Goal: Task Accomplishment & Management: Manage account settings

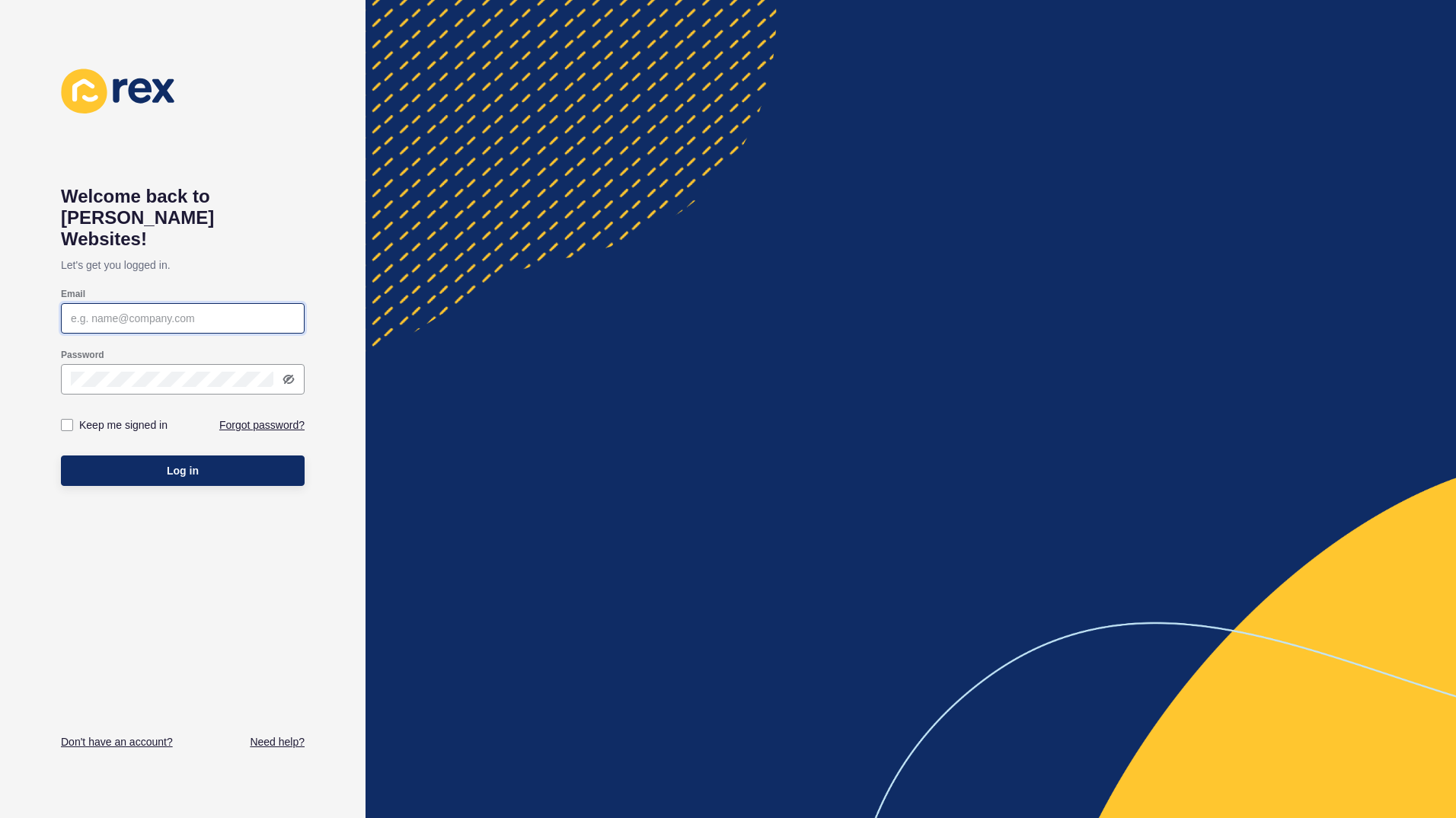
click at [105, 310] on input "Email" at bounding box center [182, 318] width 224 height 15
type input "[EMAIL_ADDRESS][DOMAIN_NAME]"
click at [61, 455] on button "Log in" at bounding box center [182, 470] width 244 height 30
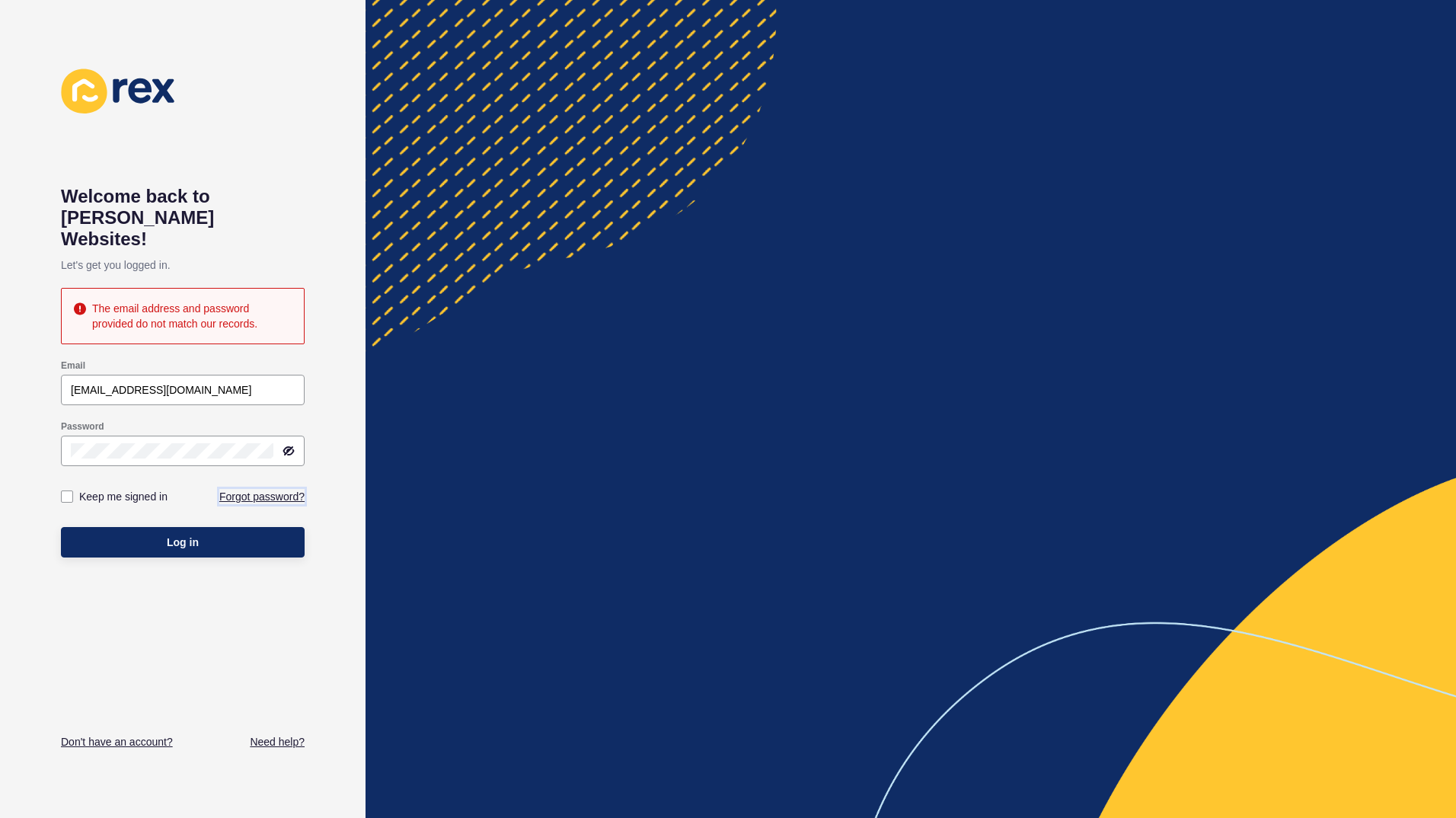
click at [286, 489] on link "Forgot password?" at bounding box center [261, 496] width 86 height 15
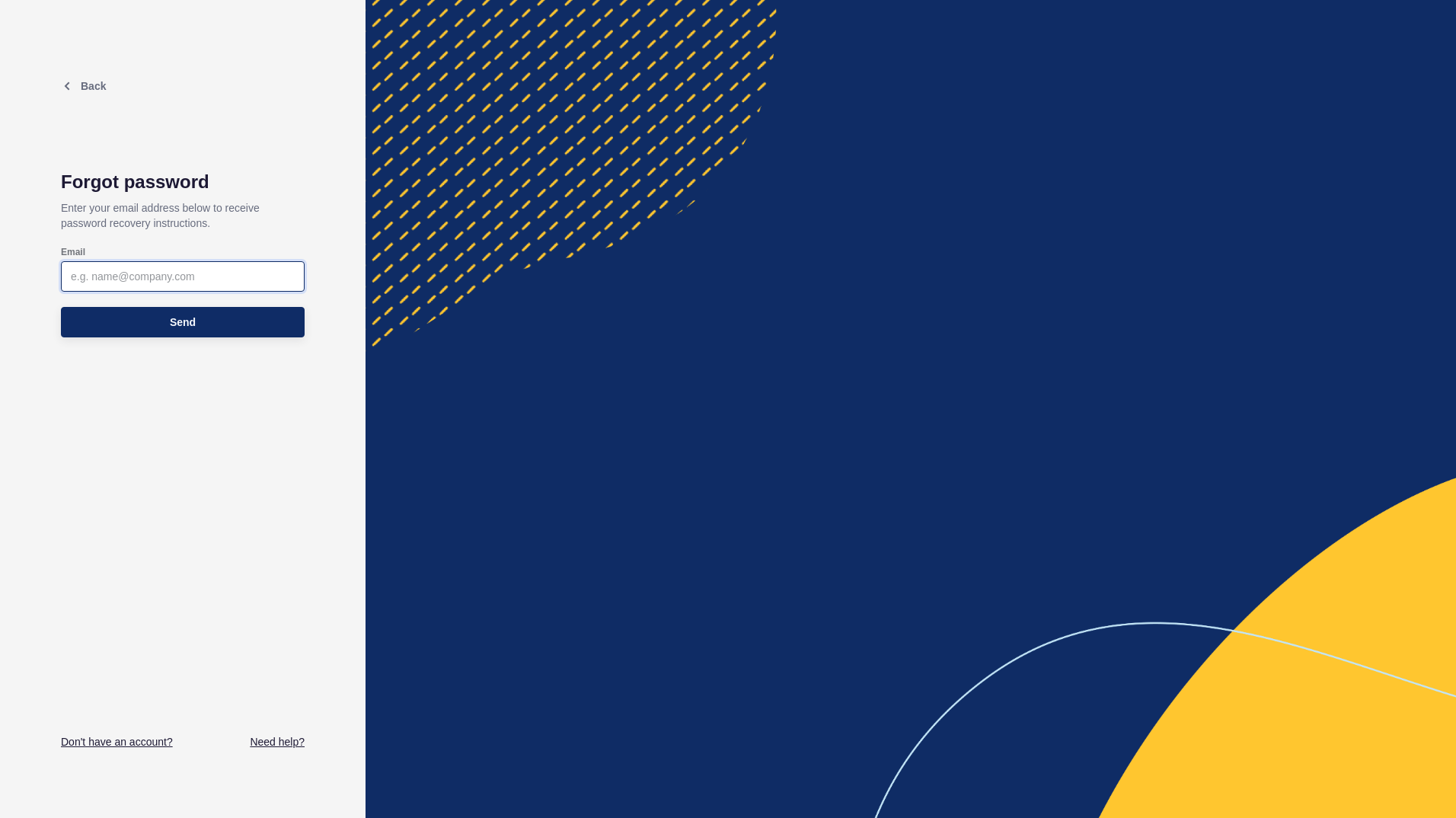
click at [127, 276] on input "Email" at bounding box center [182, 276] width 224 height 15
type input "[EMAIL_ADDRESS][DOMAIN_NAME]"
click at [198, 324] on button "Send" at bounding box center [182, 322] width 244 height 30
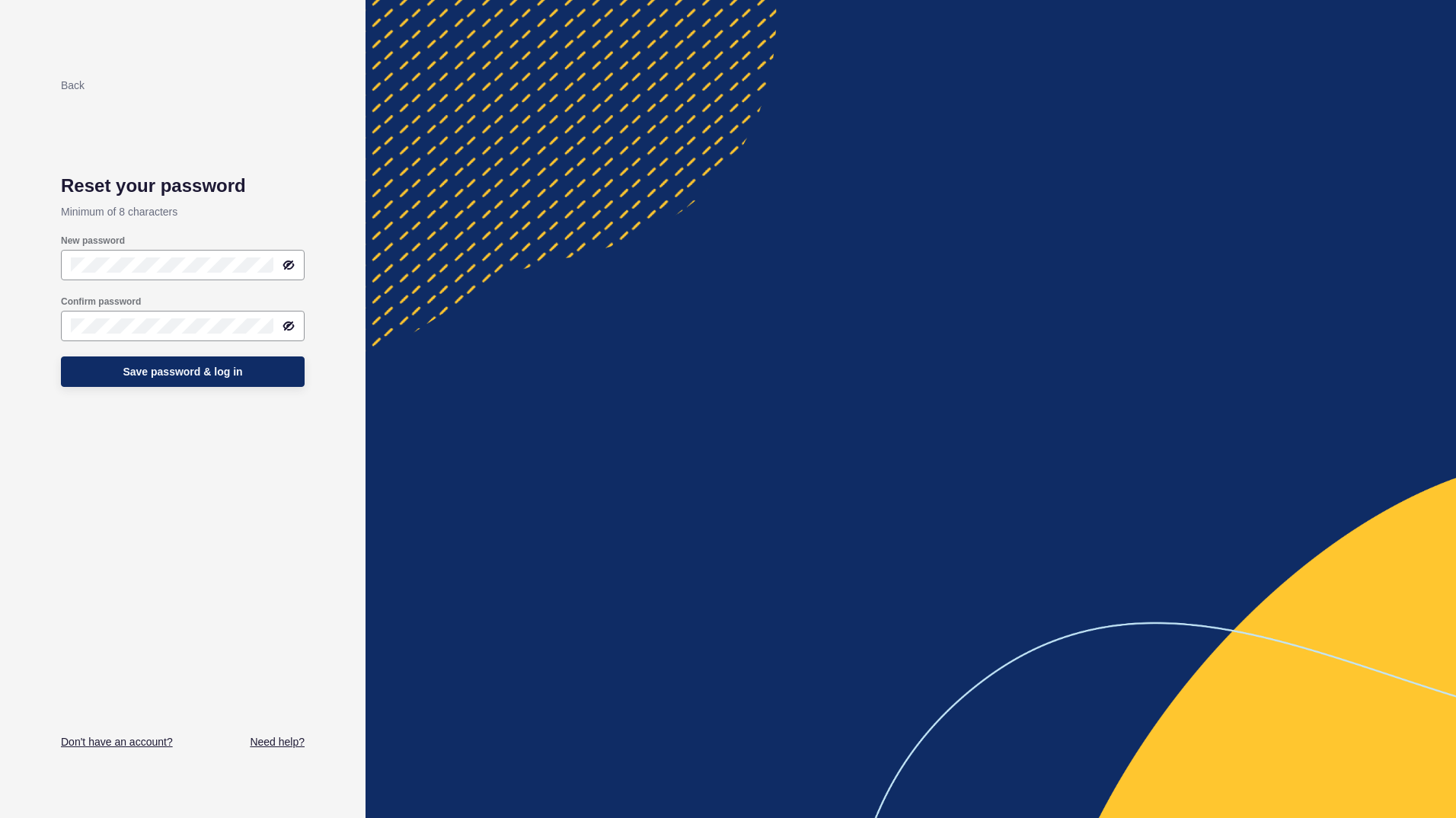
click at [294, 434] on div "Back Reset your password Minimum of 8 characters New password Confirm password …" at bounding box center [182, 409] width 244 height 681
click at [229, 378] on span "Save password & log in" at bounding box center [182, 371] width 119 height 15
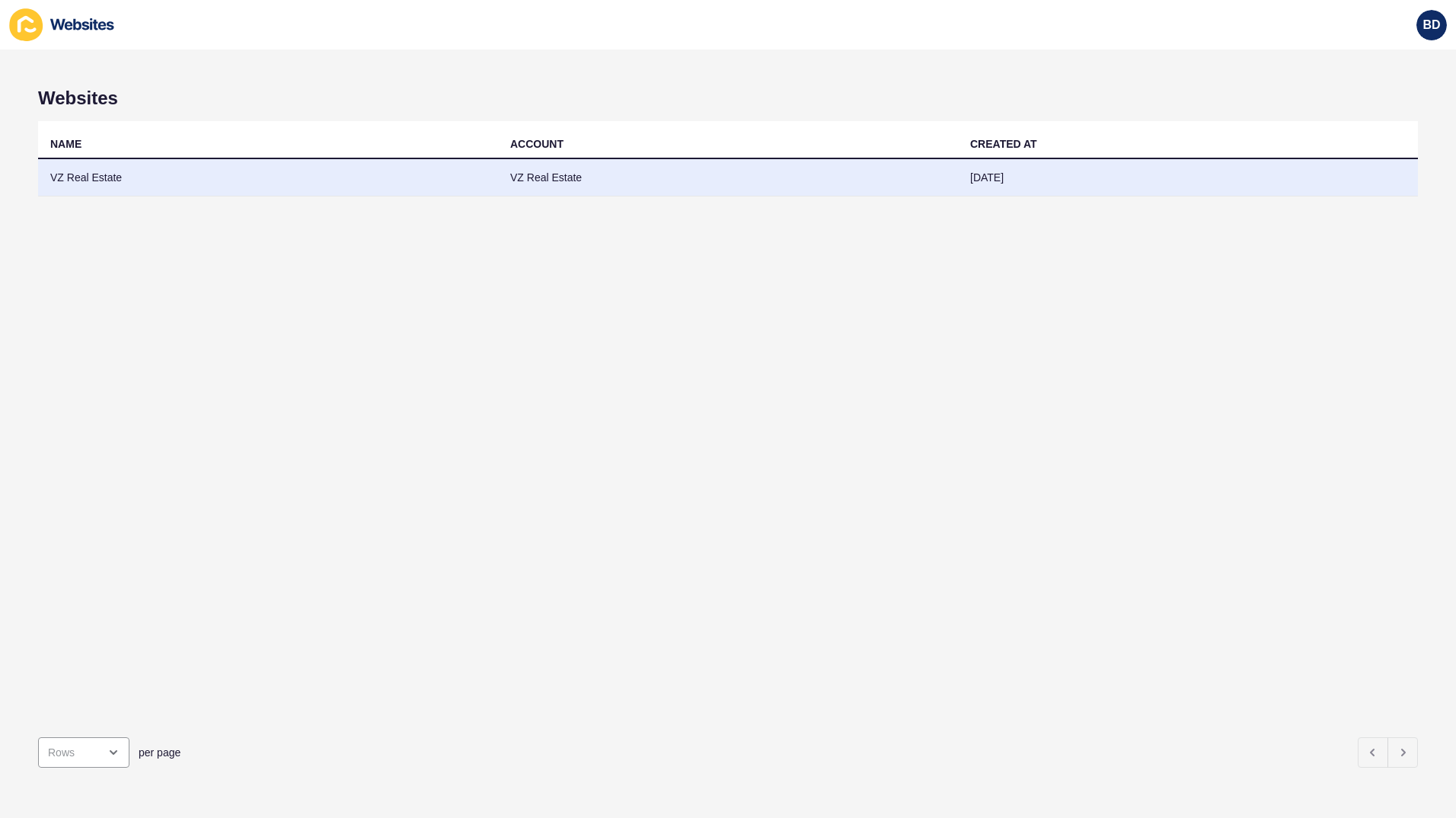
click at [106, 174] on td "VZ Real Estate" at bounding box center [267, 178] width 460 height 38
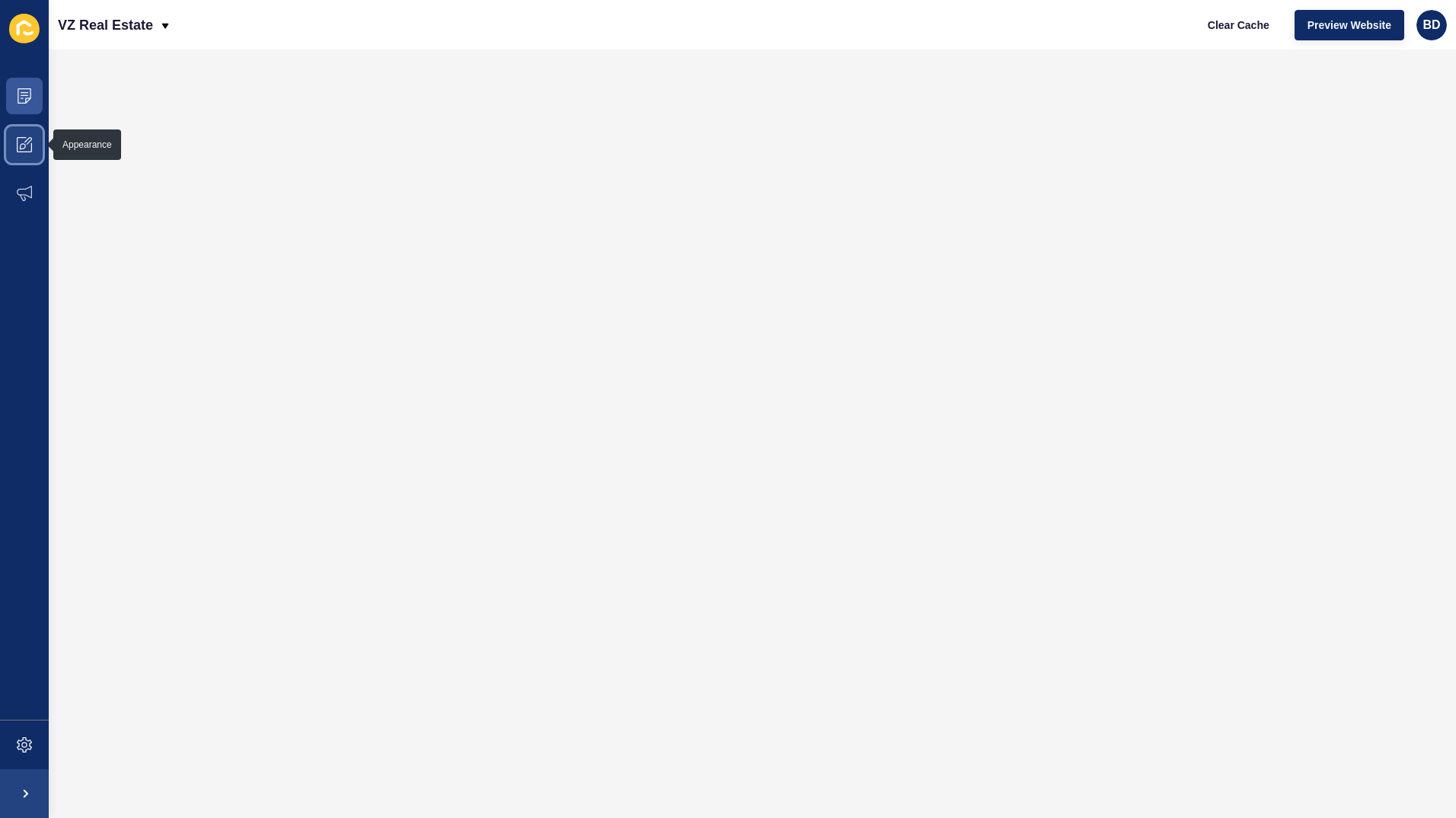
click at [21, 146] on icon at bounding box center [23, 146] width 6 height 6
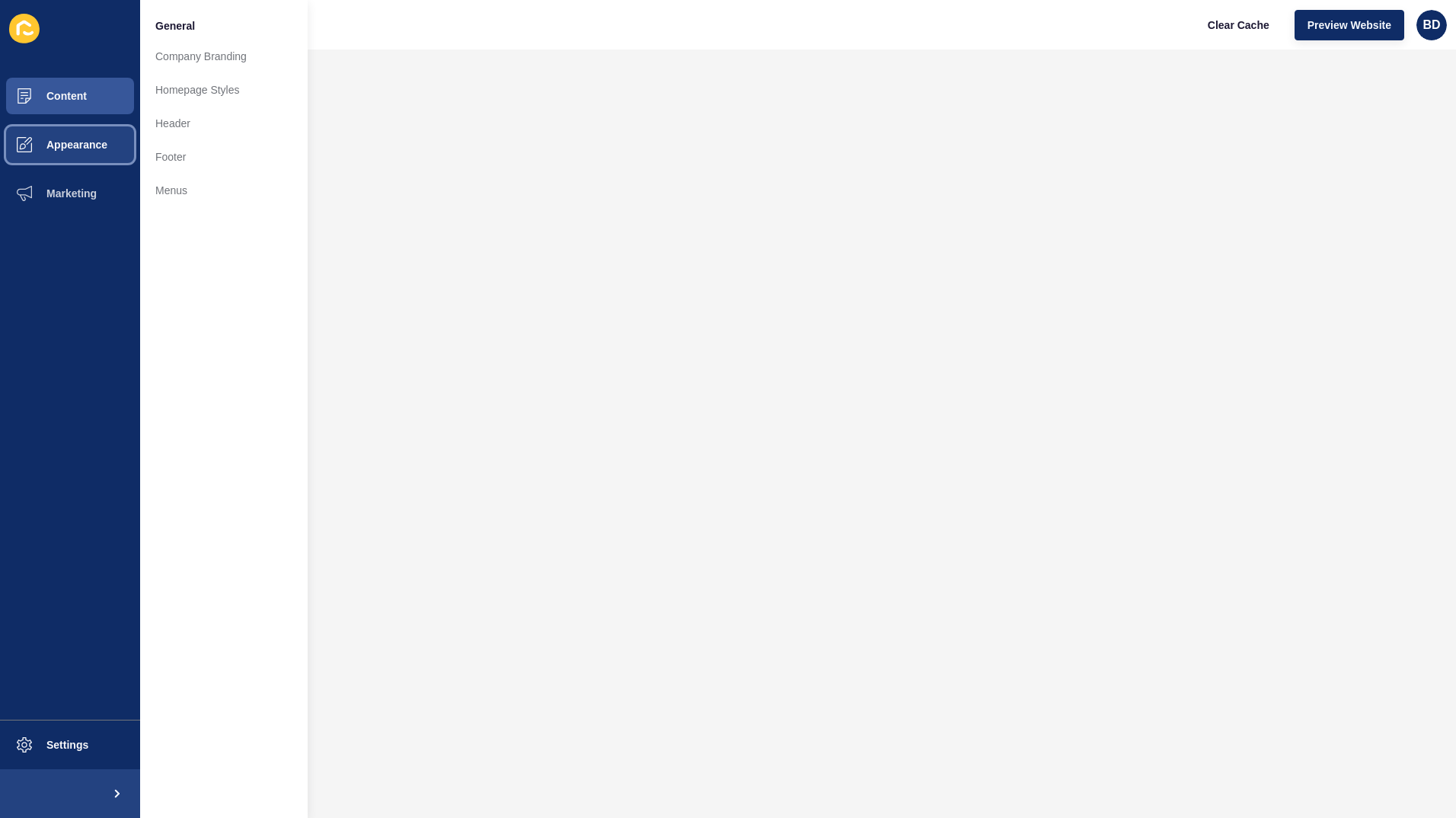
click at [74, 147] on span "Appearance" at bounding box center [53, 144] width 110 height 12
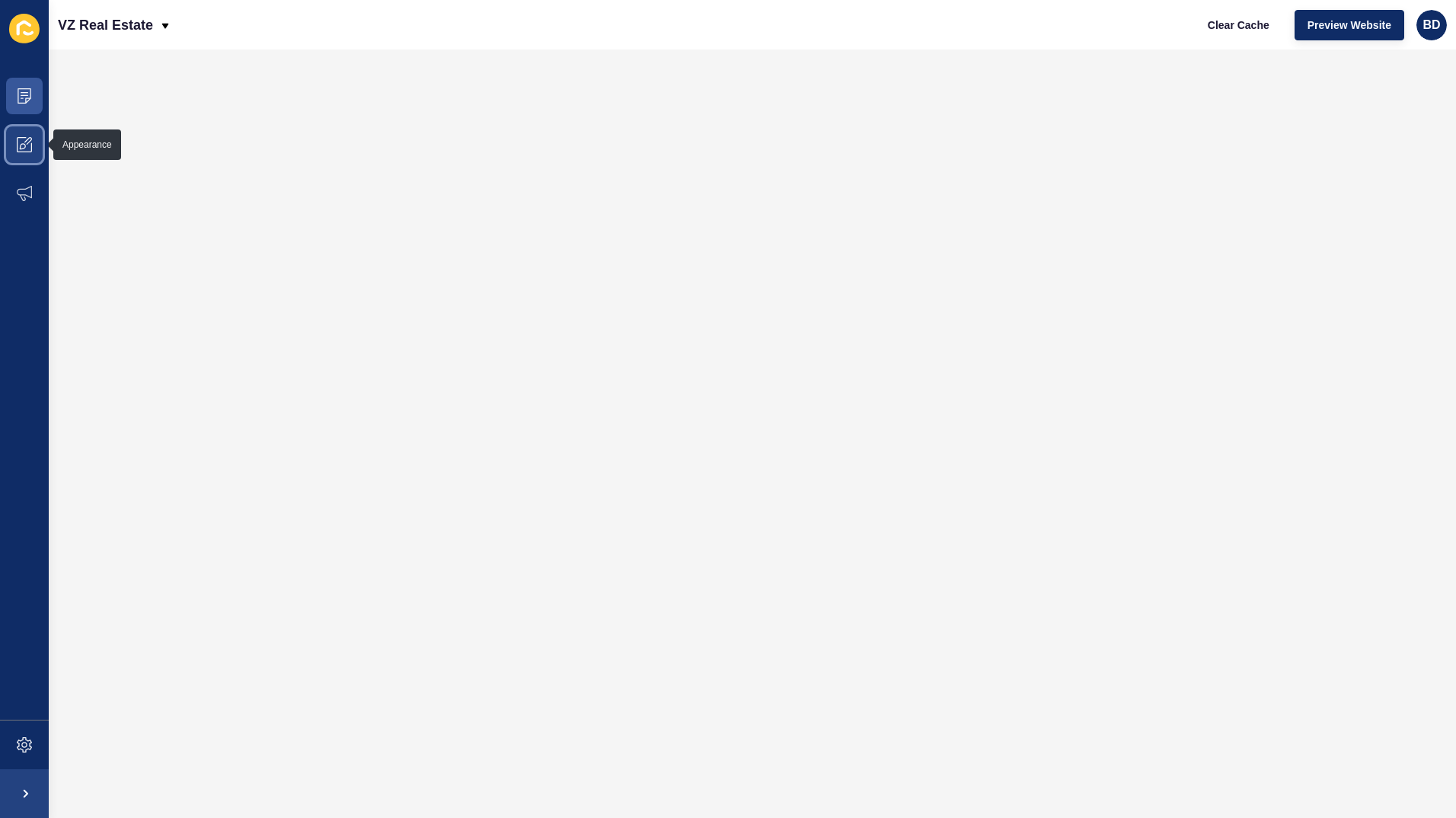
click at [26, 144] on icon at bounding box center [24, 145] width 15 height 15
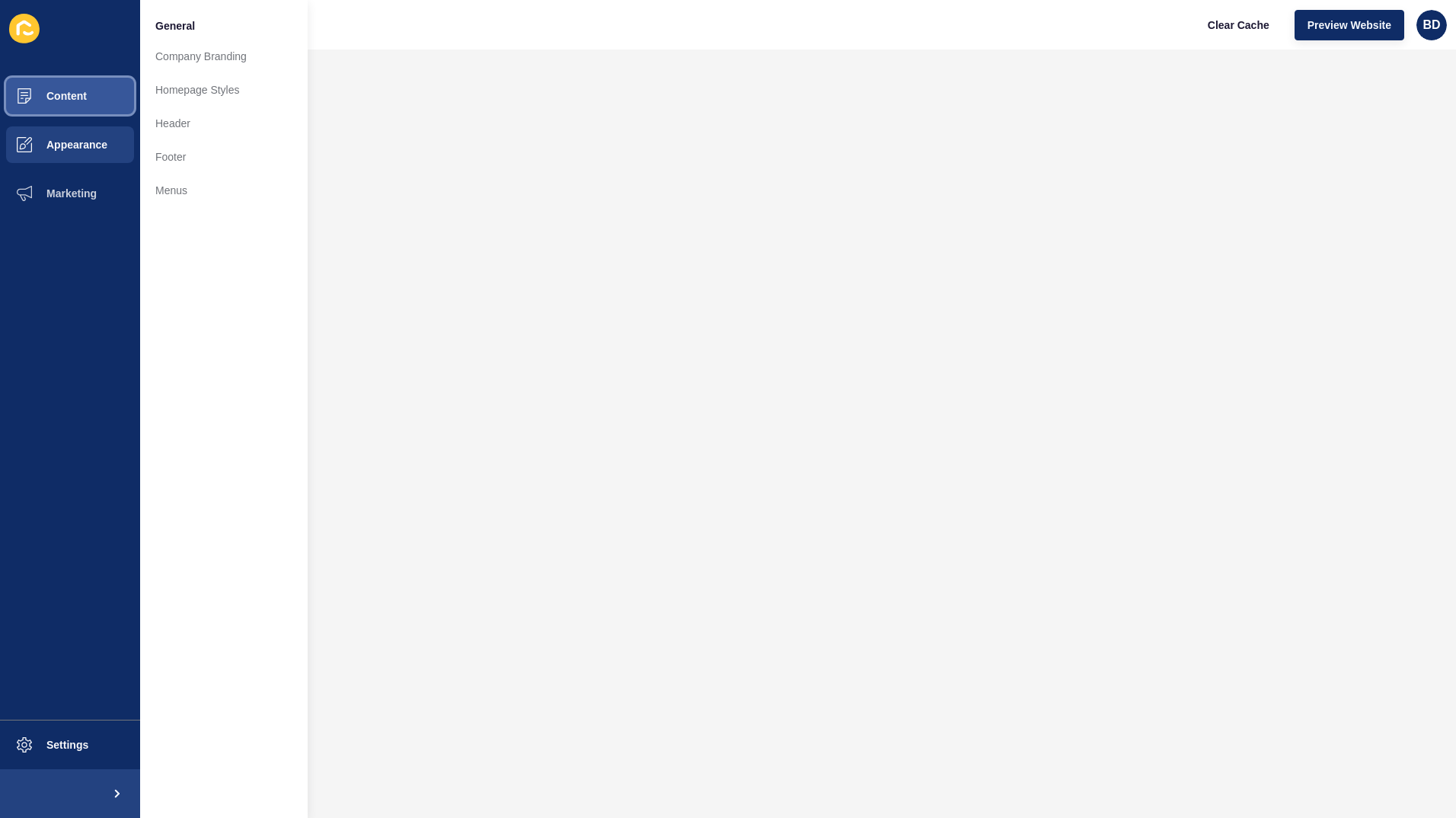
click at [62, 86] on button "Content" at bounding box center [70, 96] width 140 height 49
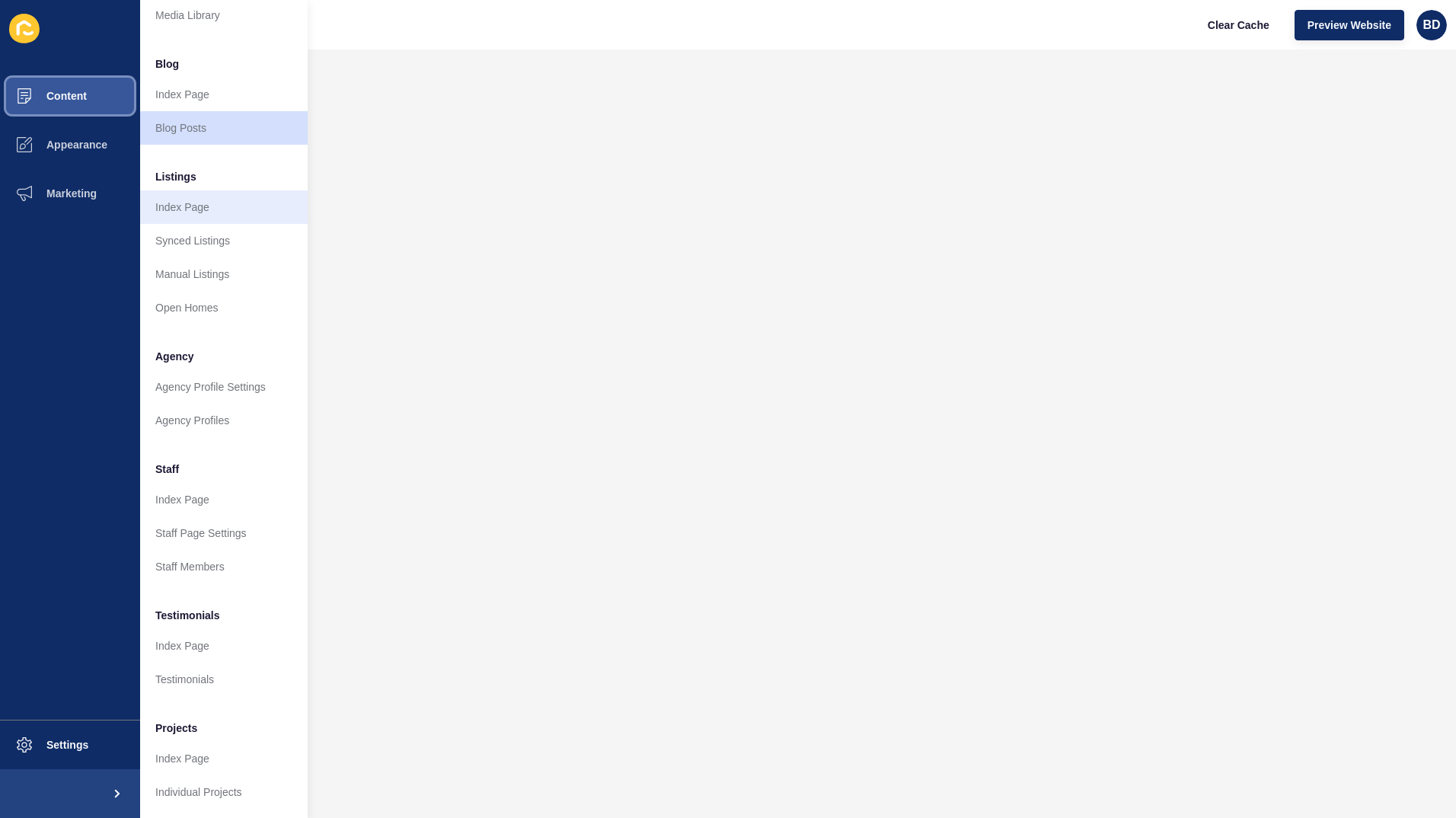
scroll to position [86, 0]
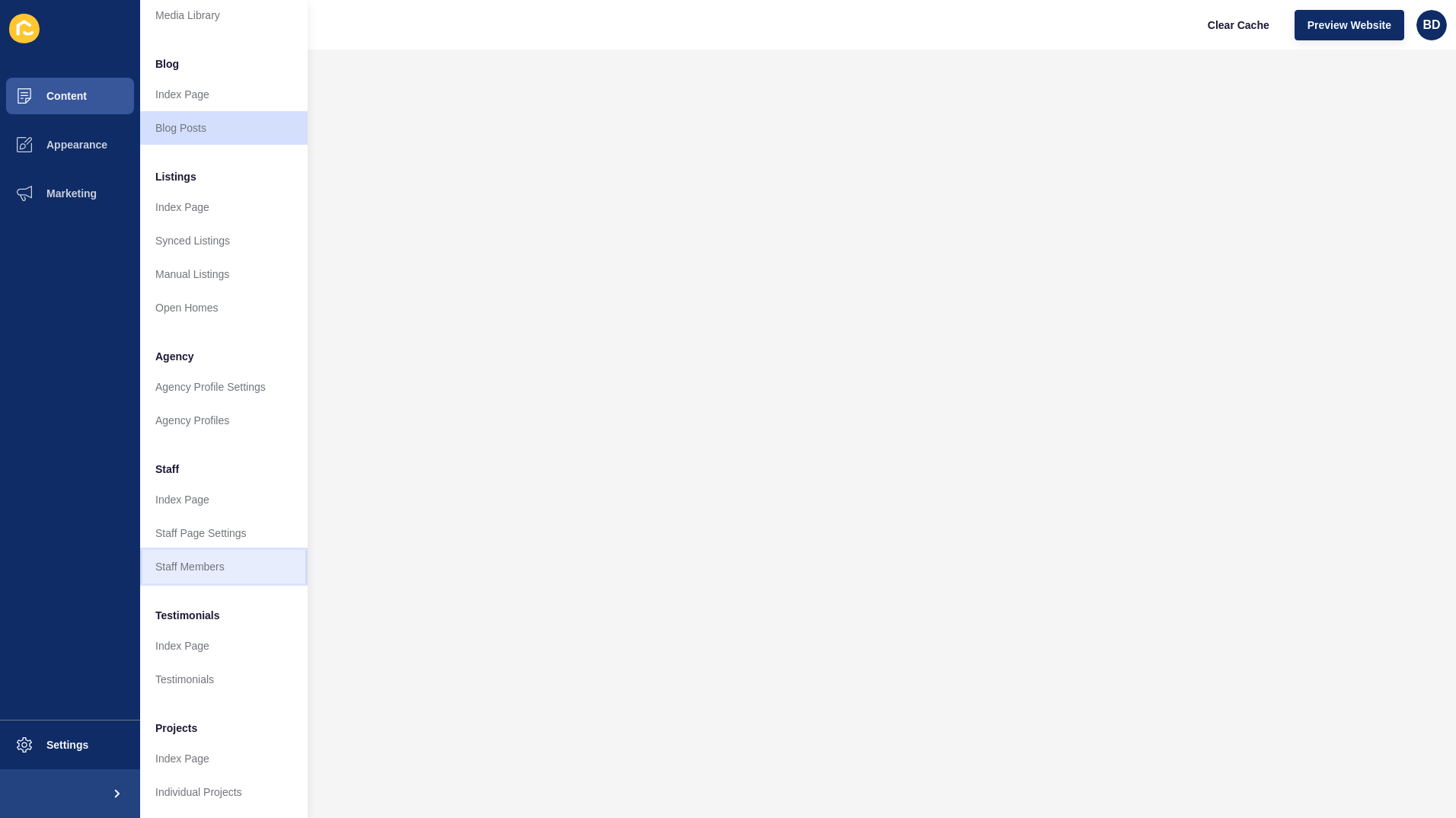
click at [227, 557] on link "Staff Members" at bounding box center [224, 567] width 167 height 34
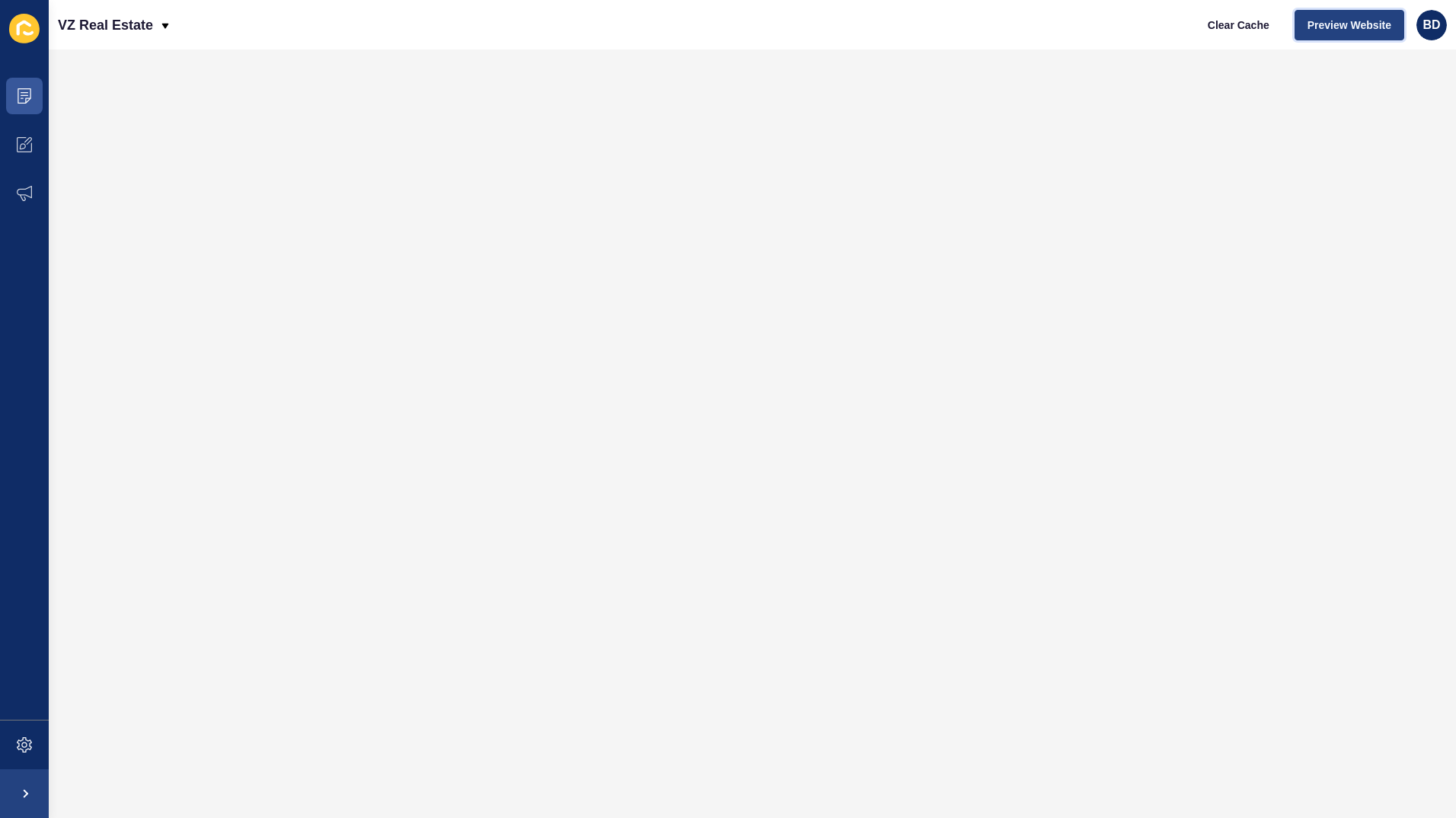
click at [1338, 27] on span "Preview Website" at bounding box center [1349, 25] width 84 height 15
click at [24, 140] on icon at bounding box center [24, 145] width 15 height 15
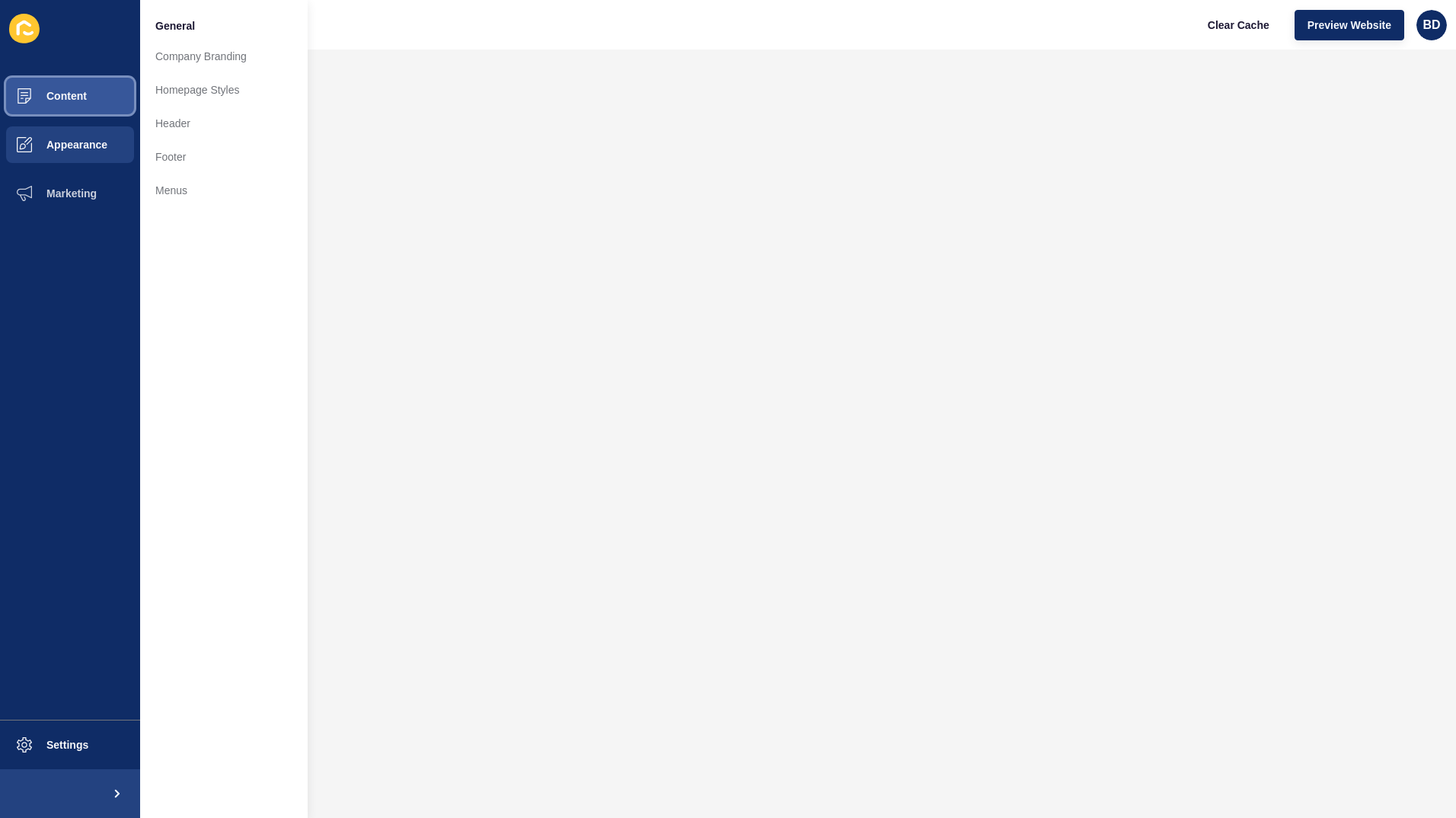
click at [95, 97] on button "Content" at bounding box center [70, 96] width 140 height 49
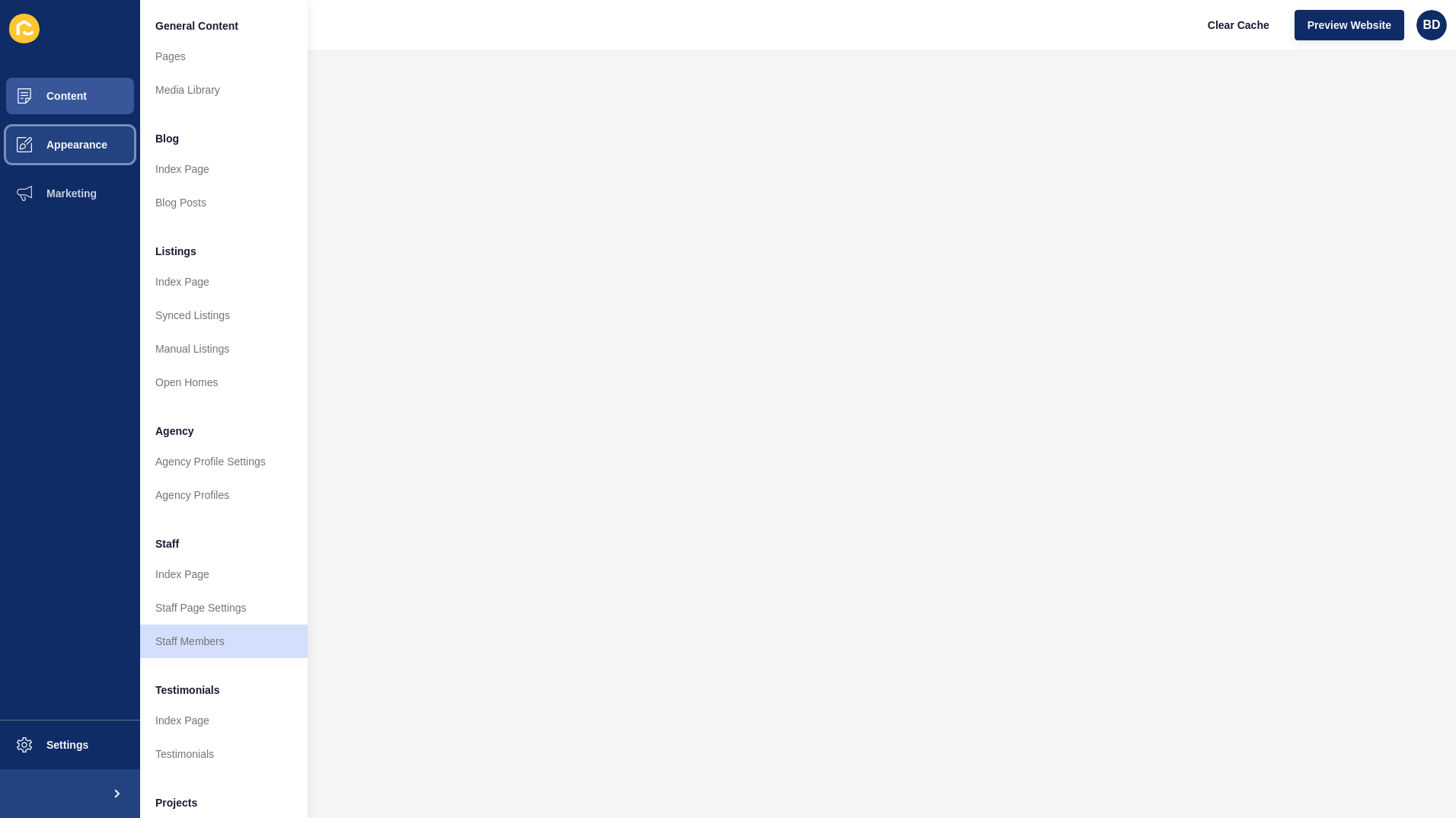
click at [67, 141] on span "Appearance" at bounding box center [53, 144] width 110 height 12
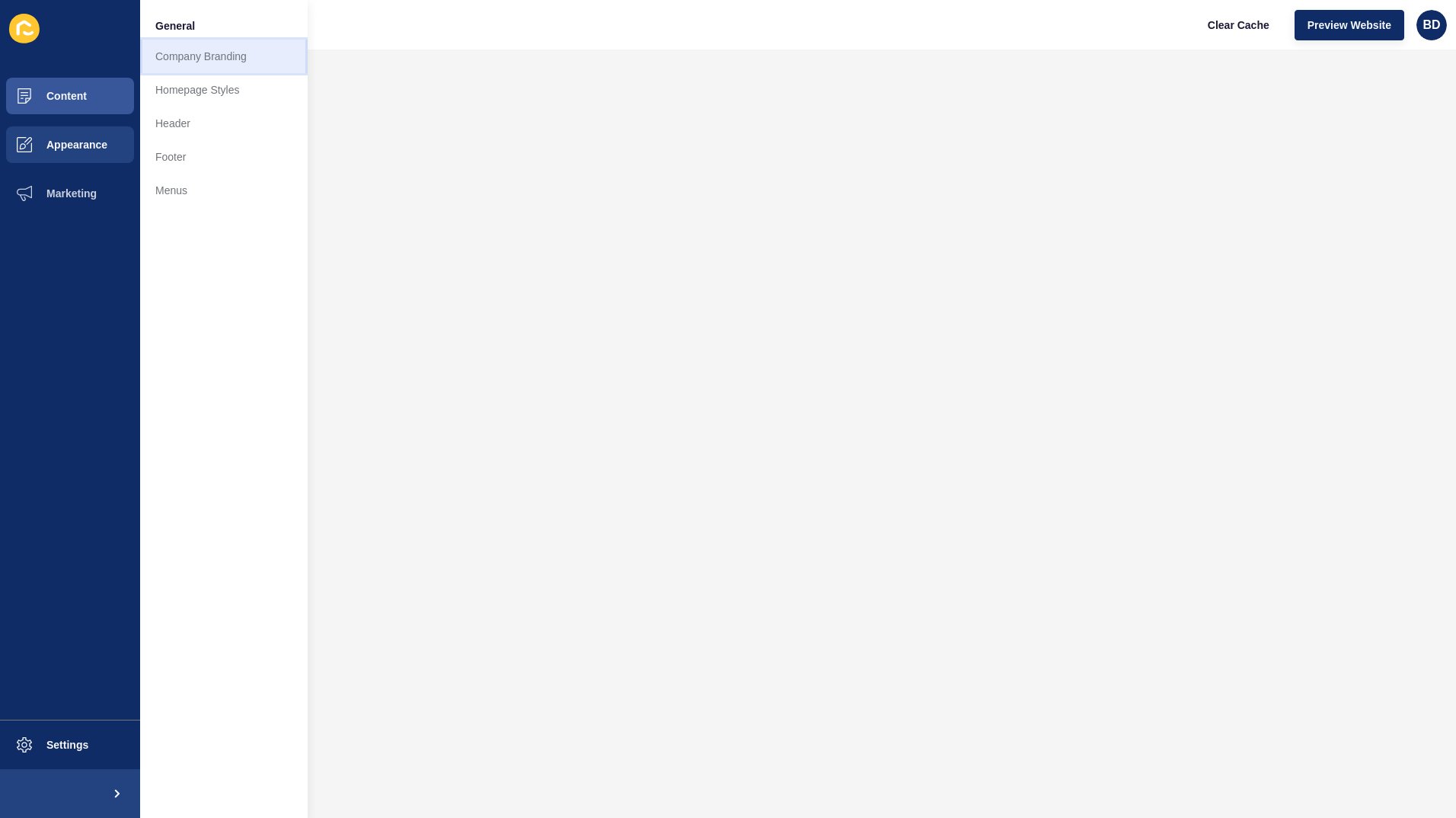
click at [226, 53] on link "Company Branding" at bounding box center [224, 56] width 167 height 34
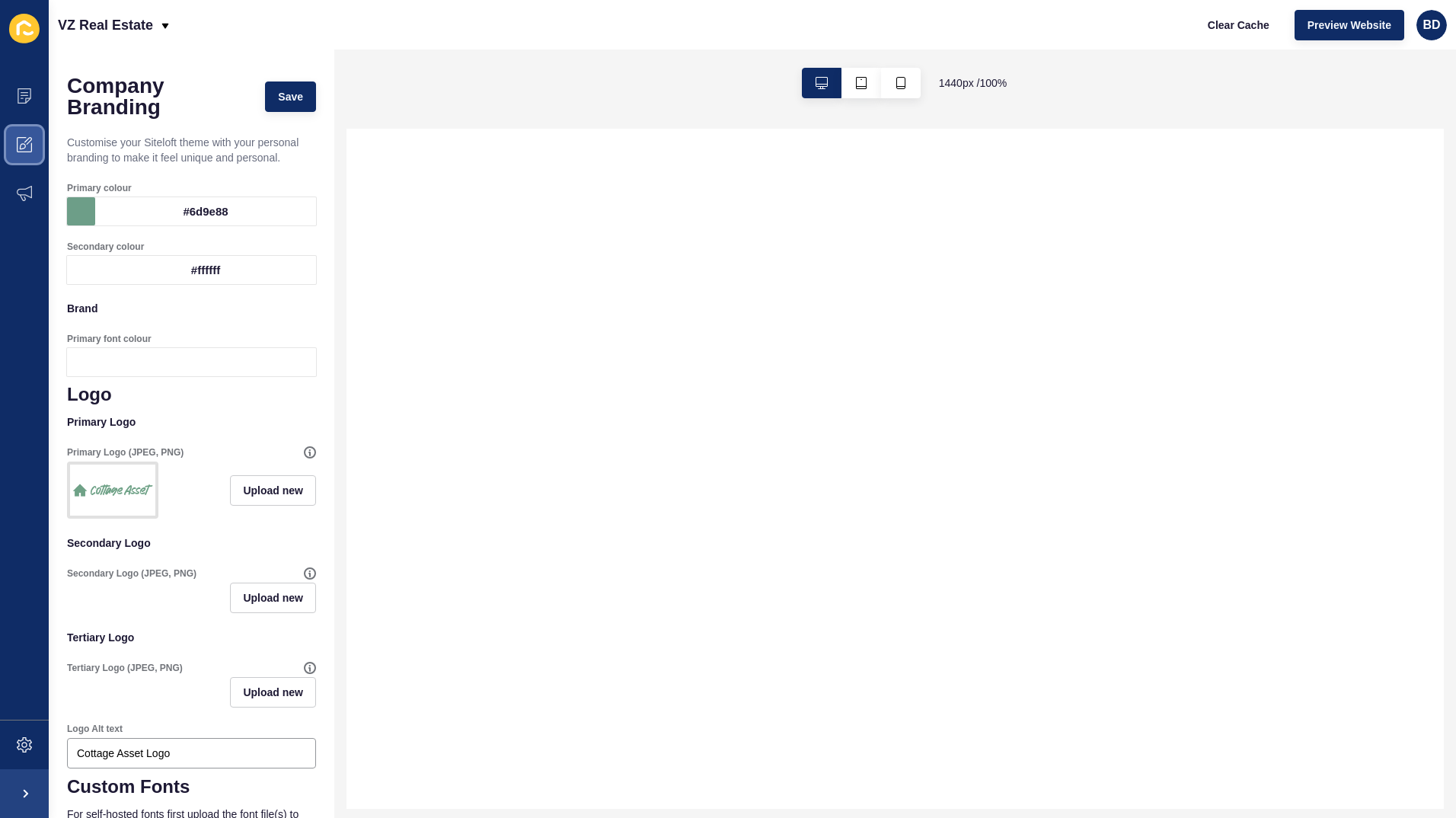
click at [29, 145] on icon at bounding box center [24, 145] width 15 height 15
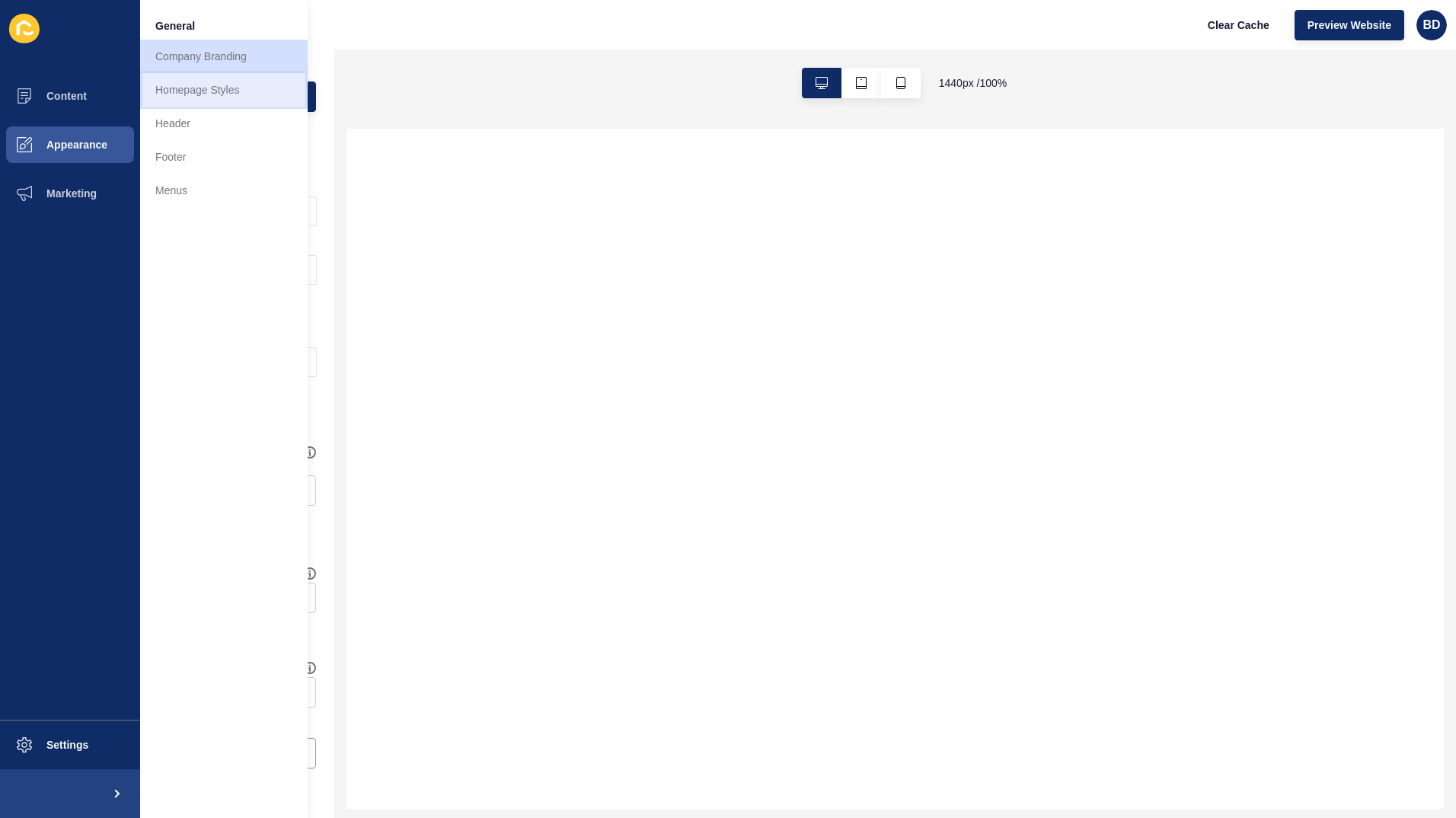
click at [198, 94] on link "Homepage Styles" at bounding box center [224, 90] width 167 height 34
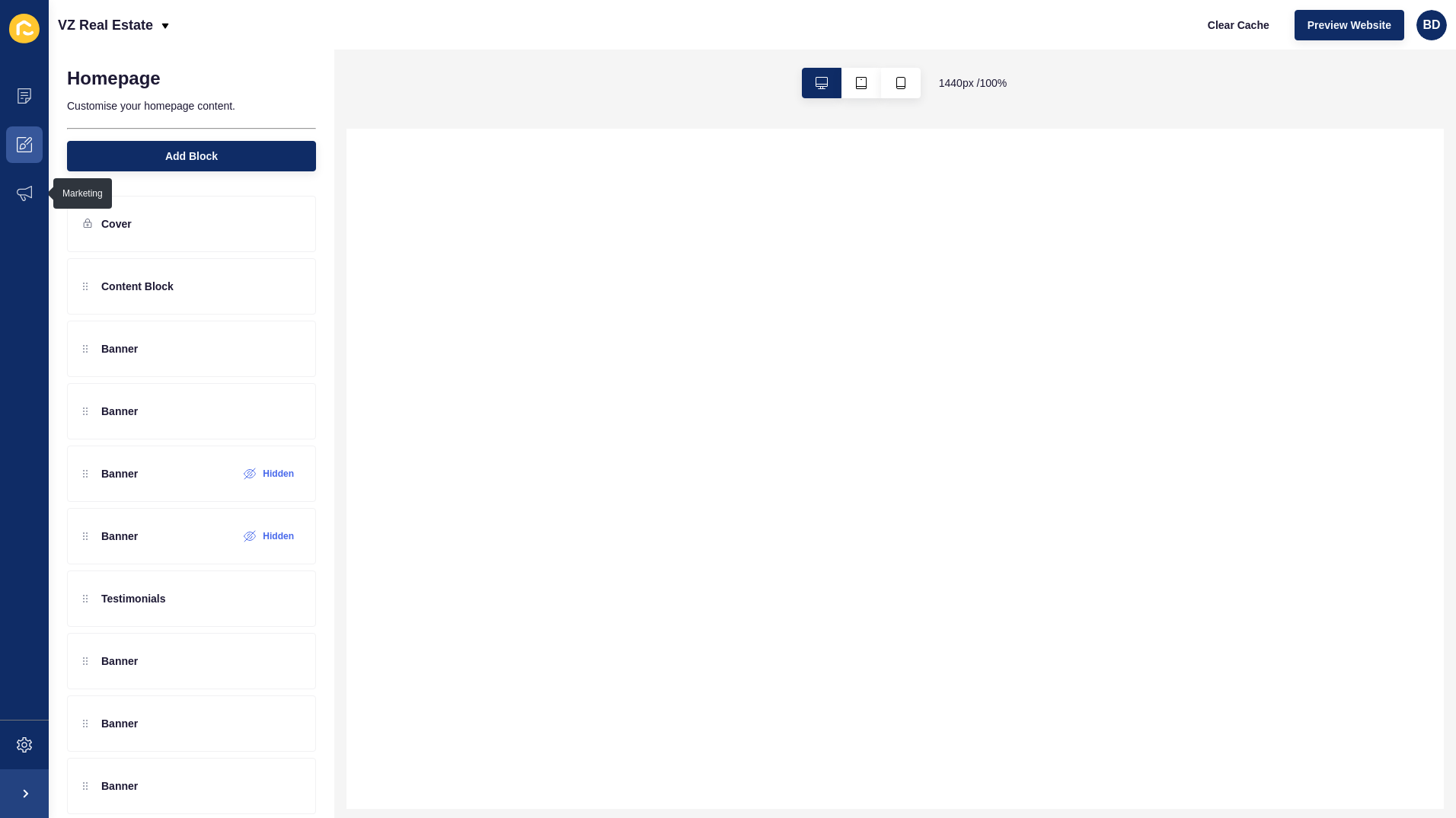
select select
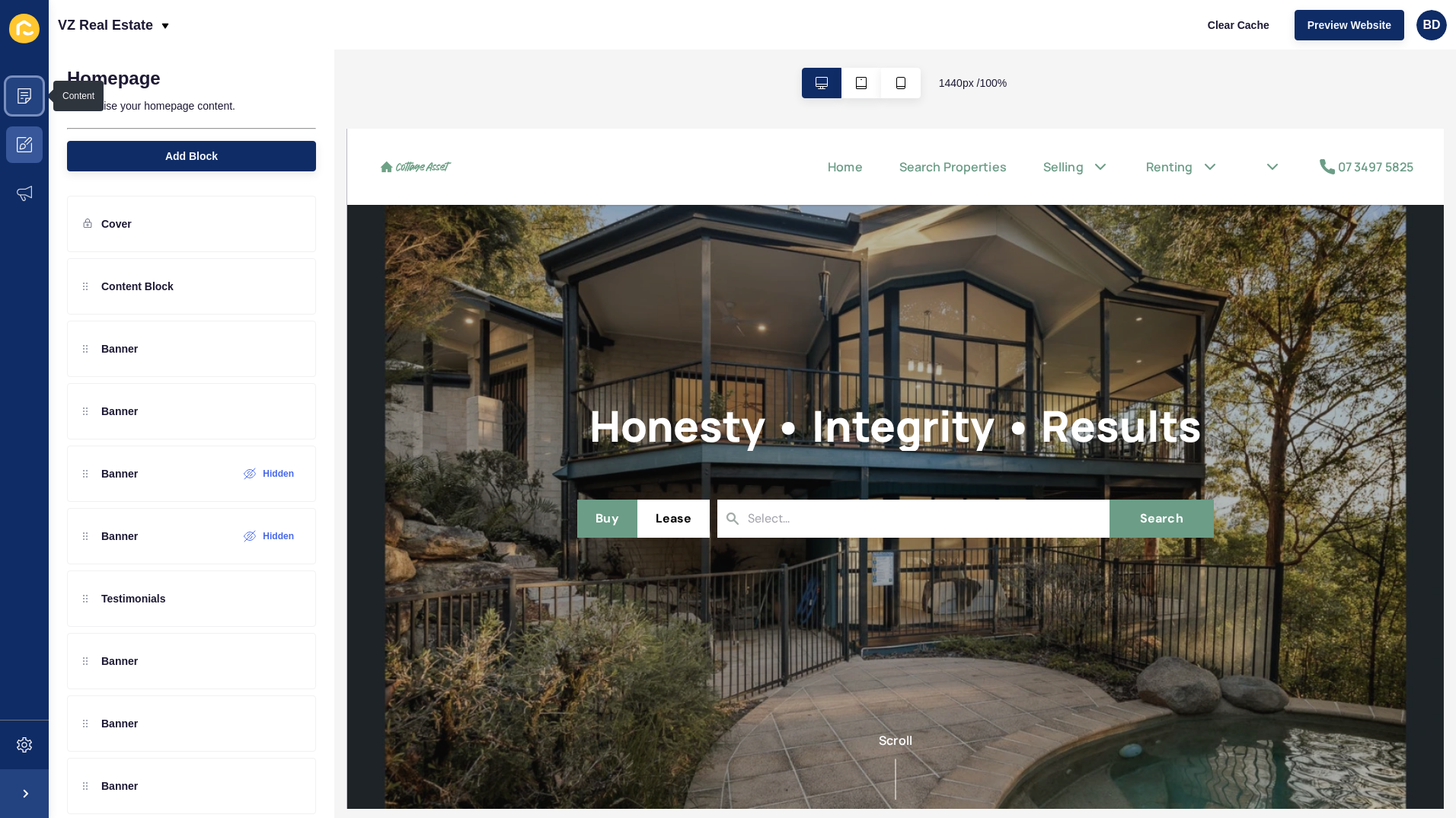
click at [24, 103] on span at bounding box center [24, 96] width 49 height 49
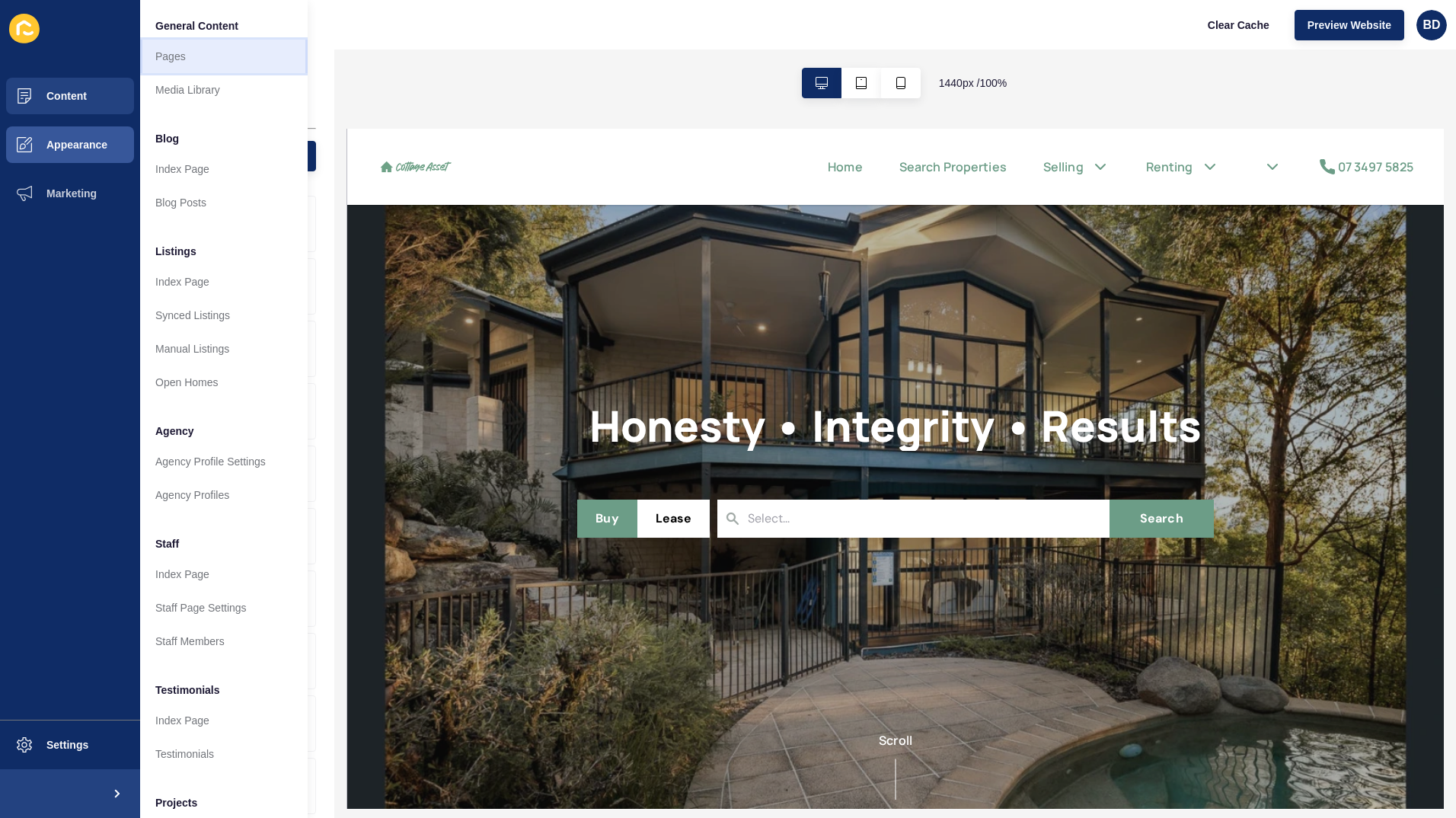
click at [180, 57] on link "Pages" at bounding box center [224, 56] width 167 height 34
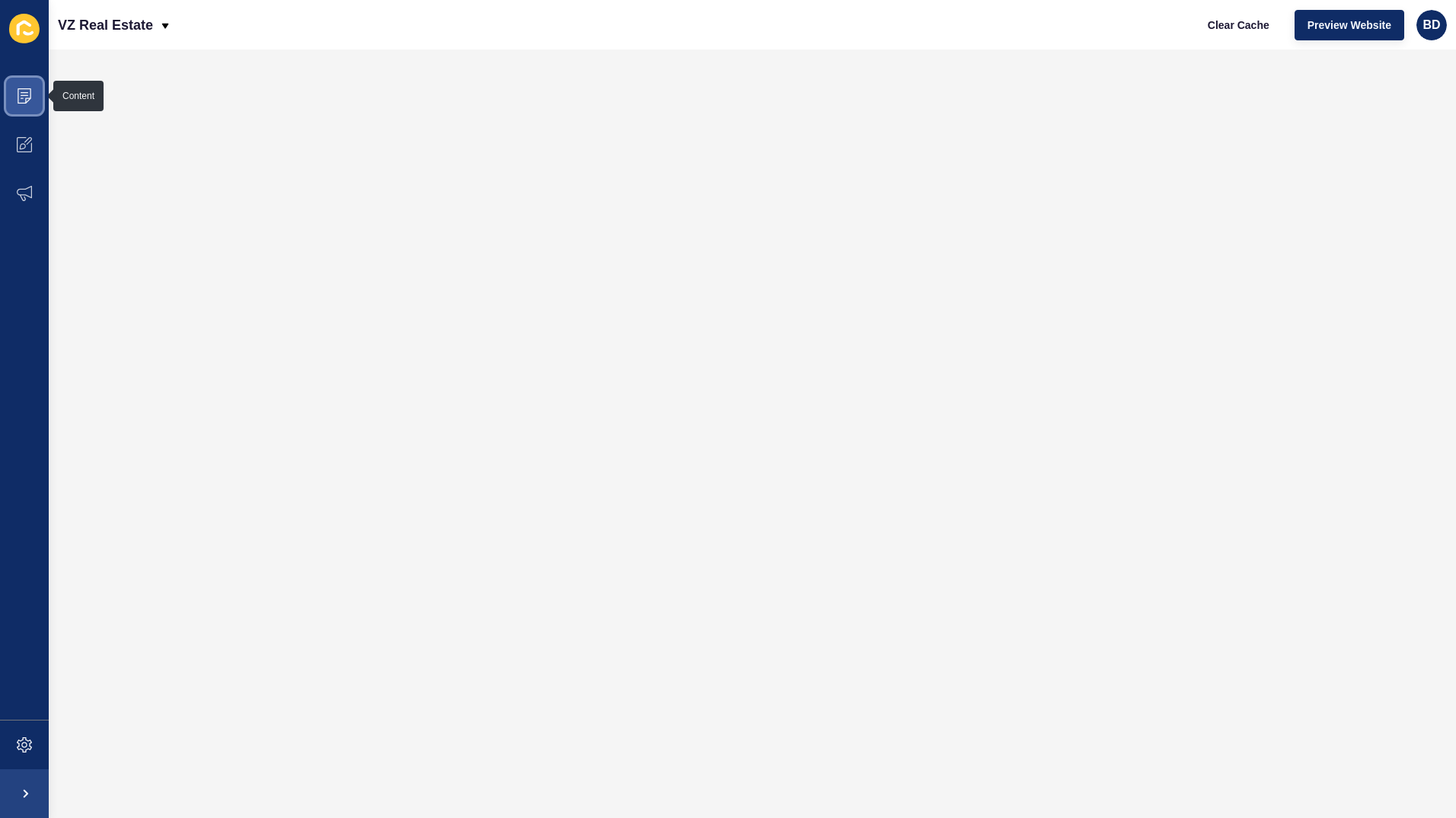
click at [16, 90] on span at bounding box center [24, 96] width 49 height 49
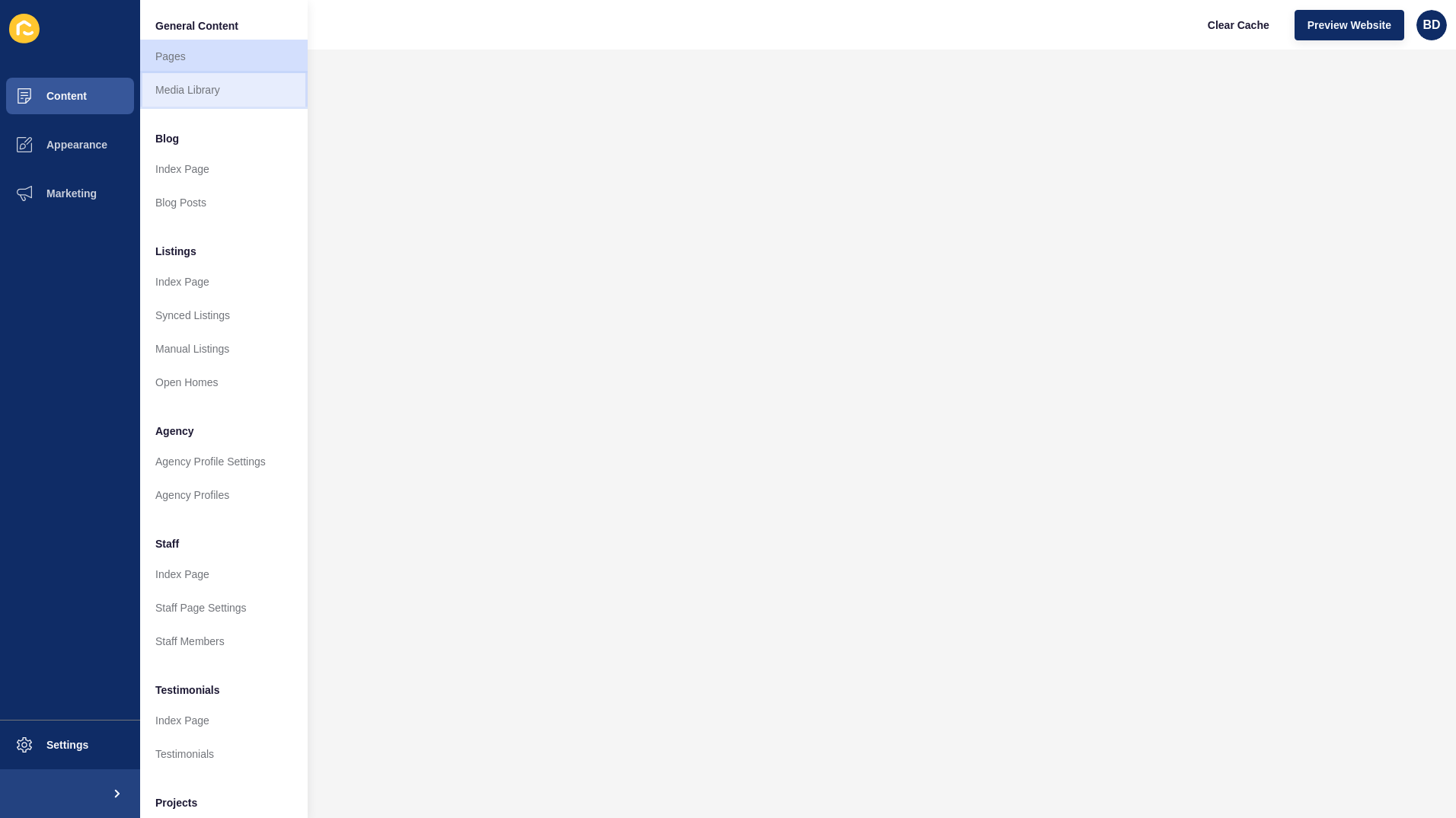
click at [197, 87] on link "Media Library" at bounding box center [224, 90] width 167 height 34
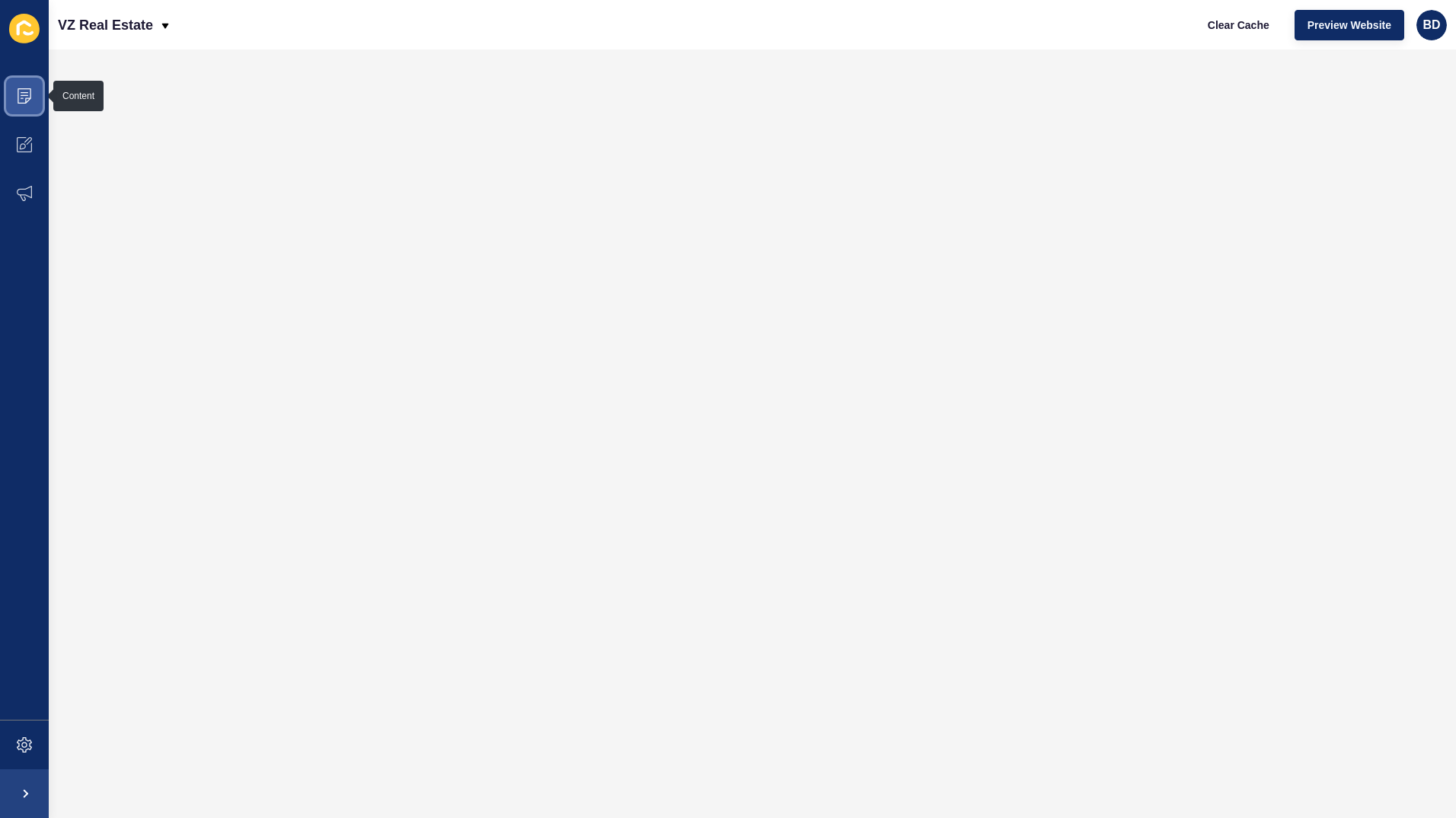
click at [33, 99] on span at bounding box center [24, 96] width 49 height 49
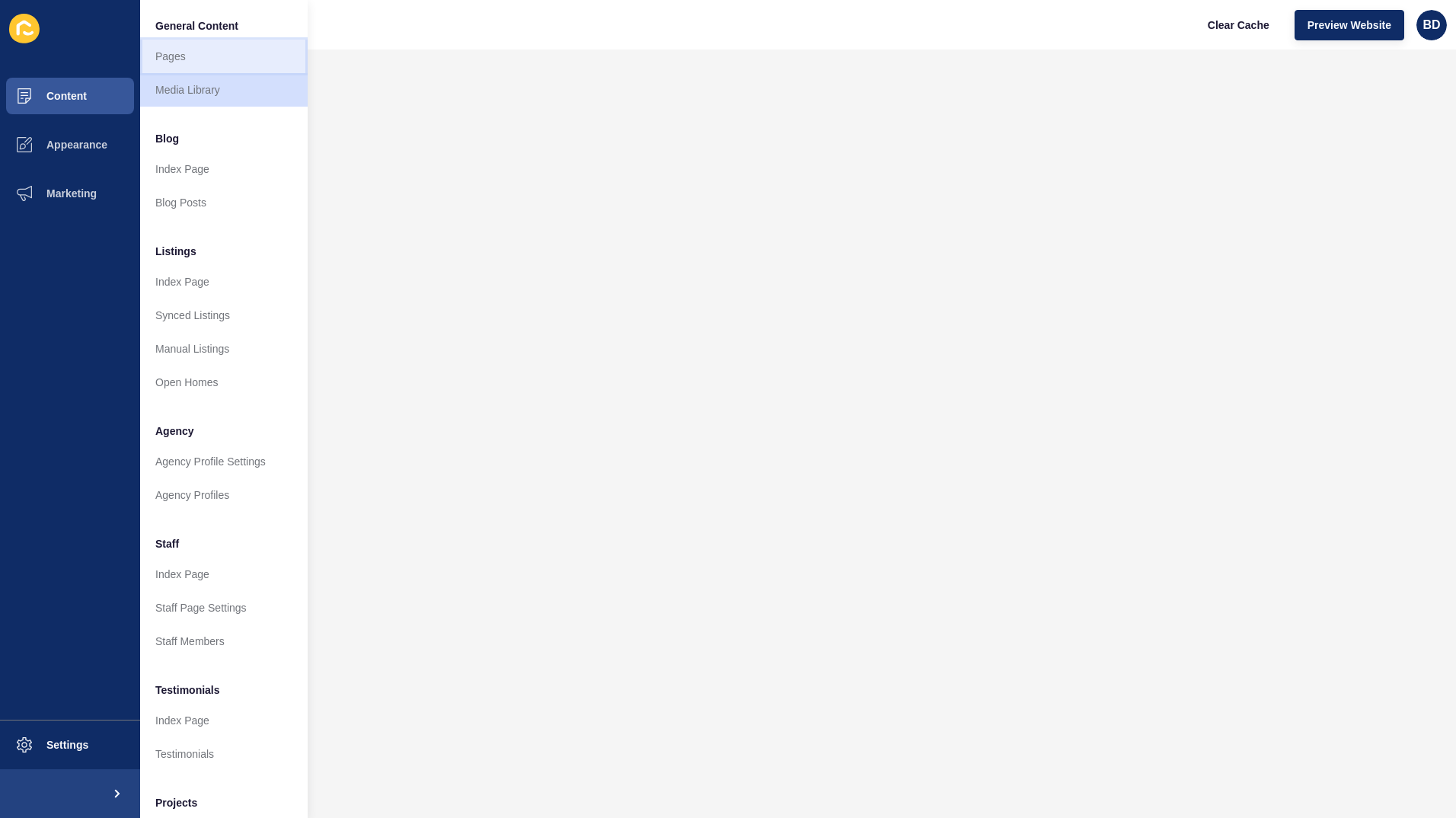
click at [189, 55] on link "Pages" at bounding box center [224, 56] width 167 height 34
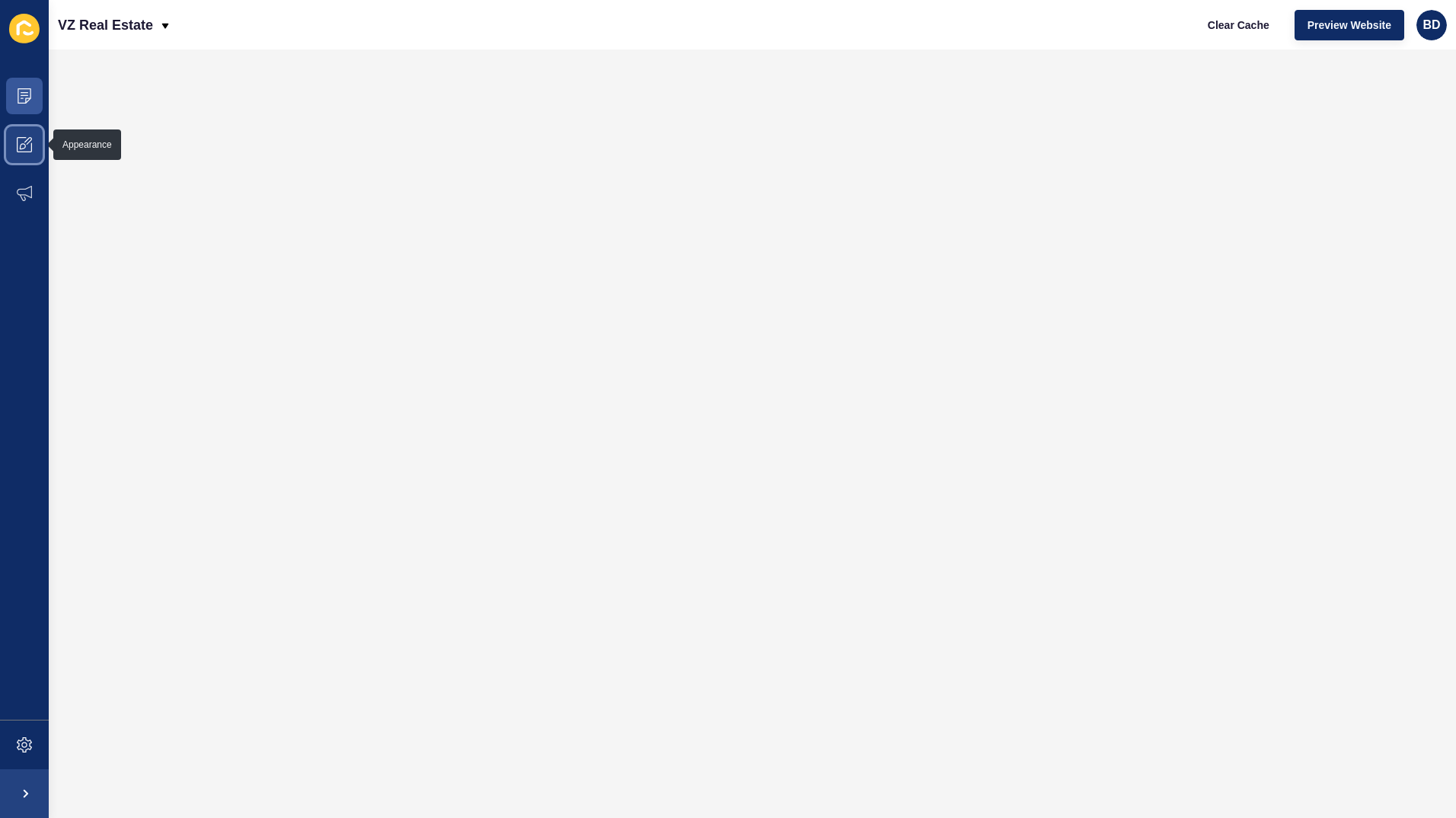
click at [18, 134] on span at bounding box center [24, 145] width 49 height 49
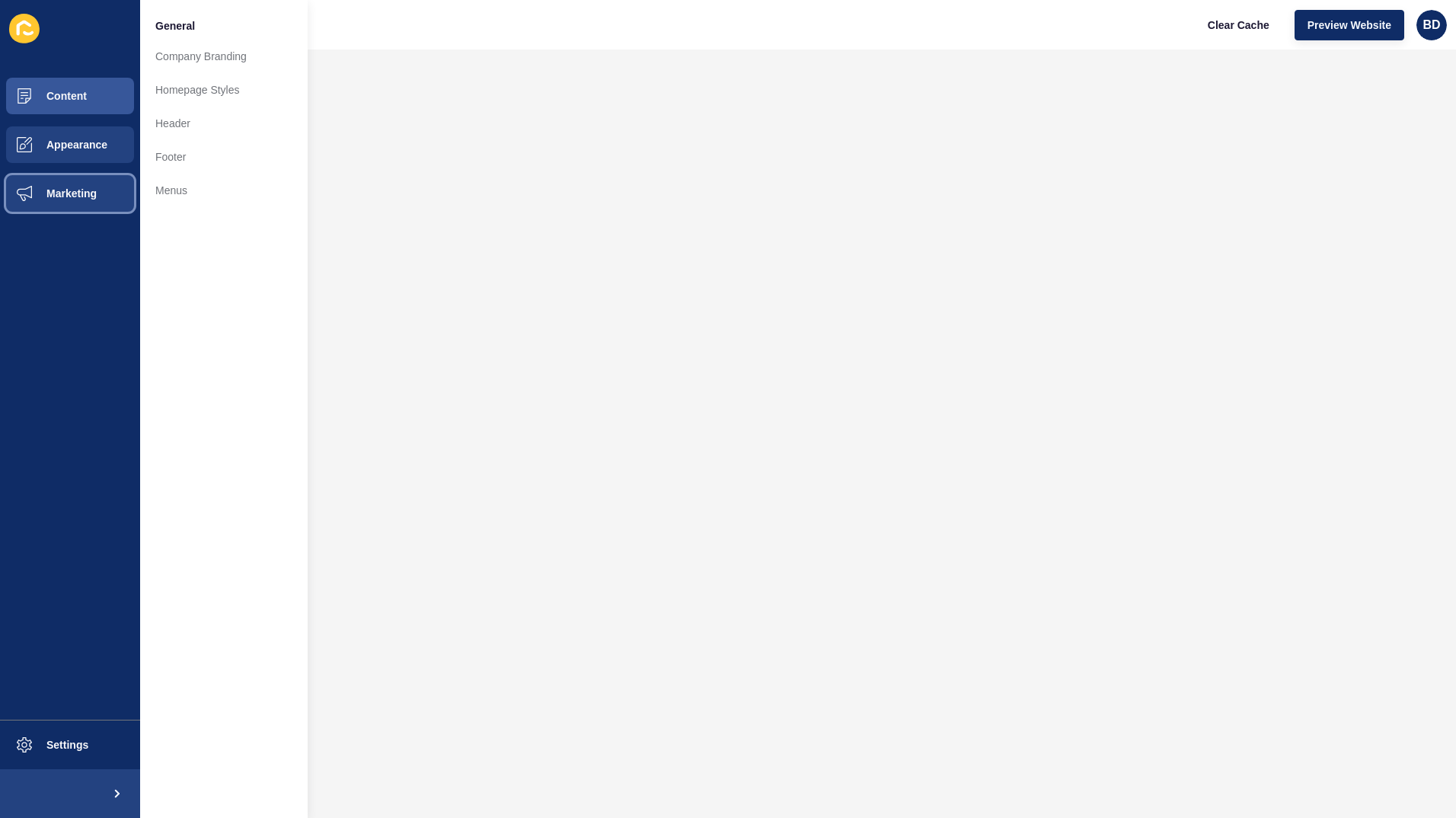
click at [76, 184] on button "Marketing" at bounding box center [70, 194] width 140 height 49
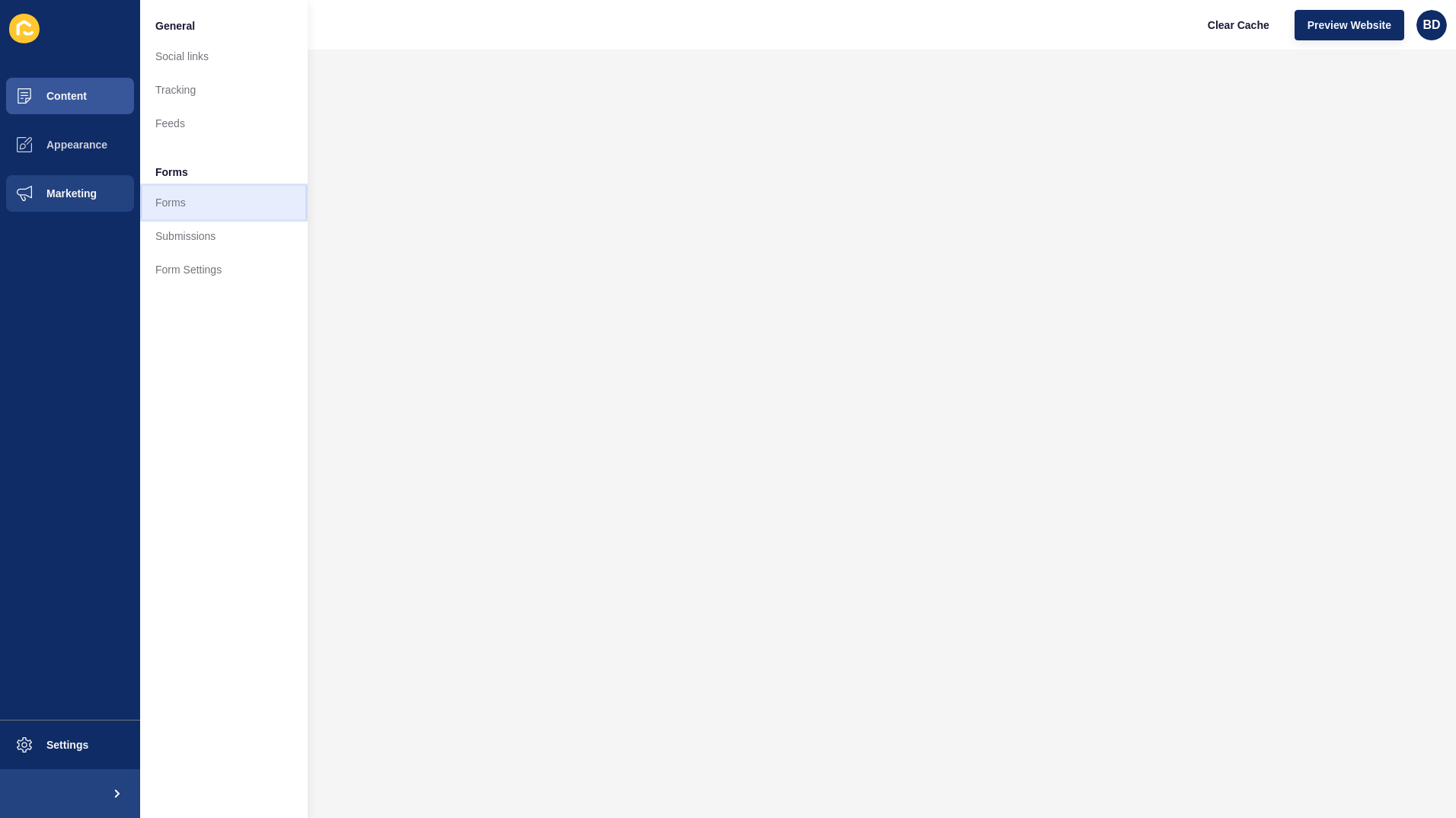
click at [182, 197] on link "Forms" at bounding box center [224, 203] width 167 height 34
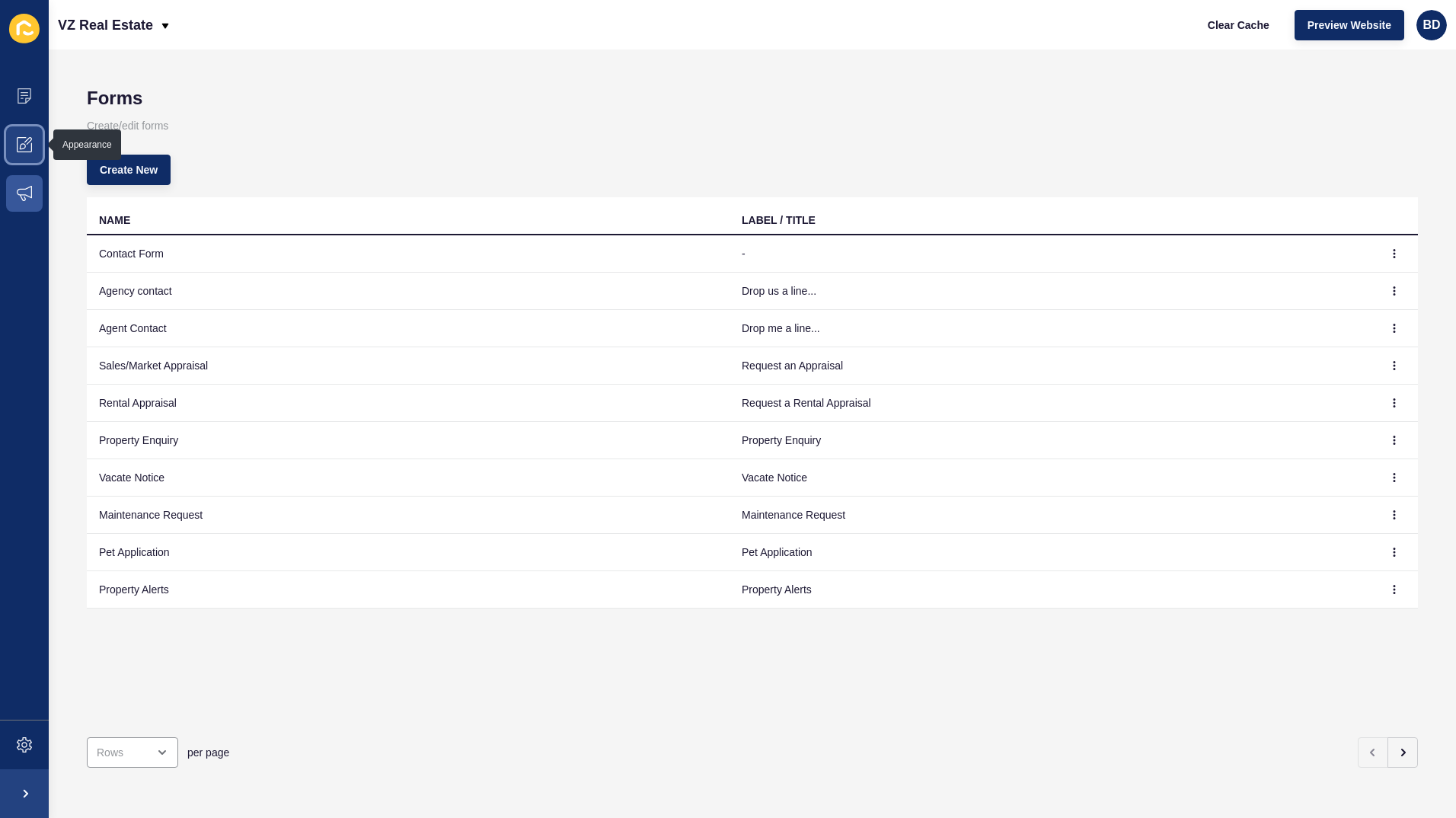
click at [27, 145] on icon at bounding box center [24, 145] width 15 height 15
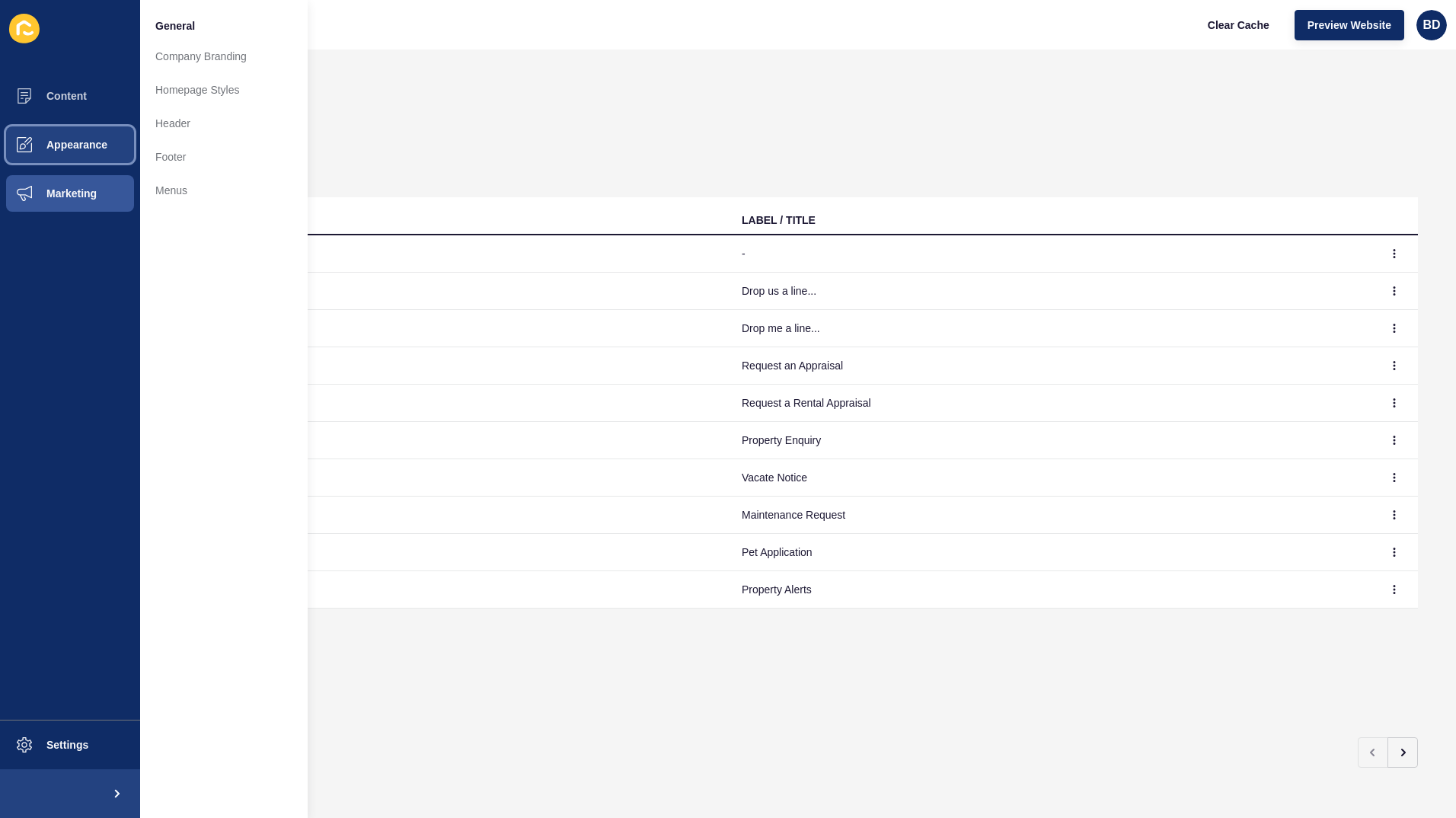
click at [99, 140] on span "Appearance" at bounding box center [53, 144] width 110 height 12
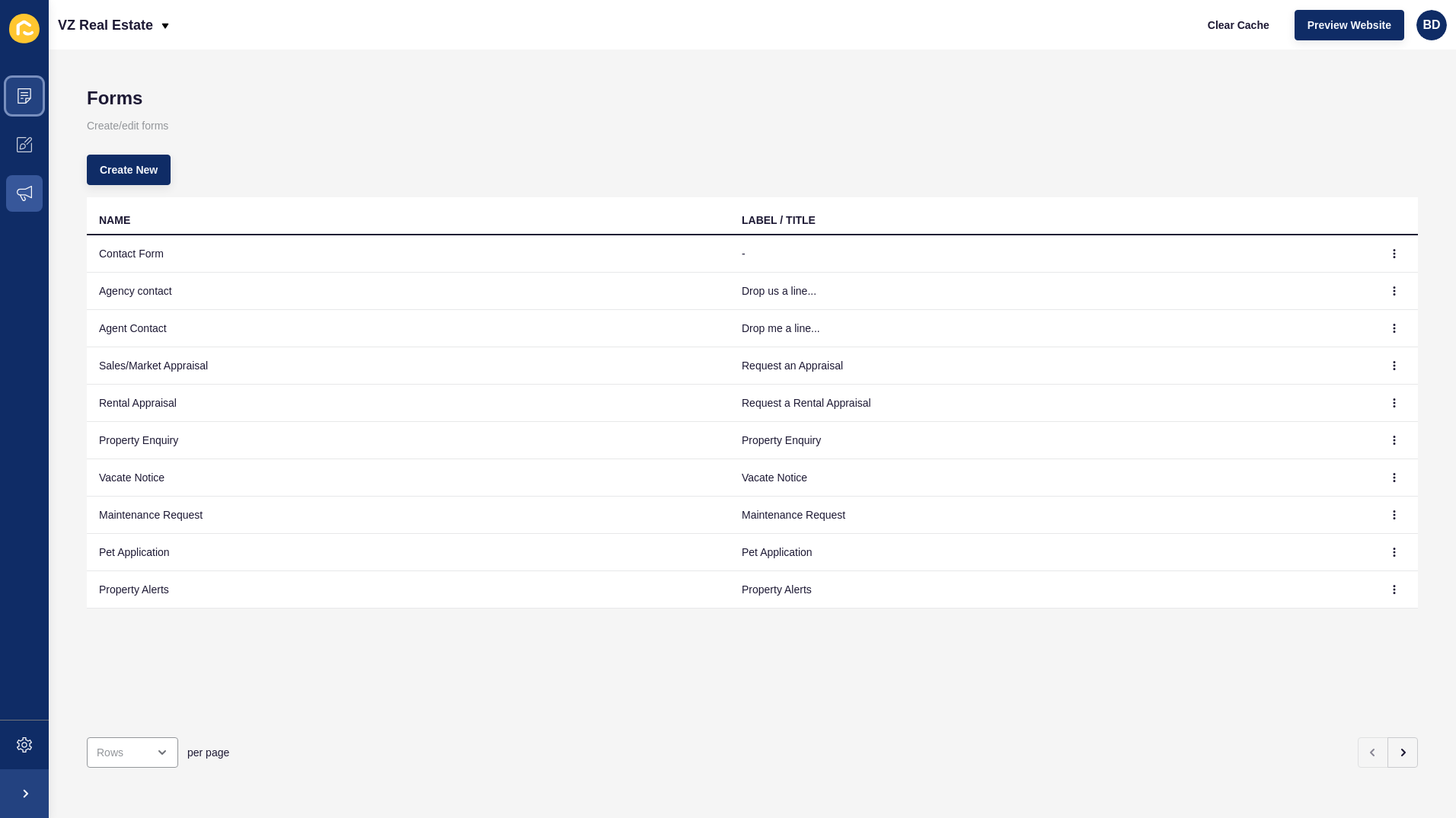
click at [34, 87] on span at bounding box center [24, 96] width 49 height 49
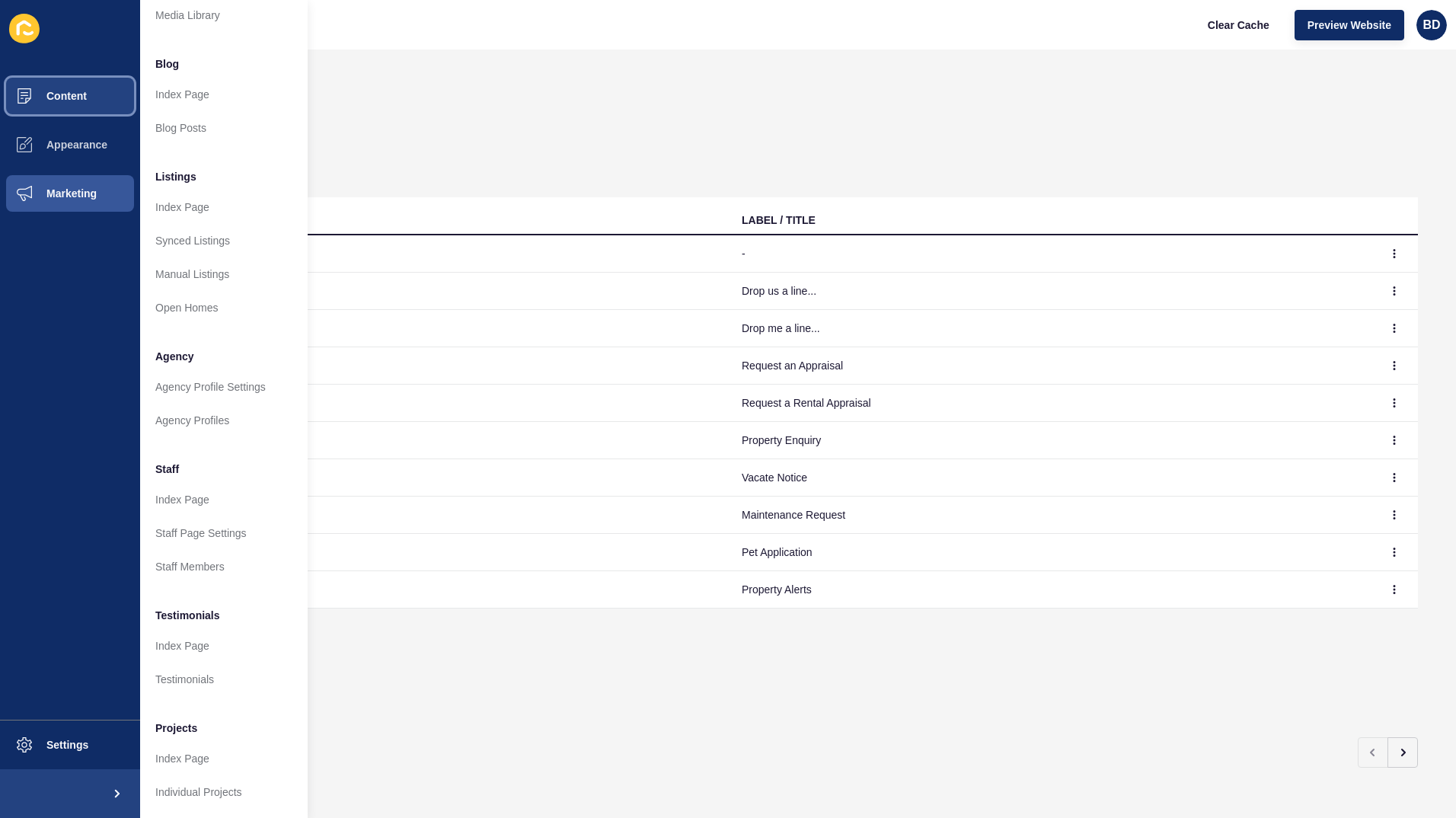
scroll to position [86, 0]
click at [74, 744] on span "Settings" at bounding box center [43, 744] width 90 height 12
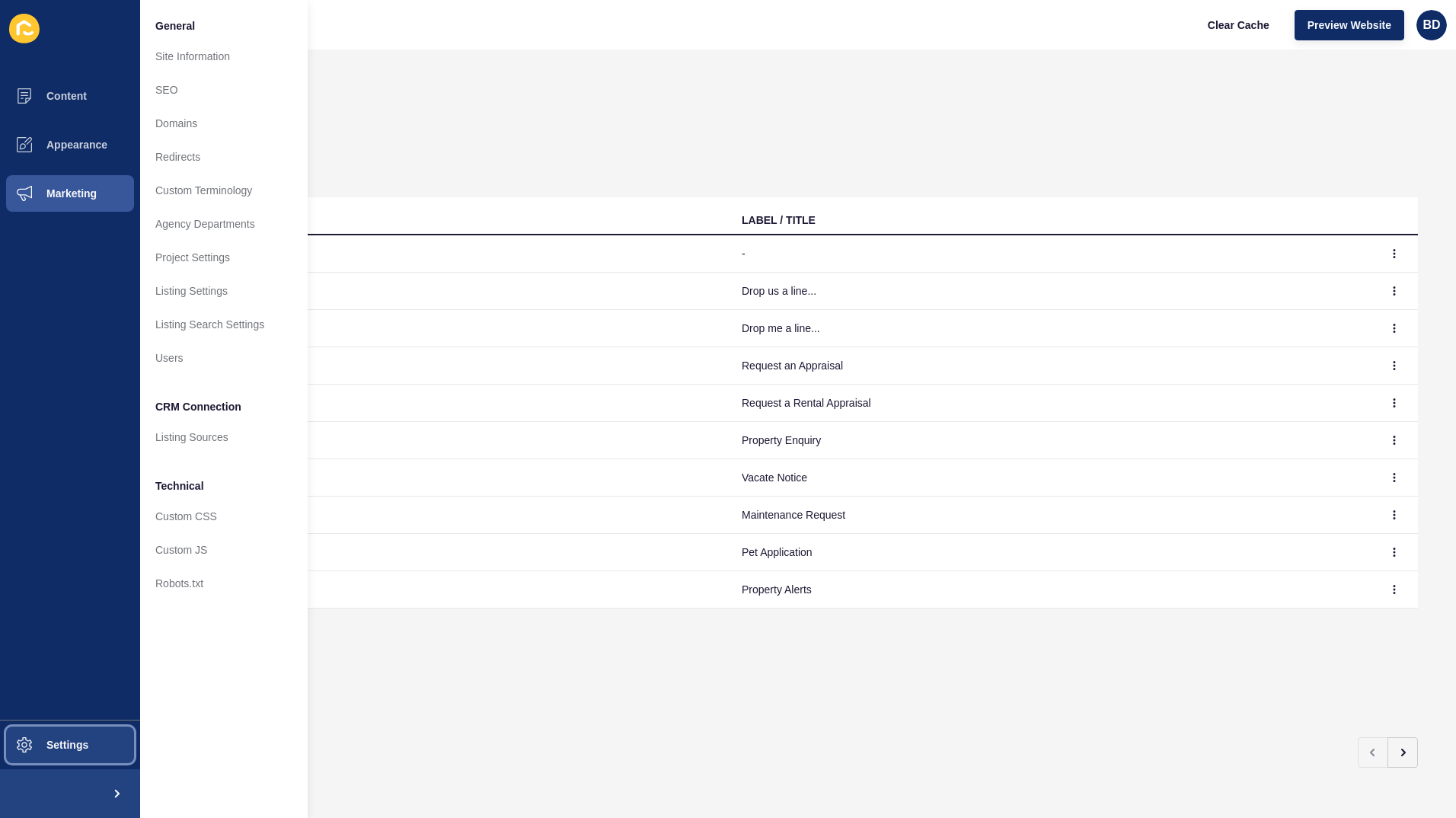
click at [72, 745] on span "Settings" at bounding box center [43, 744] width 90 height 12
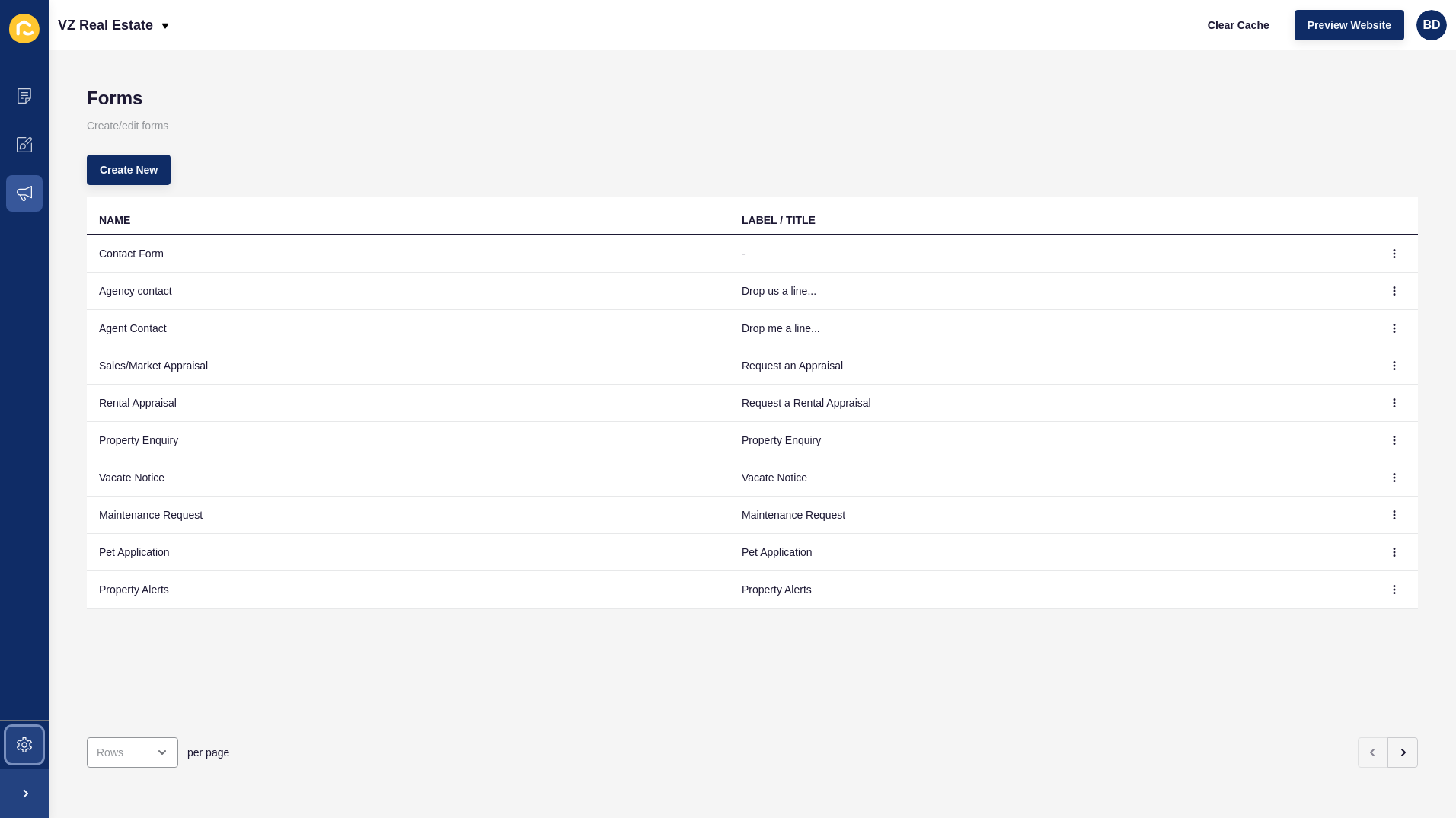
click at [29, 744] on icon at bounding box center [24, 745] width 15 height 15
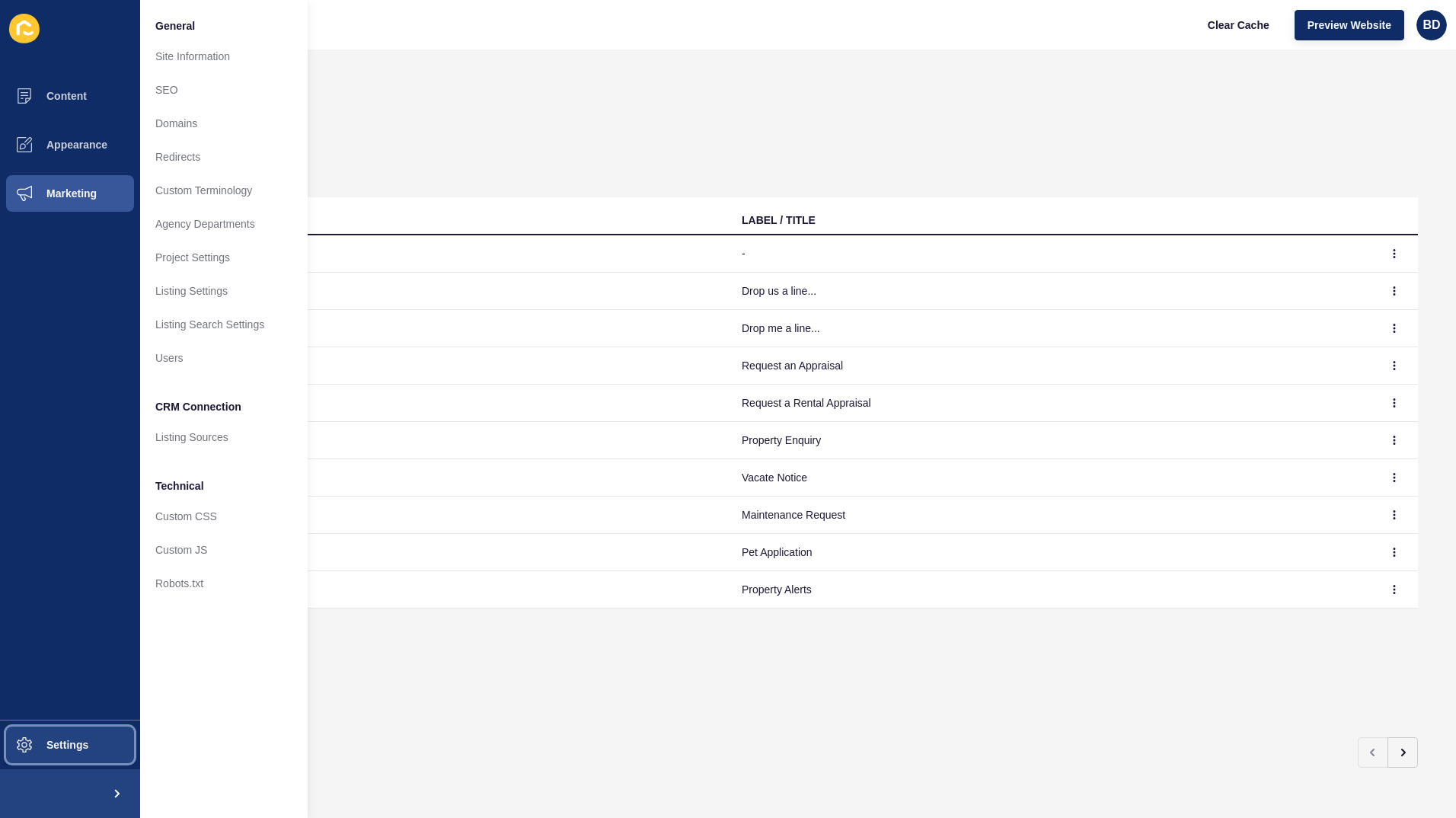
click at [55, 744] on span "Settings" at bounding box center [43, 744] width 90 height 12
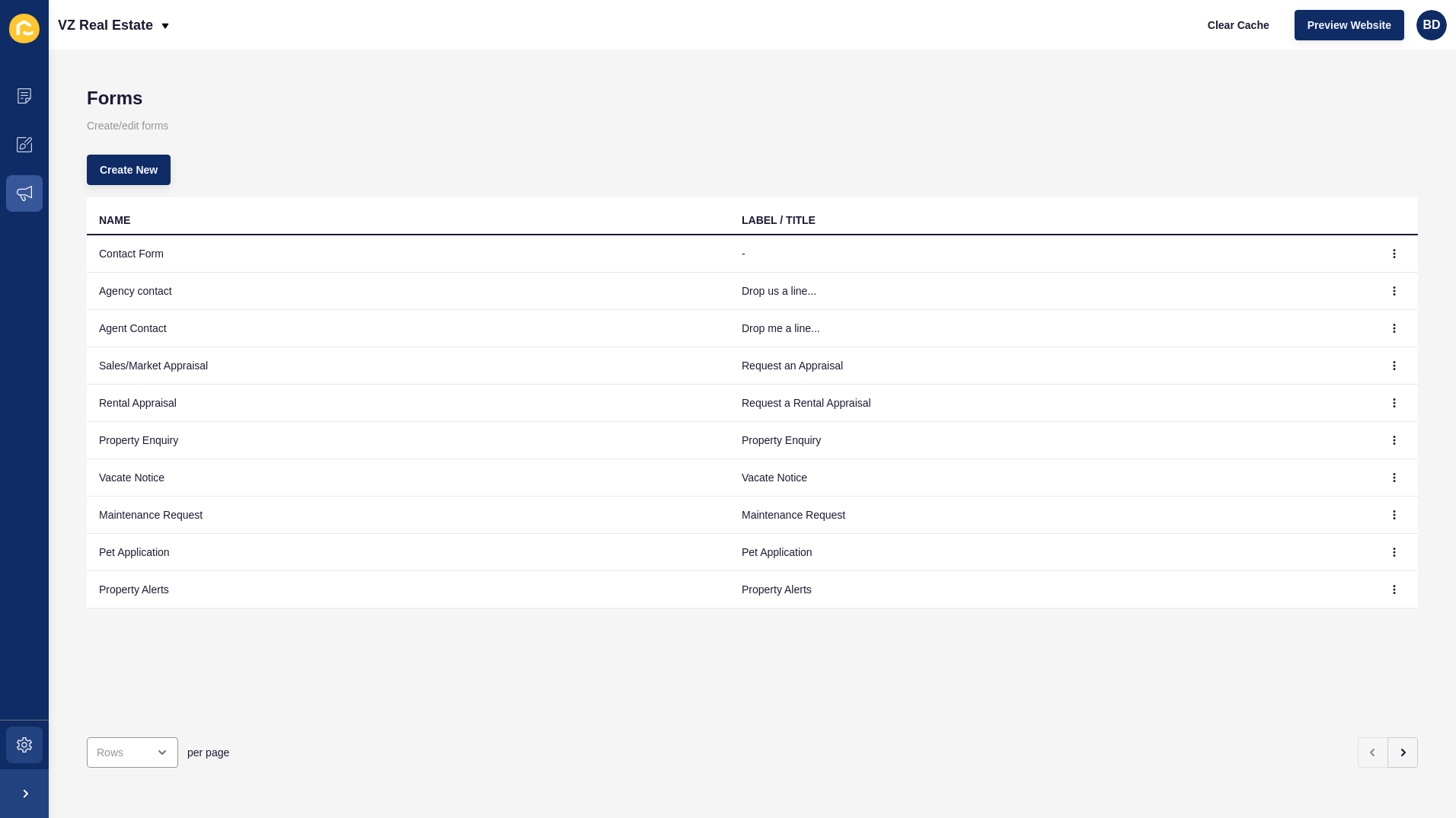
click at [55, 744] on div "Forms Create/edit forms Create New NAME LABEL / TITLE Contact Form - Agency con…" at bounding box center [752, 433] width 1407 height 768
click at [30, 744] on icon at bounding box center [24, 745] width 15 height 15
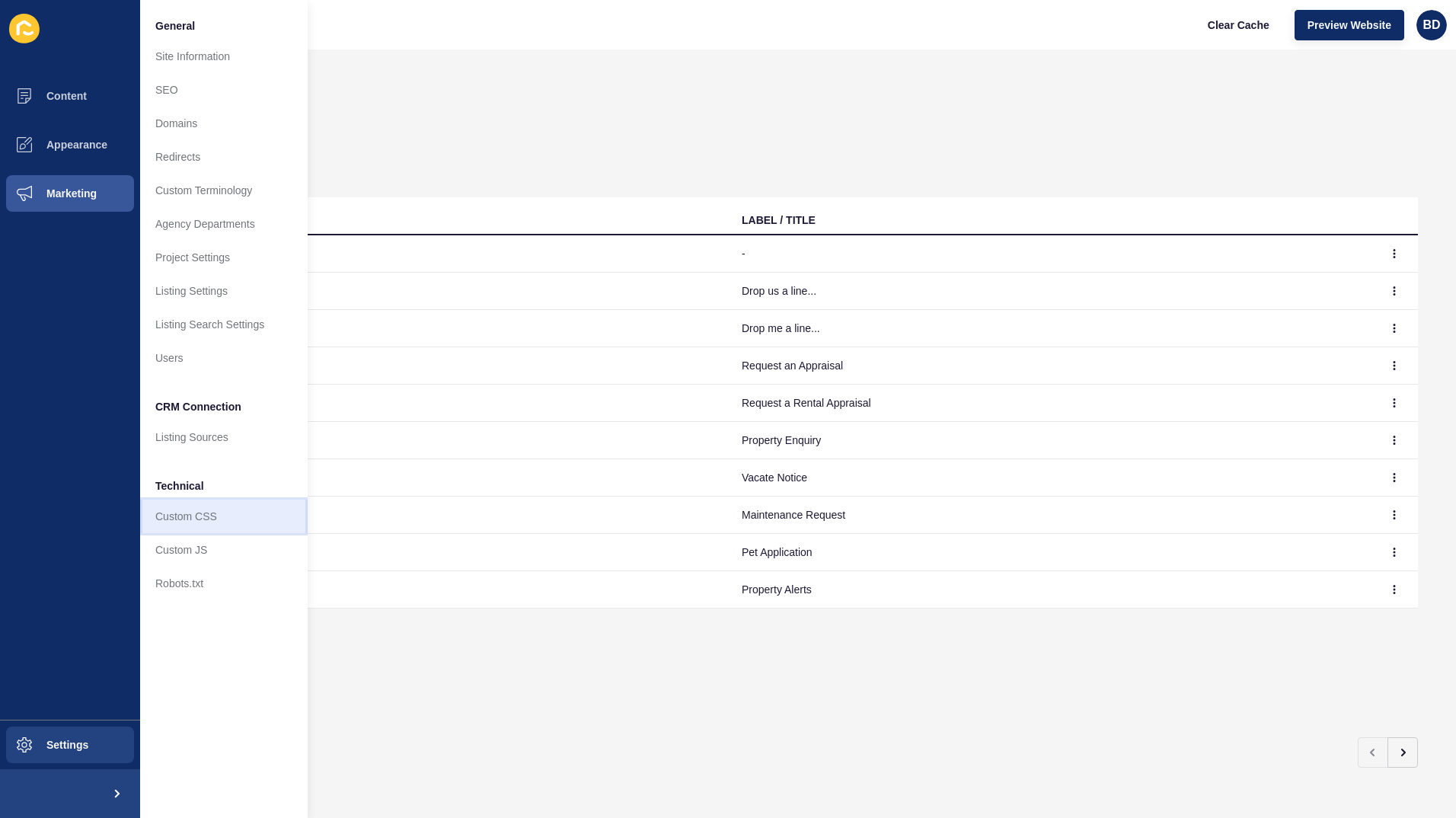
click at [225, 516] on link "Custom CSS" at bounding box center [224, 516] width 167 height 34
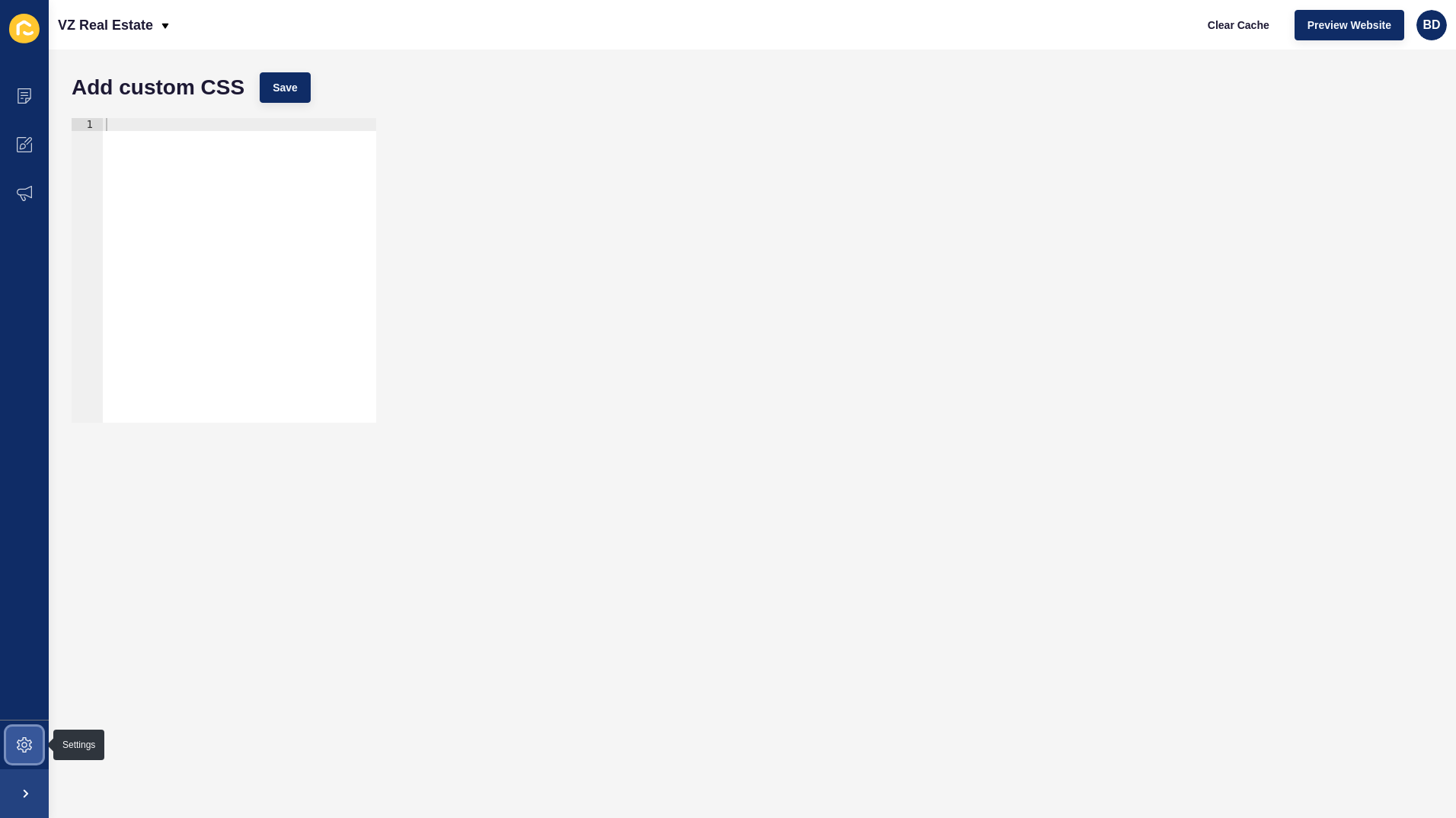
click at [29, 740] on icon at bounding box center [24, 745] width 15 height 15
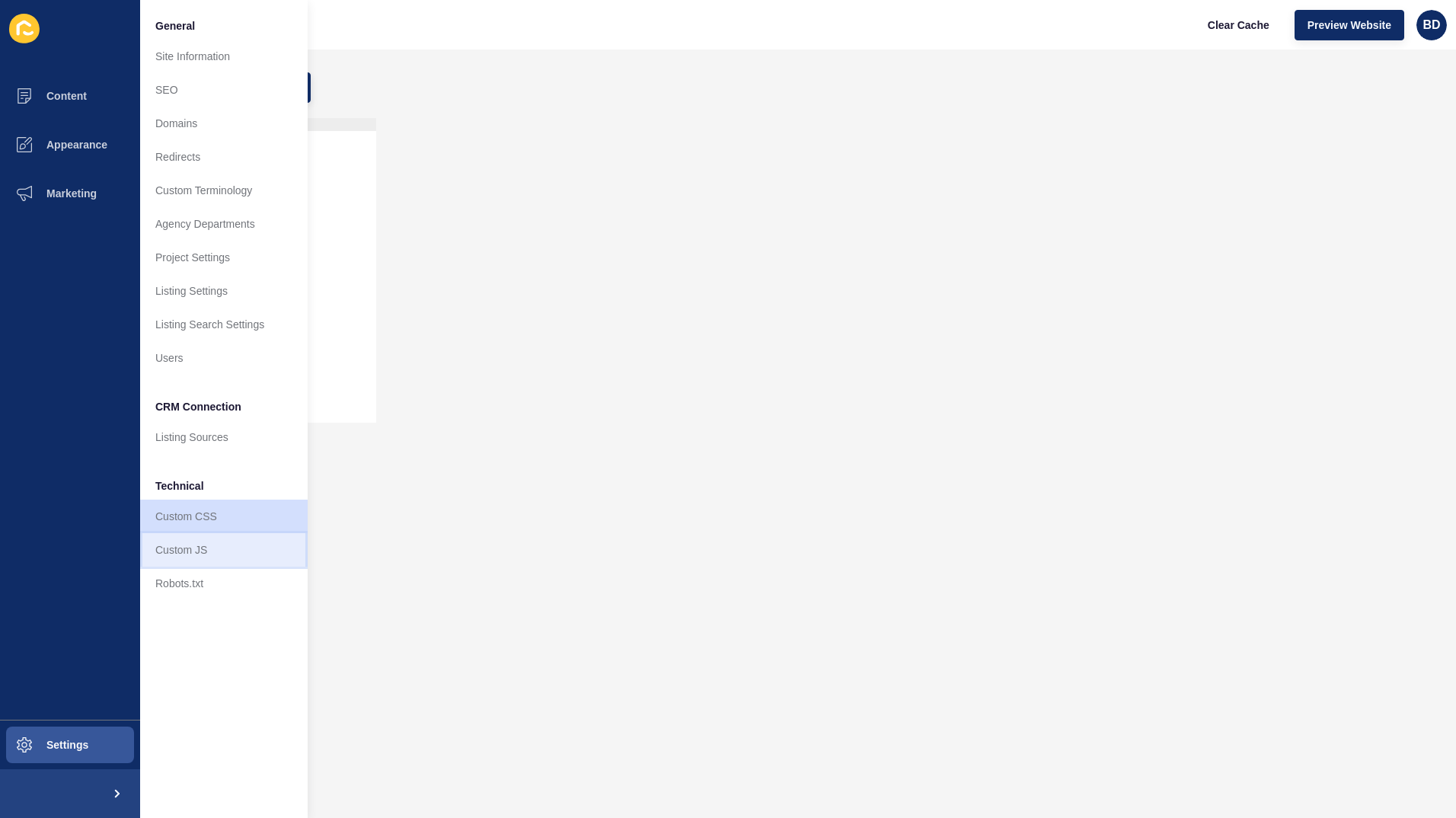
click at [206, 550] on link "Custom JS" at bounding box center [224, 550] width 167 height 34
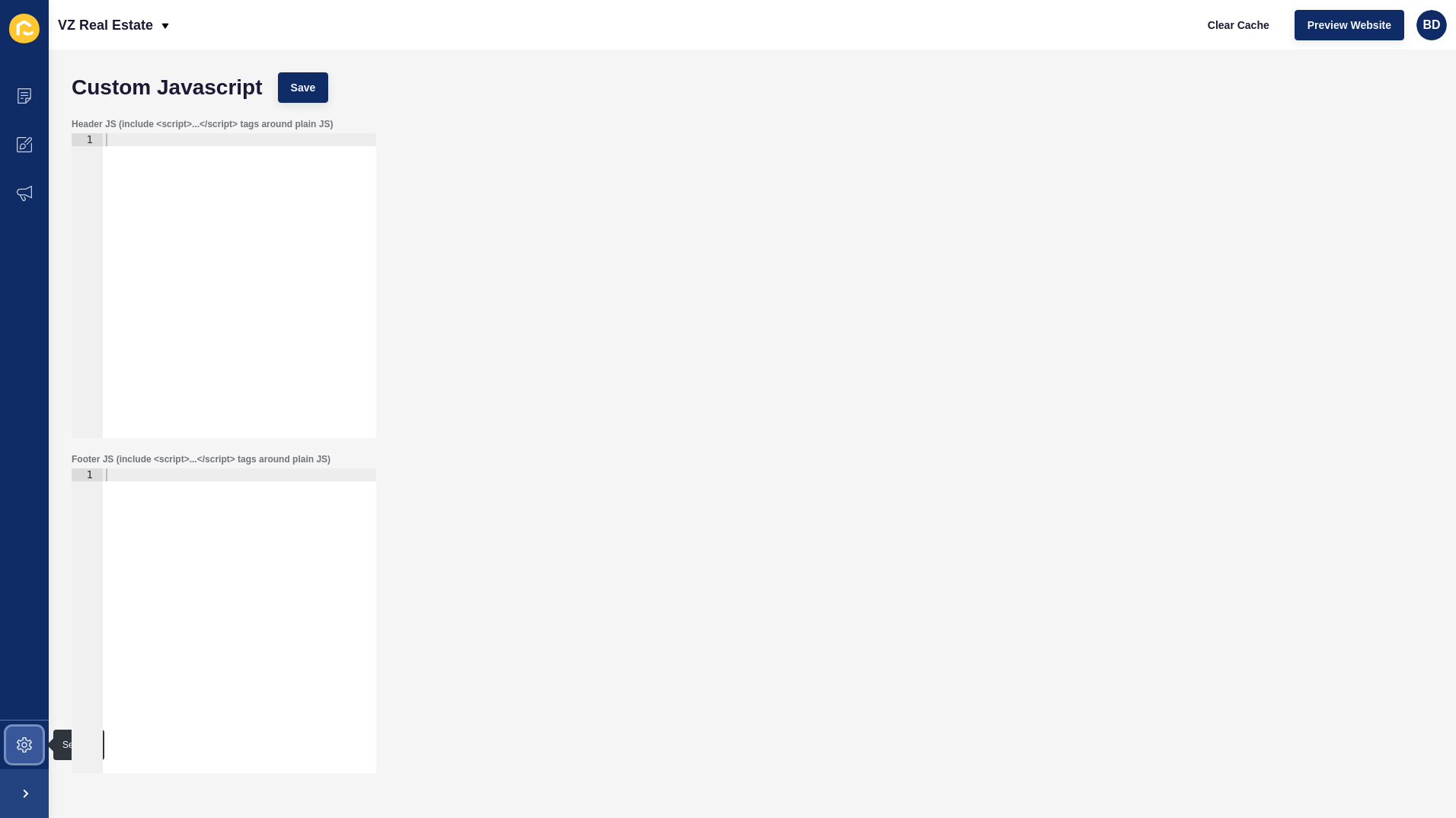
click at [38, 744] on span at bounding box center [24, 745] width 49 height 49
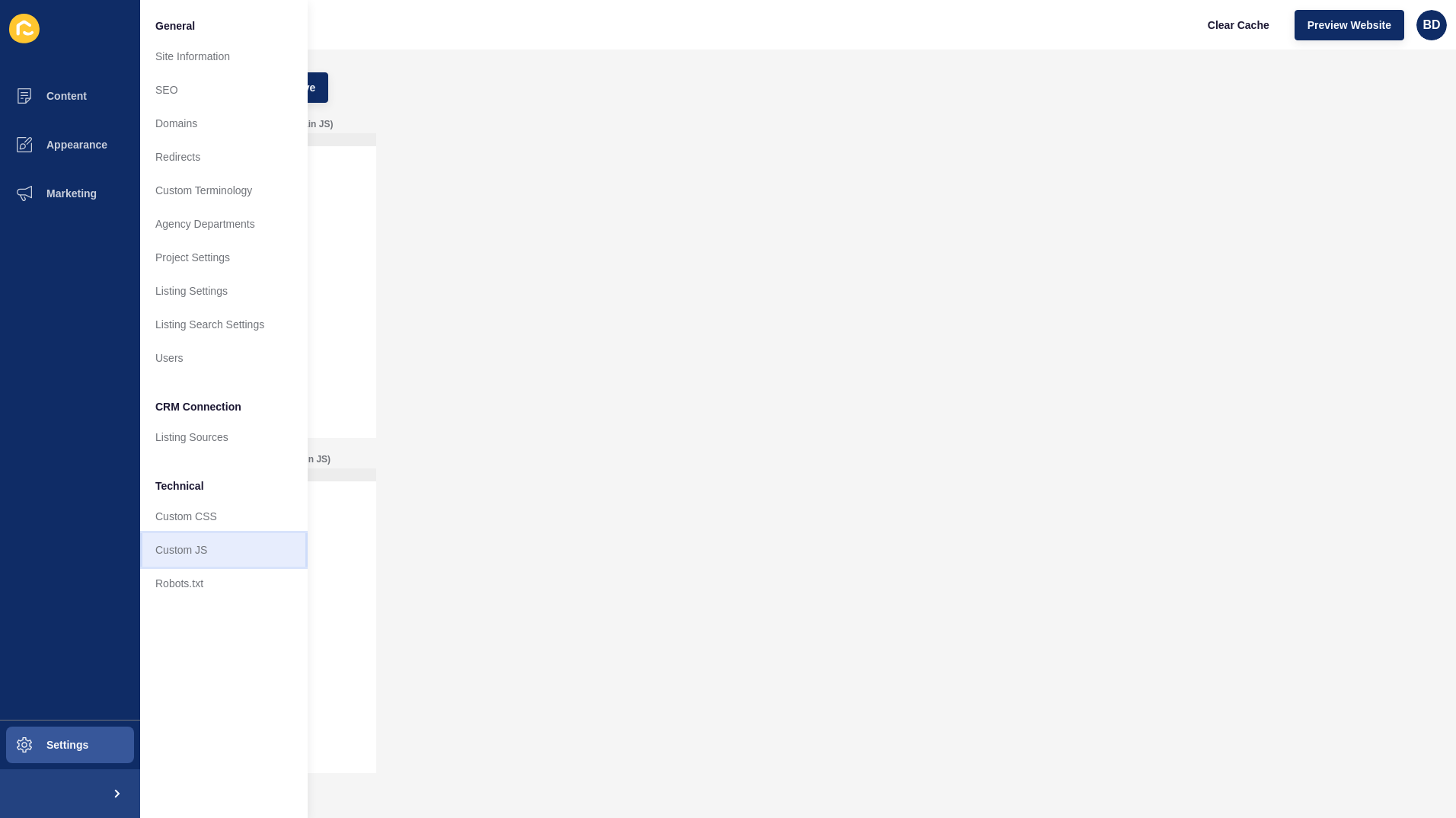
click at [218, 553] on link "Custom JS" at bounding box center [224, 550] width 167 height 34
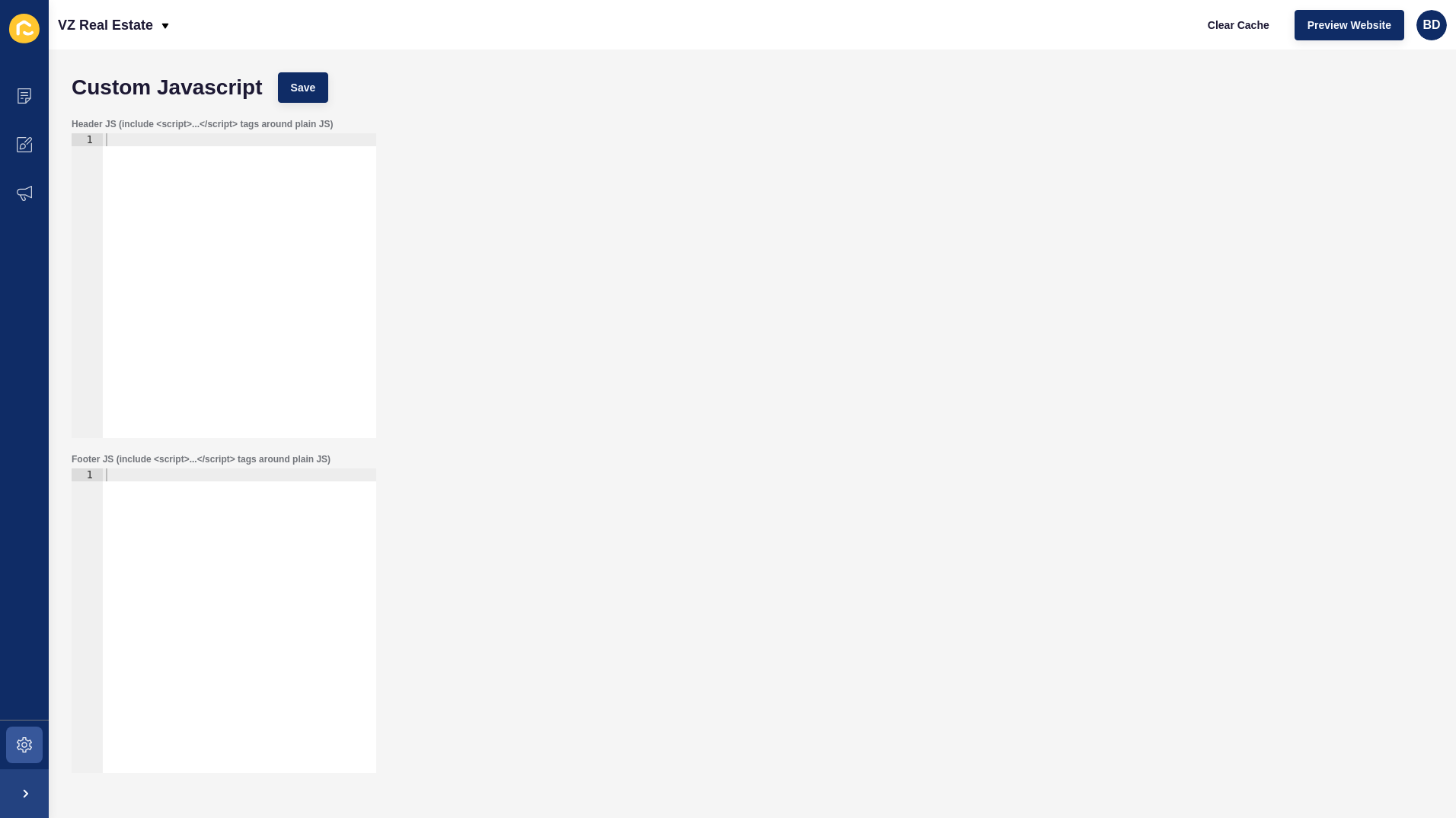
click at [157, 223] on div at bounding box center [239, 298] width 274 height 330
paste textarea "If an issue arises that requires urgent attention, you will be able to escalate…"
type textarea "If an issue arises that requires urgent attention, you will be able to escalate…"
click at [302, 86] on span "Save" at bounding box center [303, 87] width 25 height 15
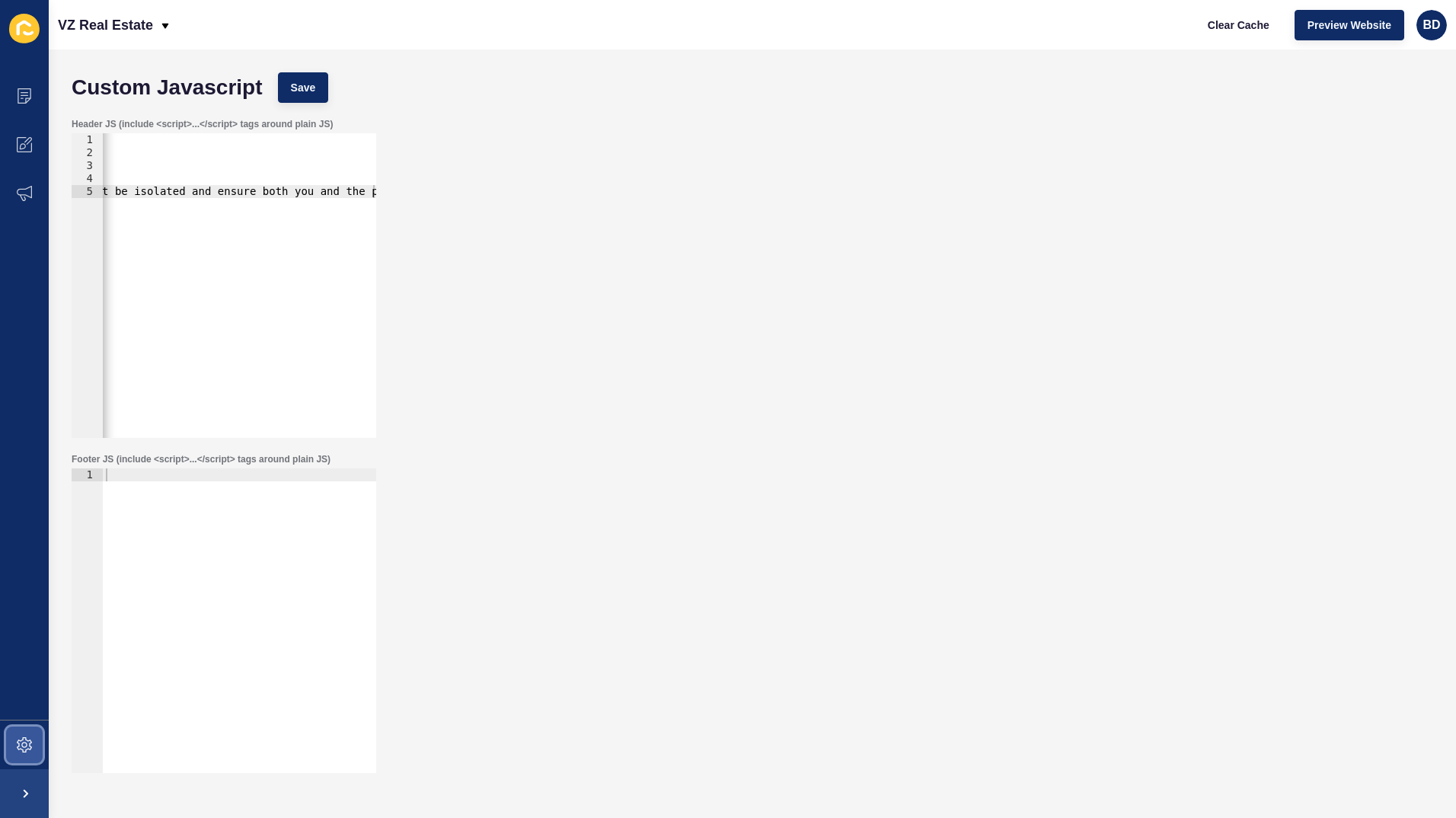
click at [22, 744] on icon at bounding box center [24, 745] width 15 height 15
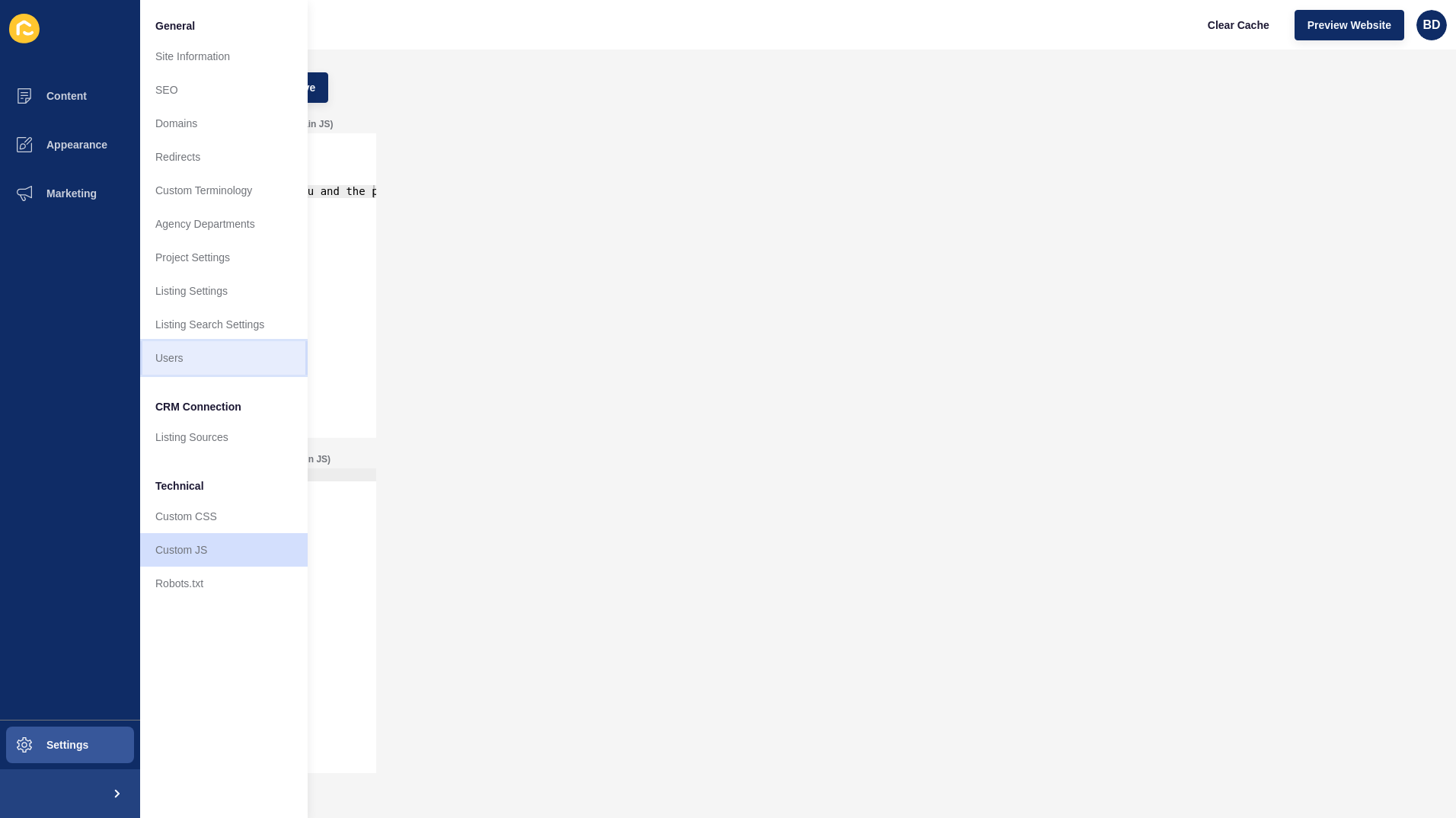
click at [187, 355] on link "Users" at bounding box center [224, 358] width 167 height 34
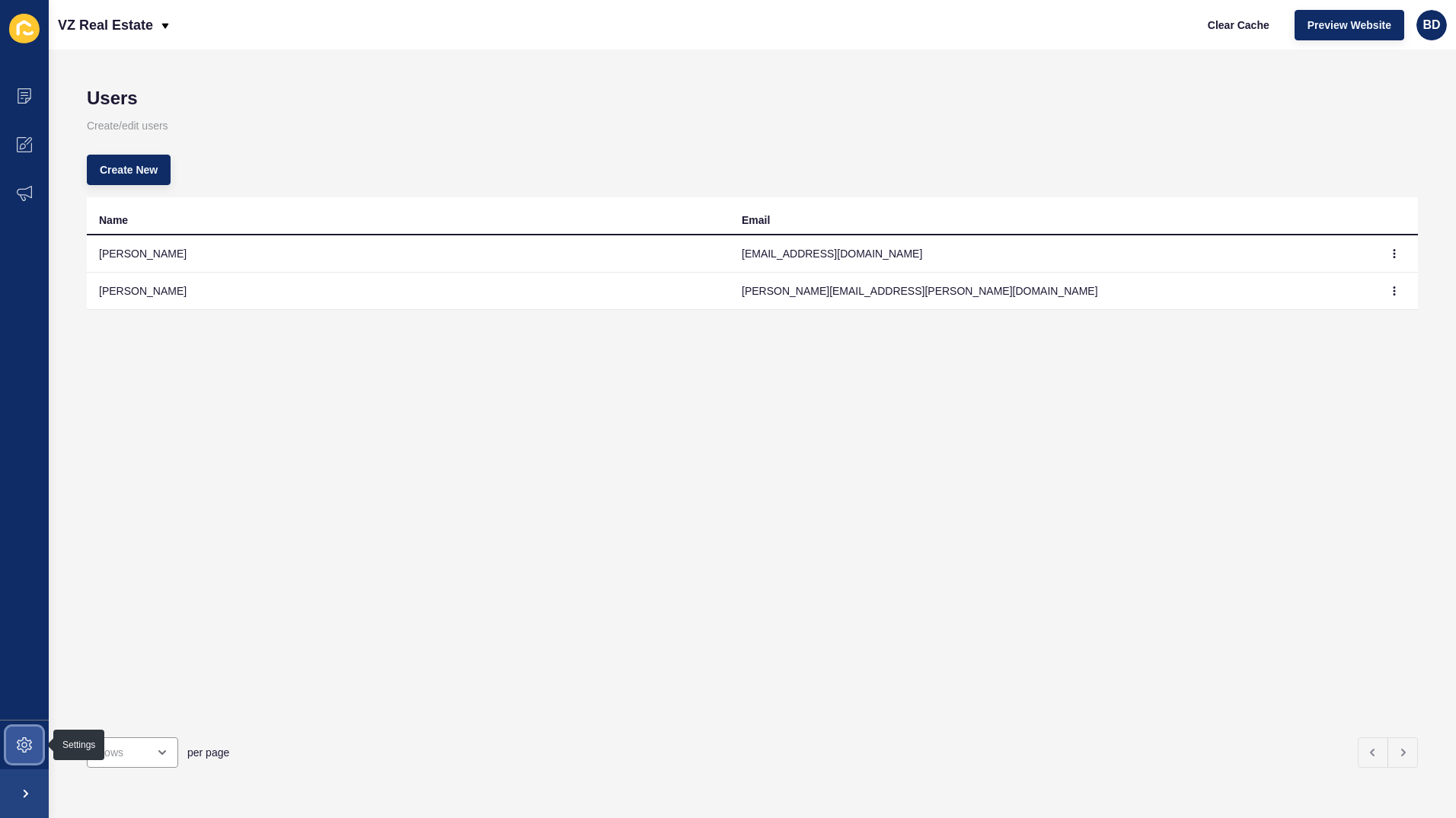
click at [33, 739] on span at bounding box center [24, 745] width 49 height 49
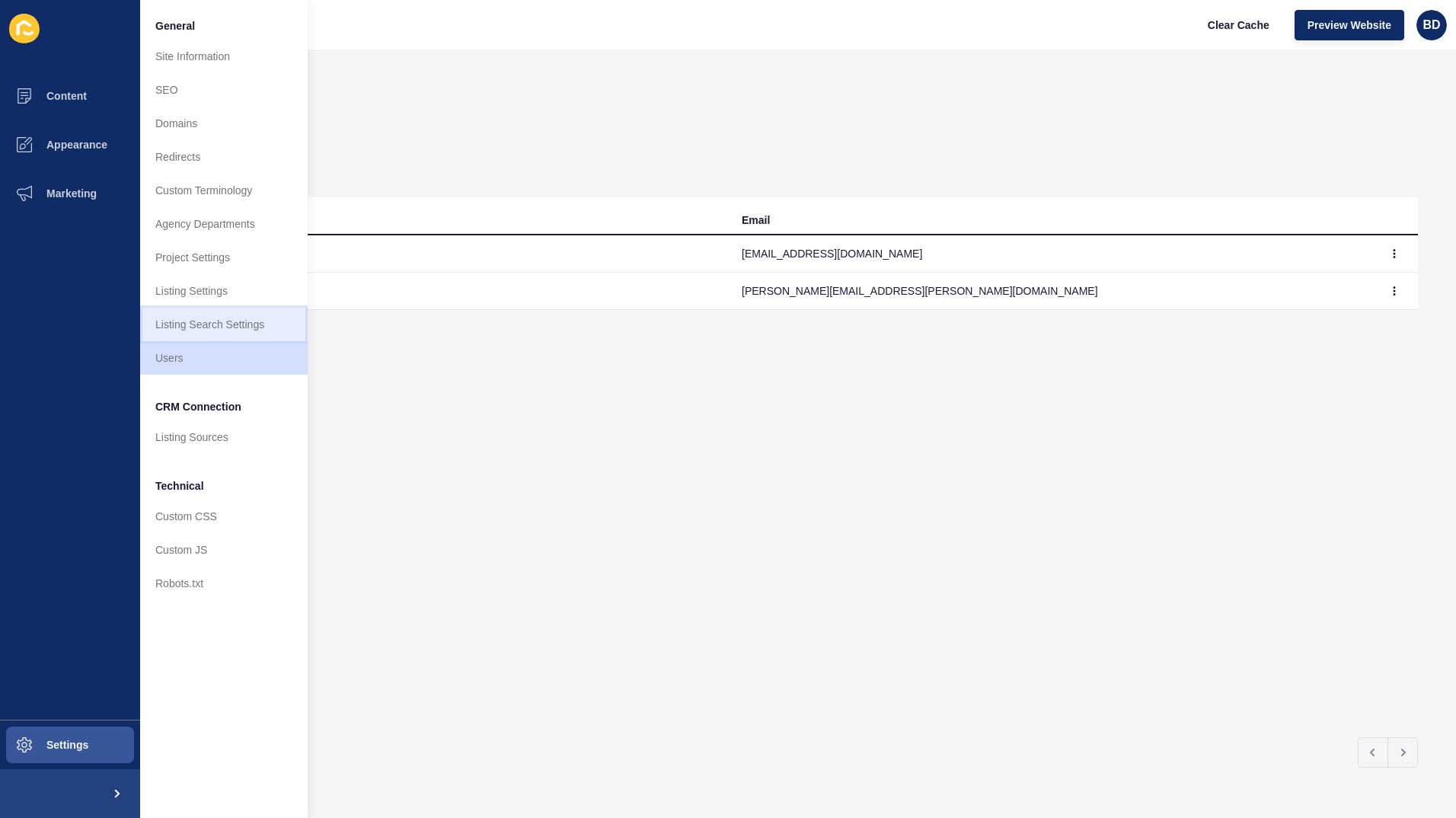
click at [218, 320] on link "Listing Search Settings" at bounding box center [224, 324] width 167 height 34
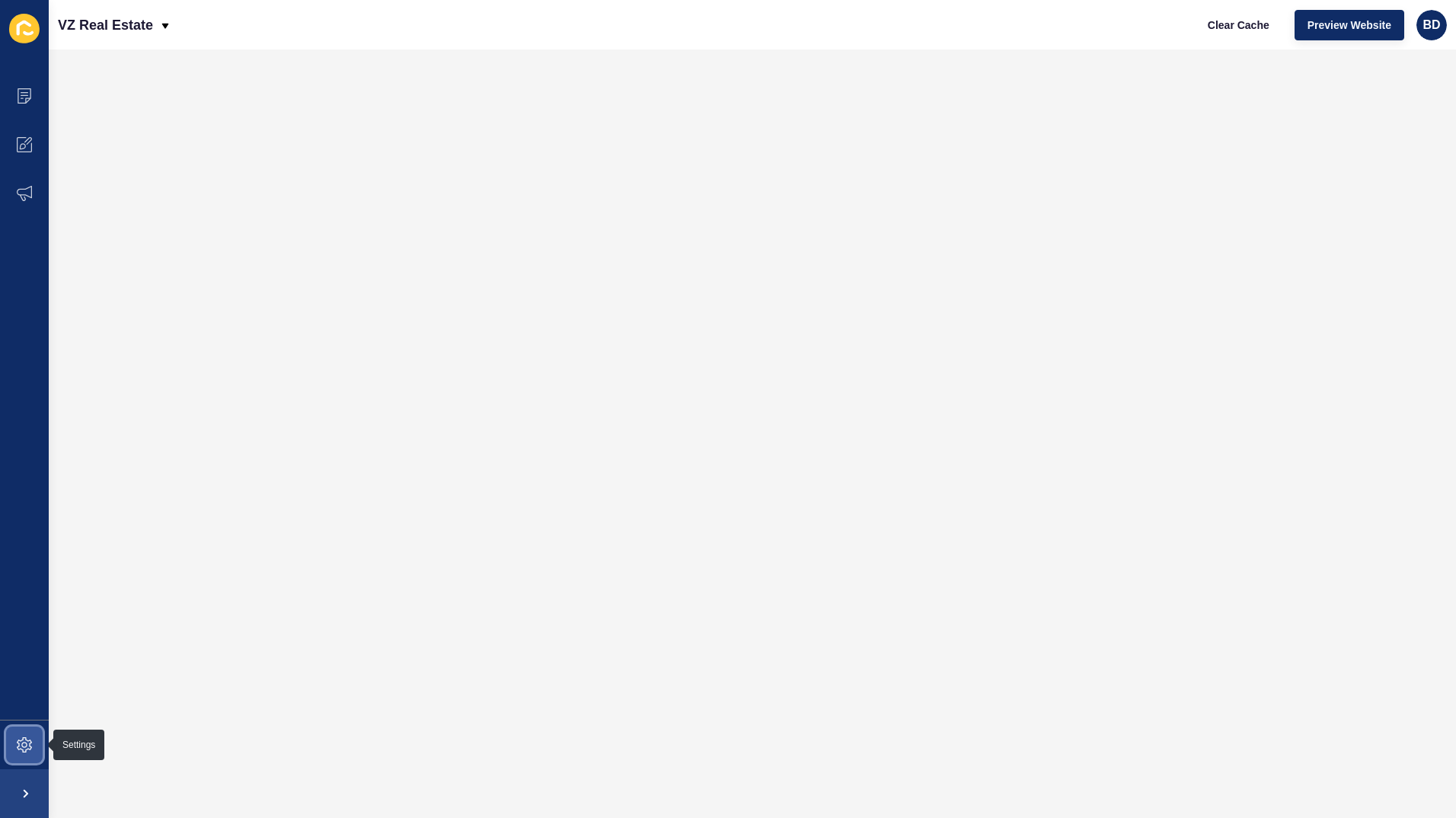
click at [30, 742] on icon at bounding box center [24, 745] width 15 height 15
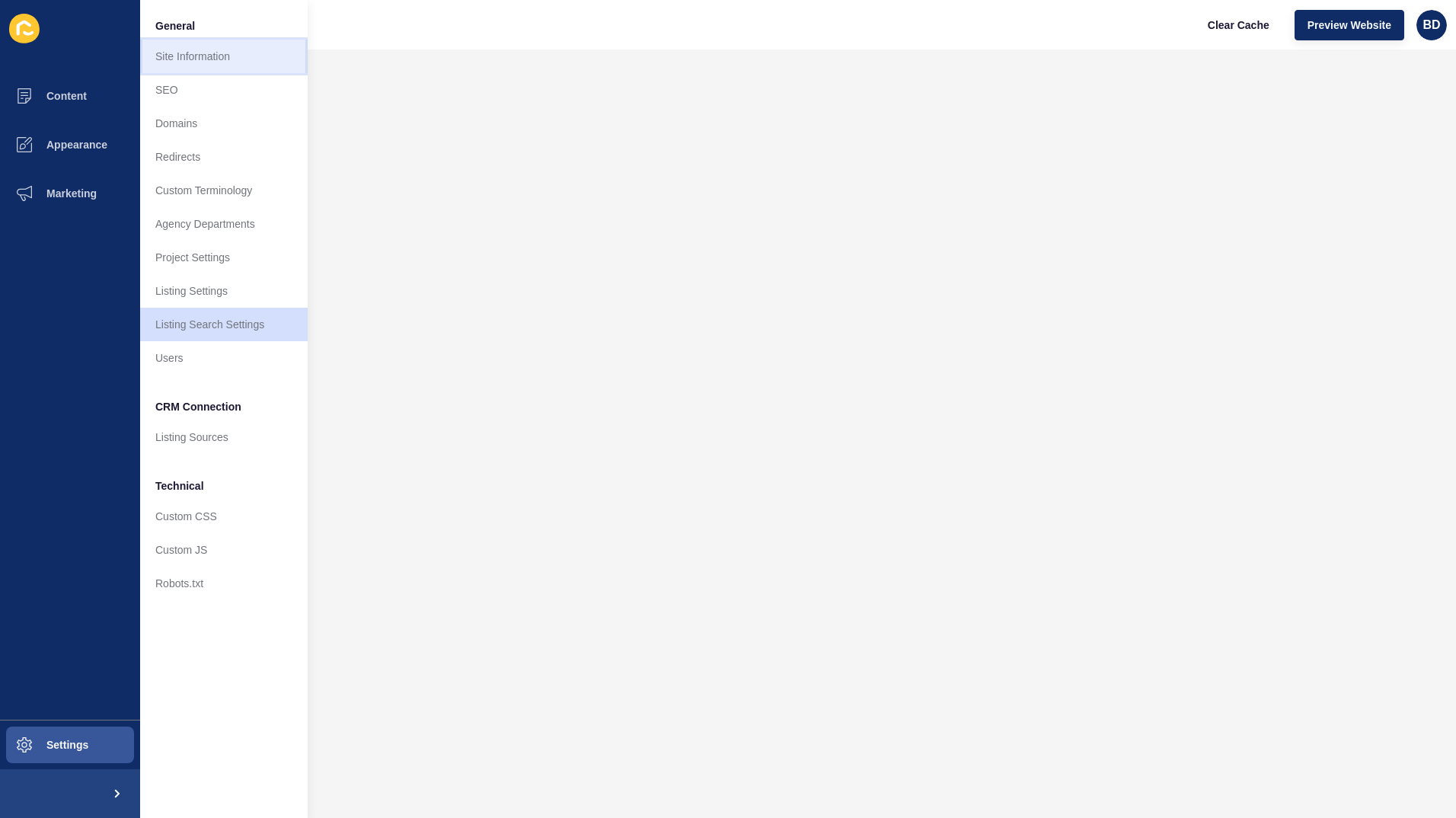
click at [202, 55] on link "Site Information" at bounding box center [224, 56] width 167 height 34
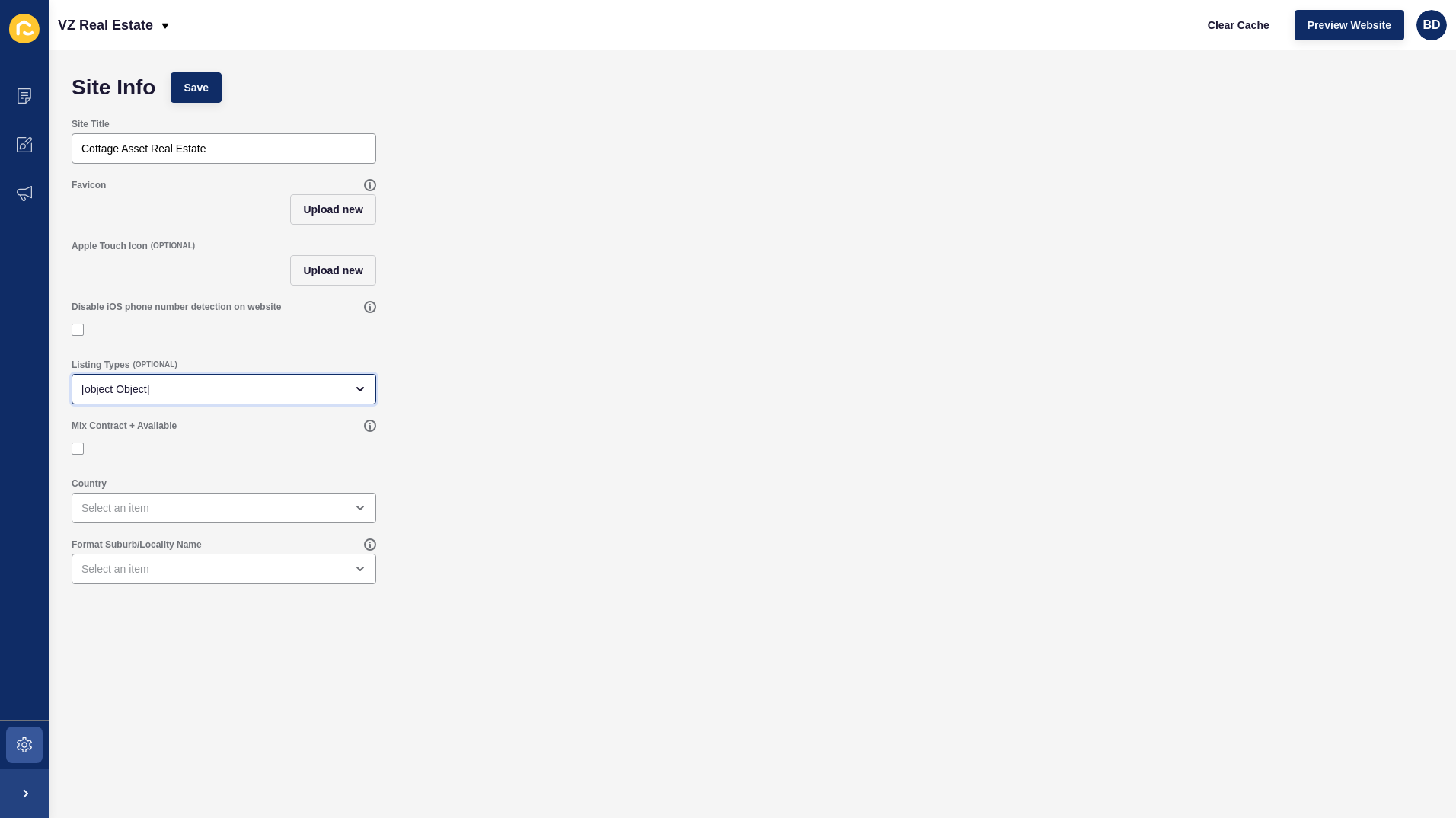
click at [354, 392] on div "open menu" at bounding box center [356, 388] width 22 height 12
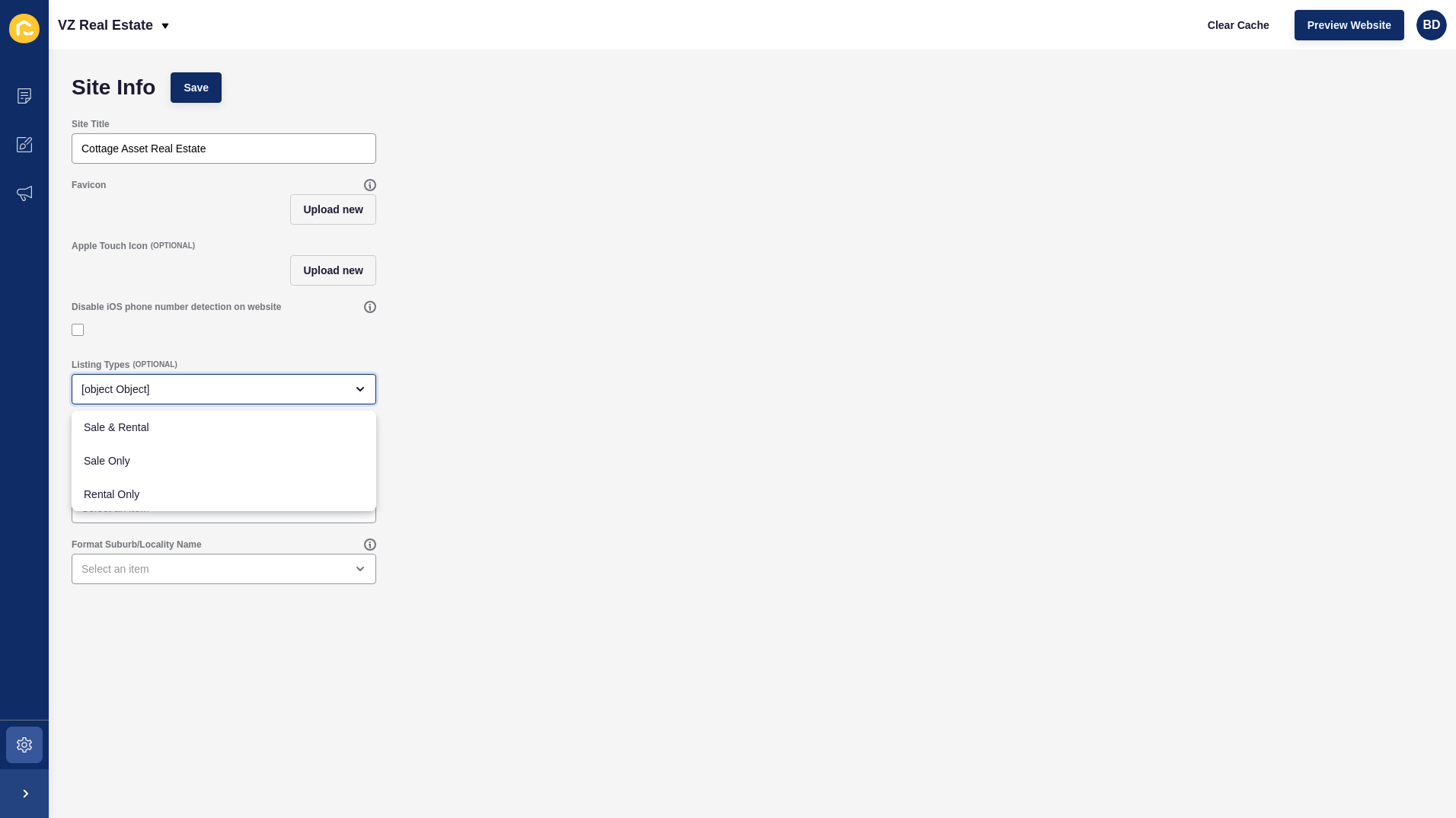
click at [354, 392] on div "close menu" at bounding box center [356, 388] width 22 height 12
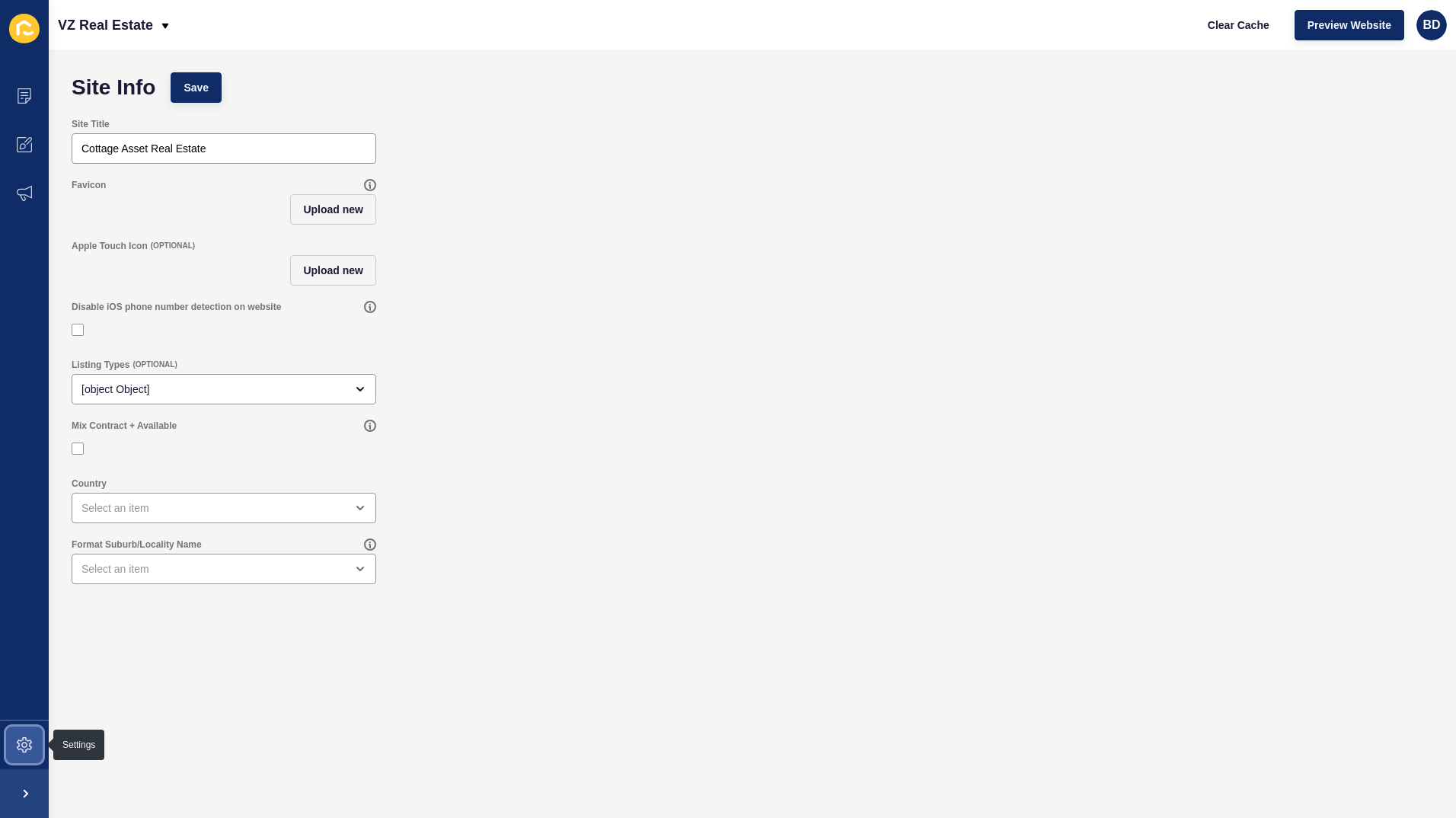
click at [26, 742] on icon at bounding box center [24, 745] width 6 height 6
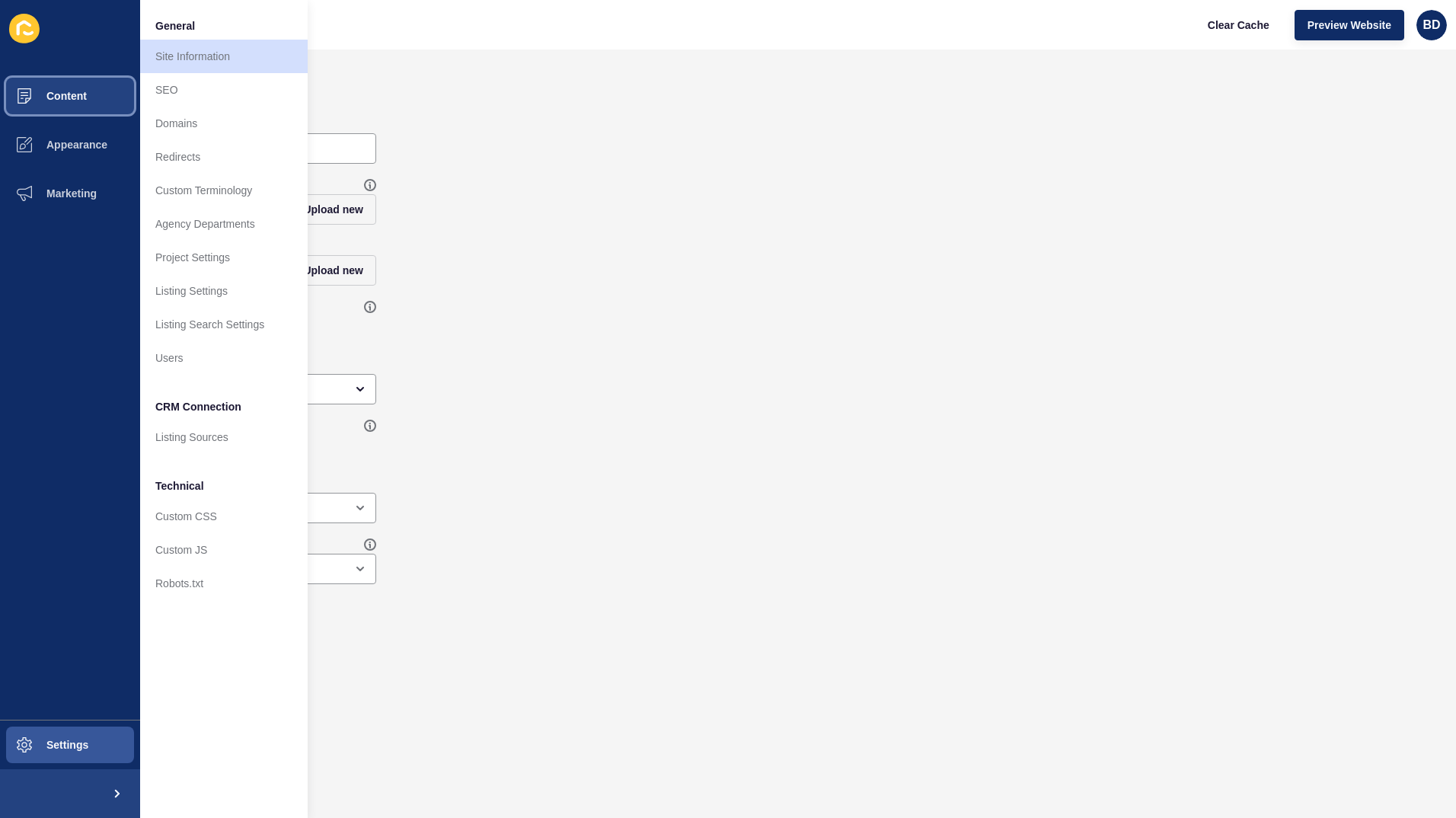
click at [61, 94] on span "Content" at bounding box center [42, 96] width 89 height 12
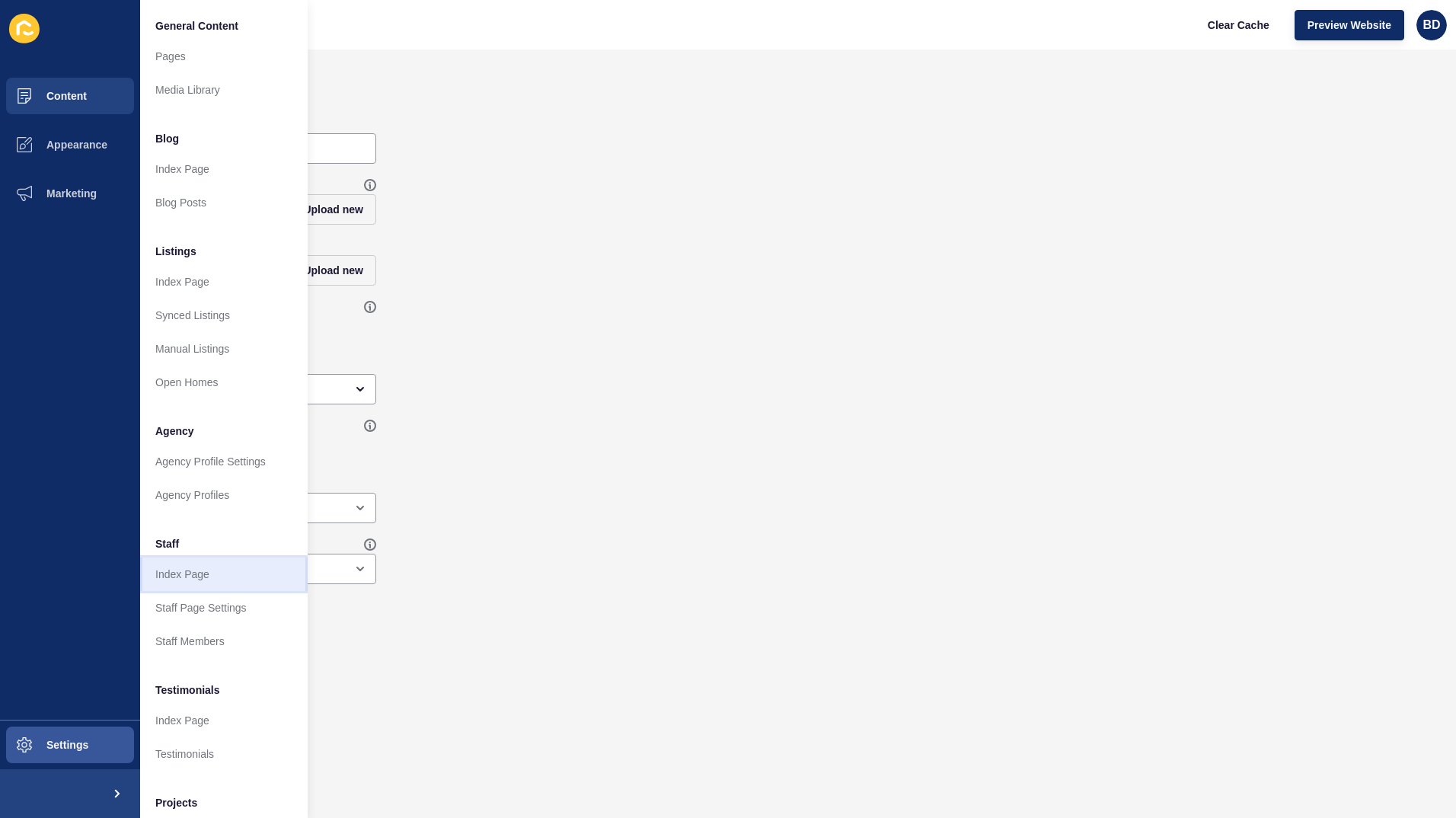
click at [213, 572] on link "Index Page" at bounding box center [224, 574] width 167 height 34
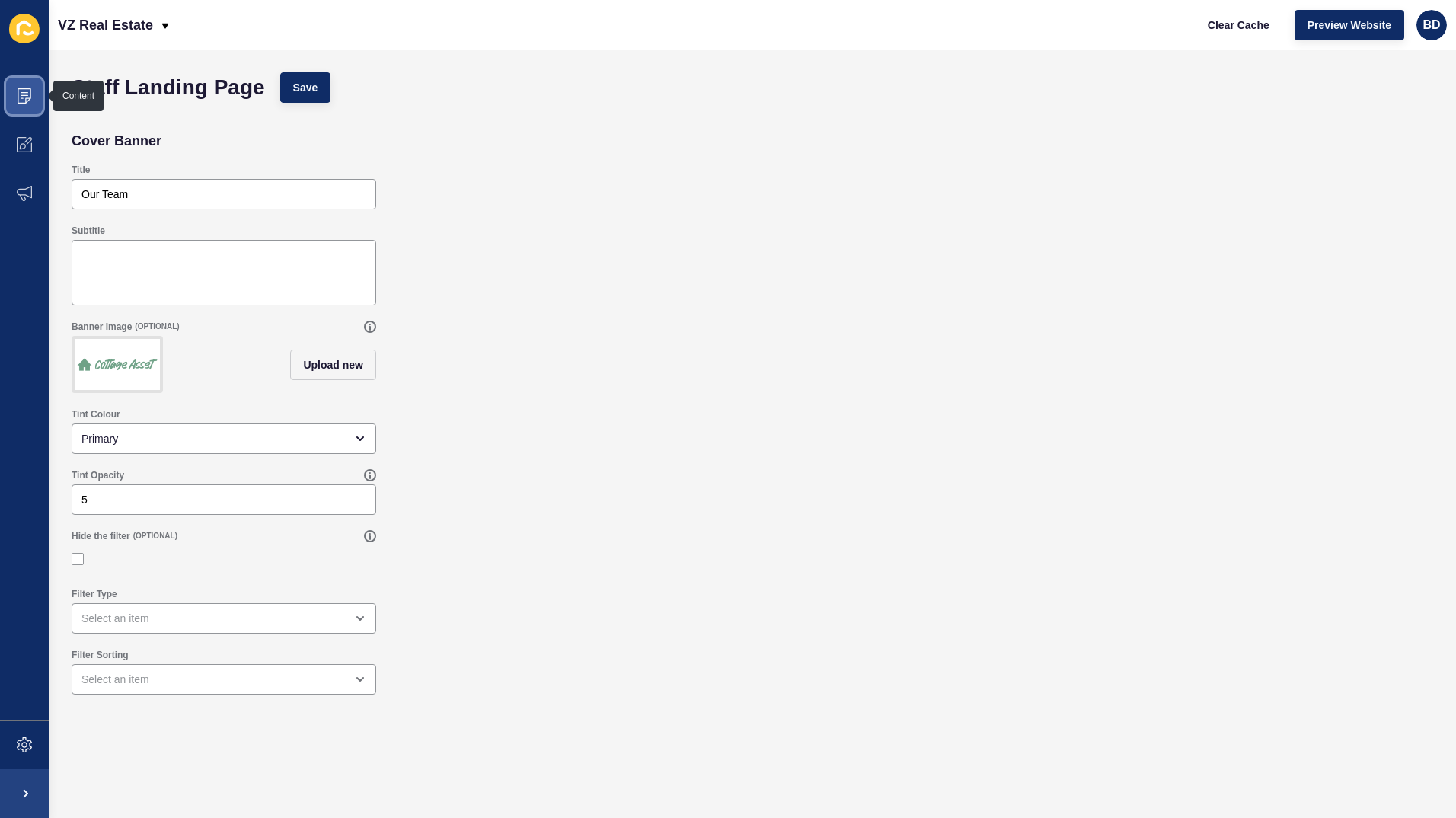
click at [26, 95] on icon at bounding box center [24, 95] width 8 height 1
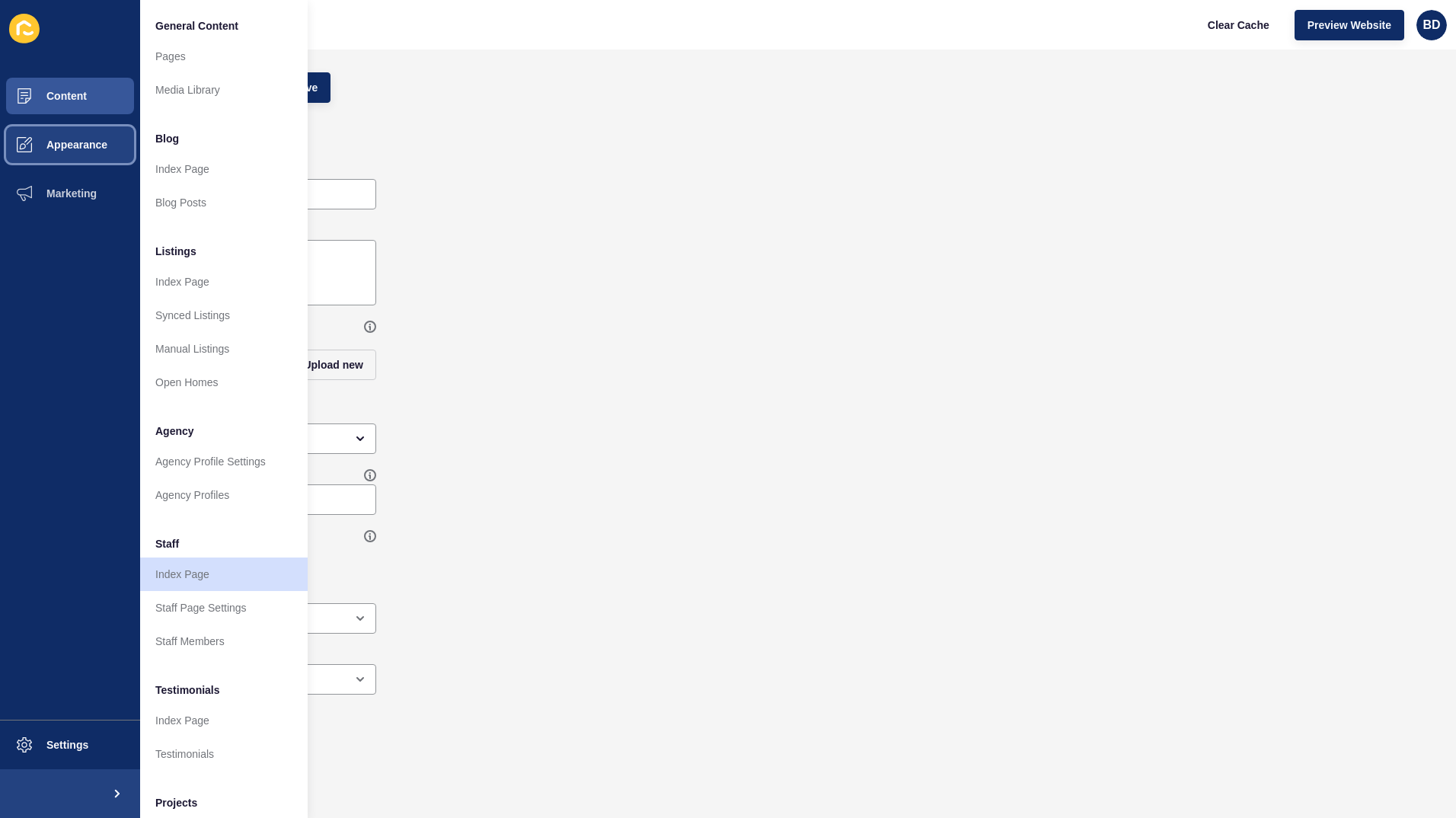
click at [77, 140] on span "Appearance" at bounding box center [53, 144] width 110 height 12
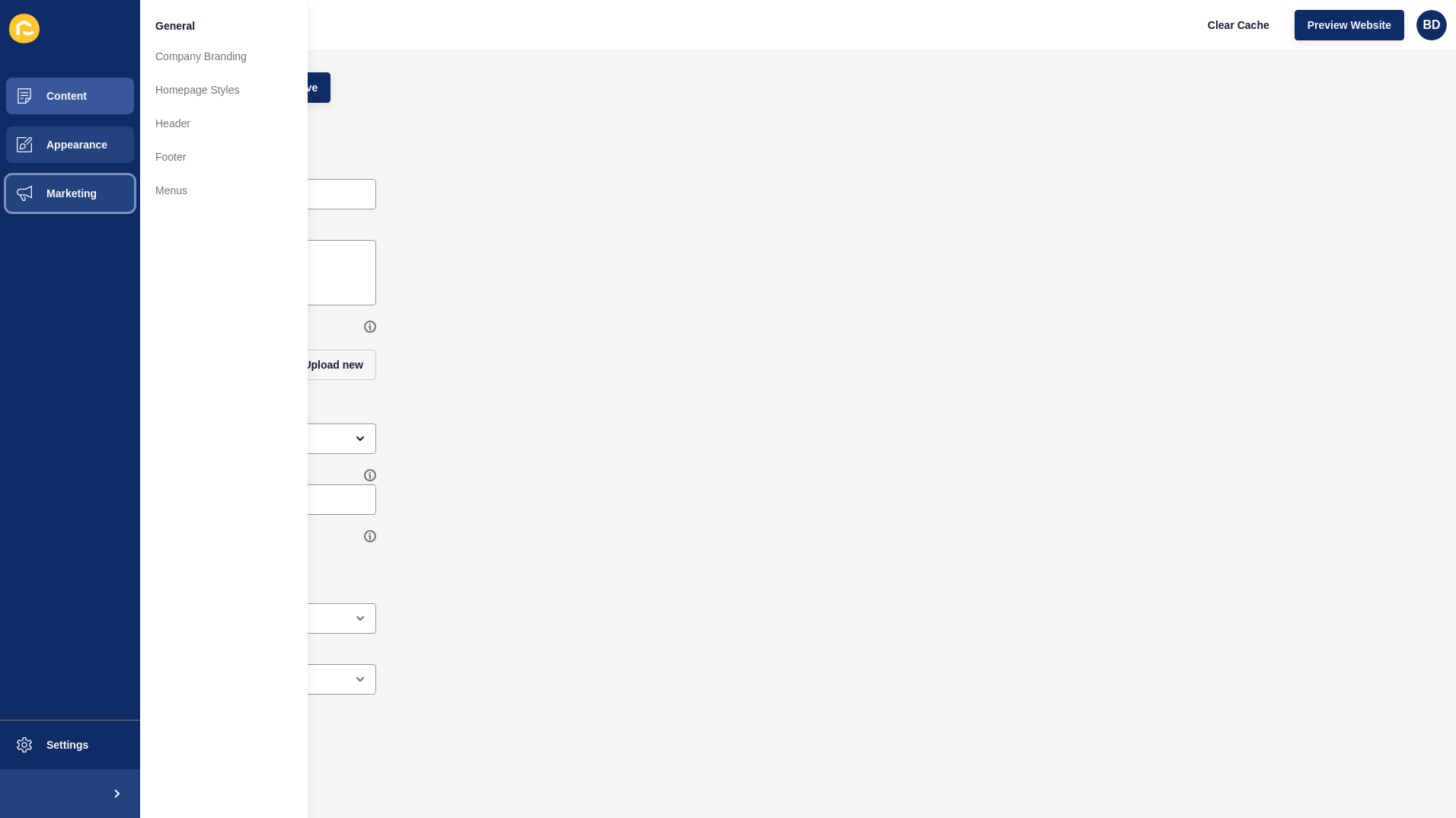
click at [68, 188] on span "Marketing" at bounding box center [47, 193] width 99 height 12
click at [78, 134] on button "Appearance" at bounding box center [70, 145] width 140 height 49
click at [173, 186] on link "Menus" at bounding box center [224, 191] width 167 height 34
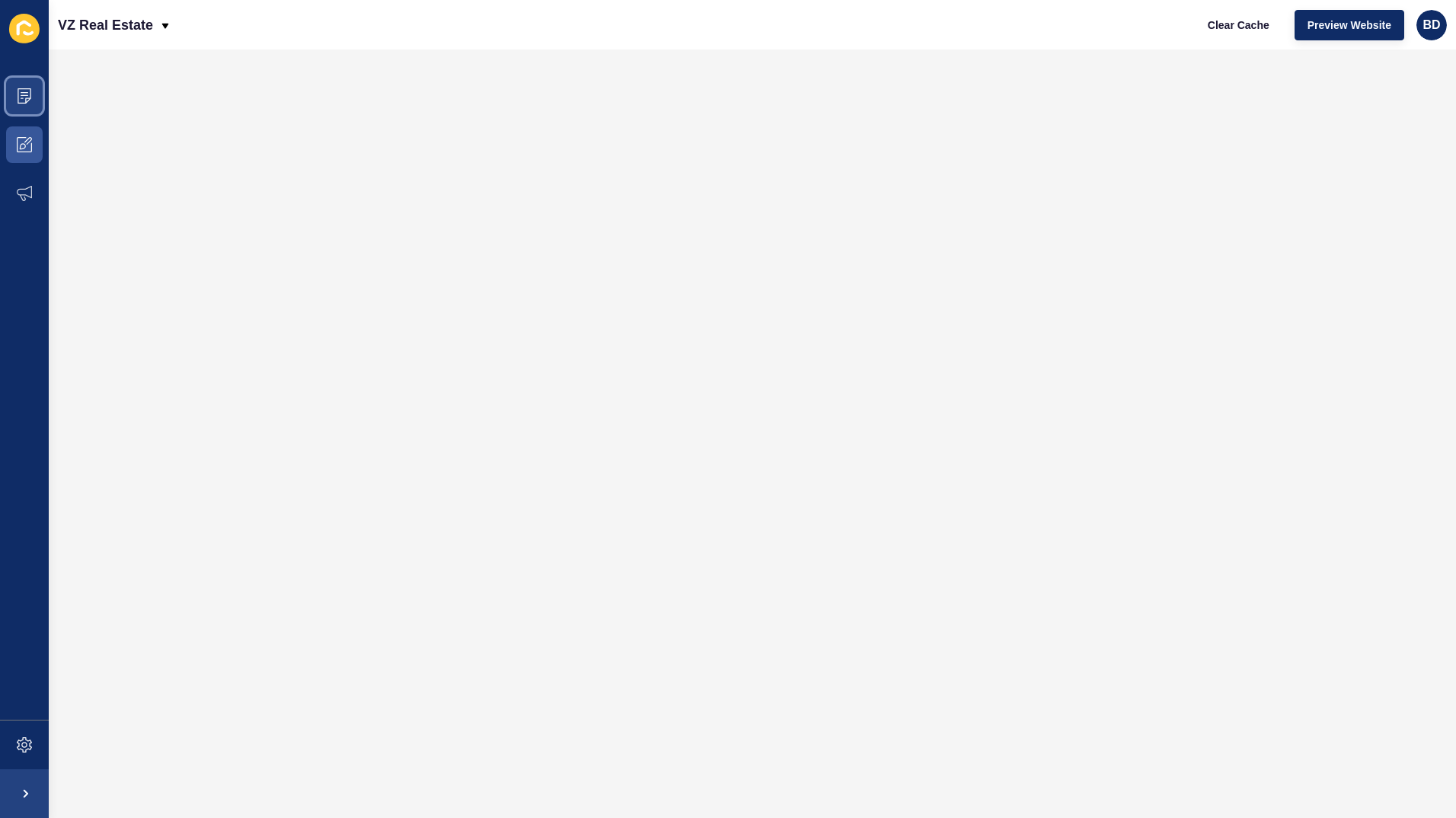
click at [35, 95] on span at bounding box center [24, 96] width 49 height 49
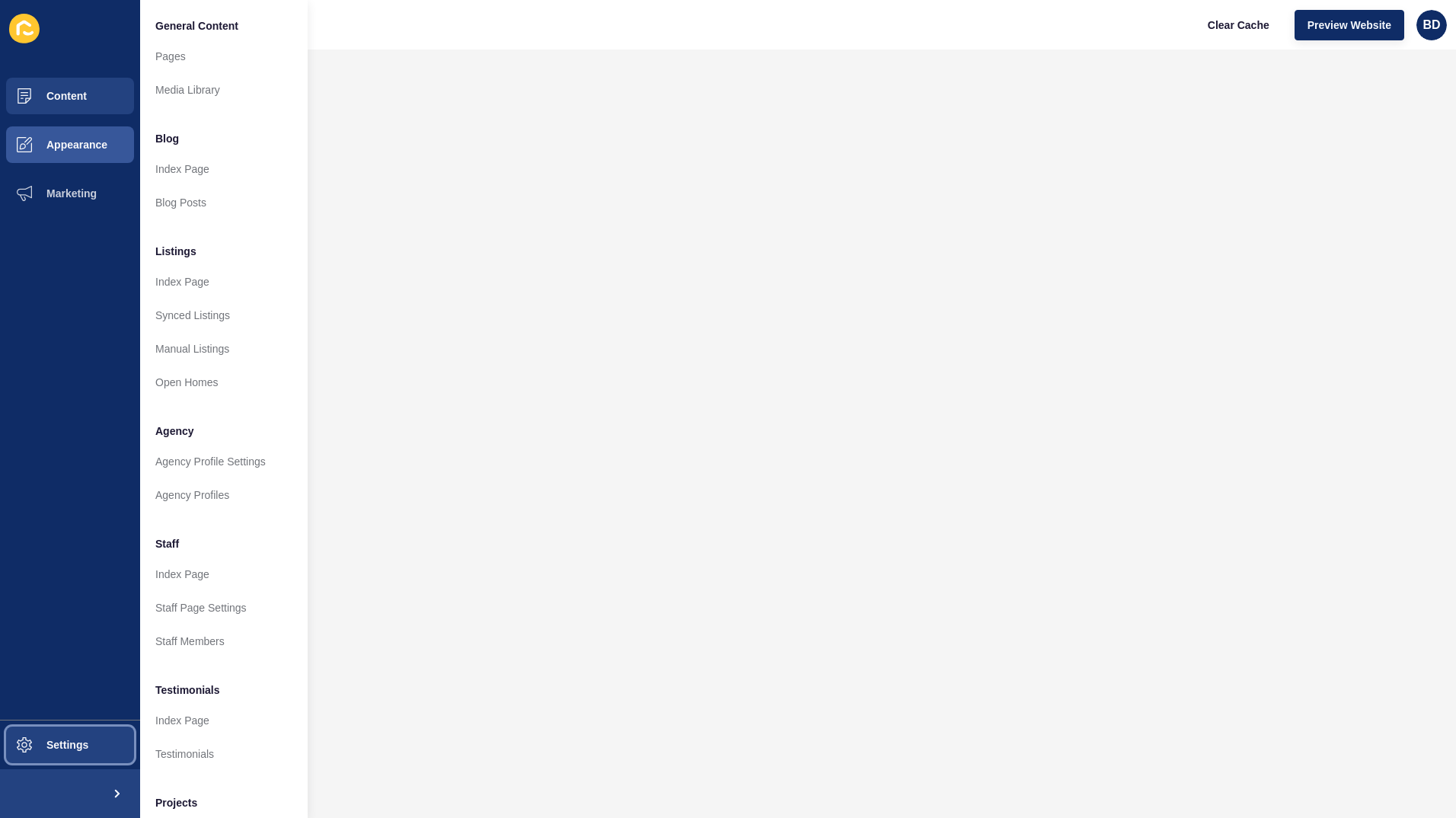
click at [74, 722] on button "Settings" at bounding box center [70, 745] width 140 height 49
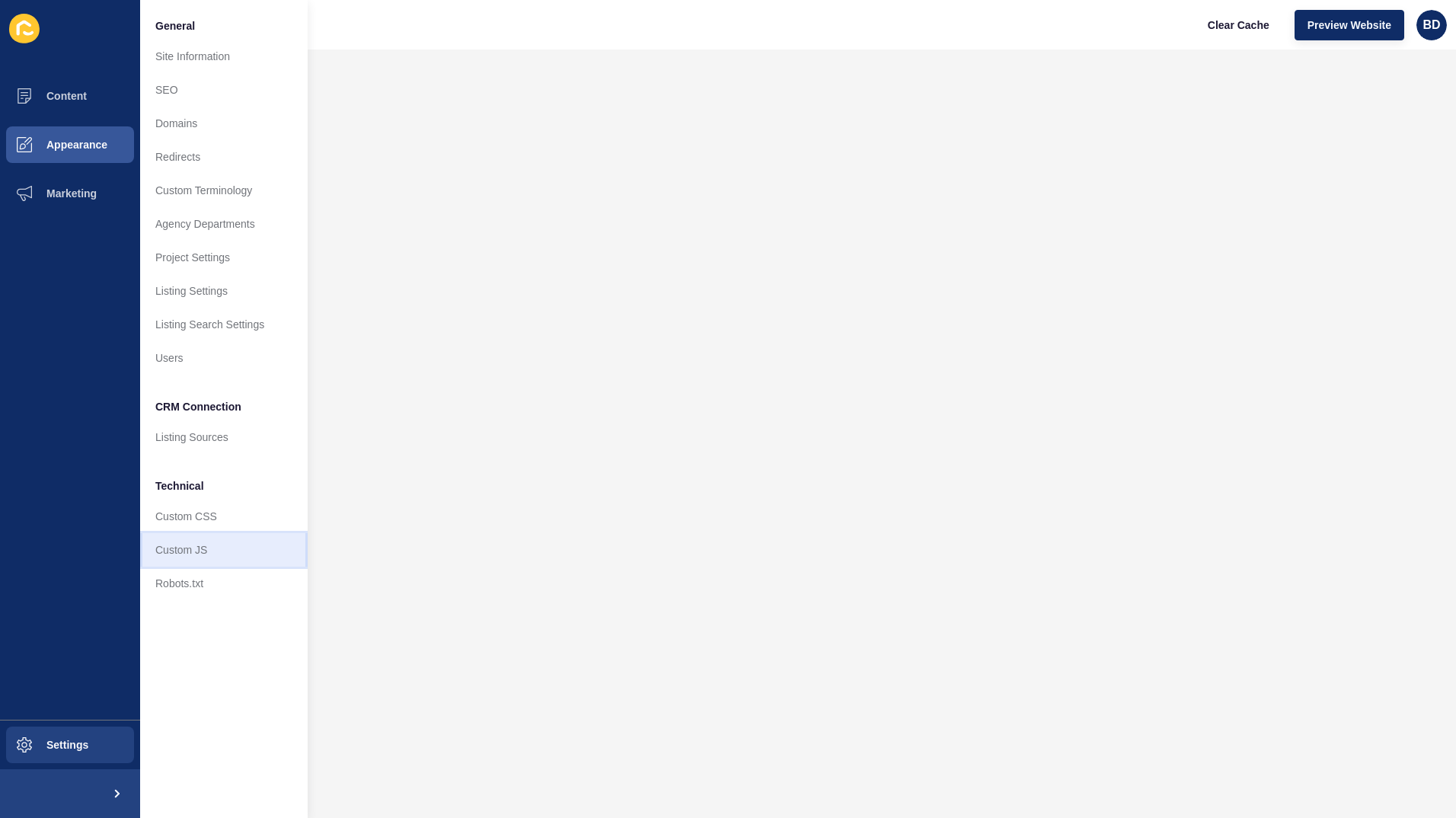
click at [210, 545] on link "Custom JS" at bounding box center [224, 550] width 167 height 34
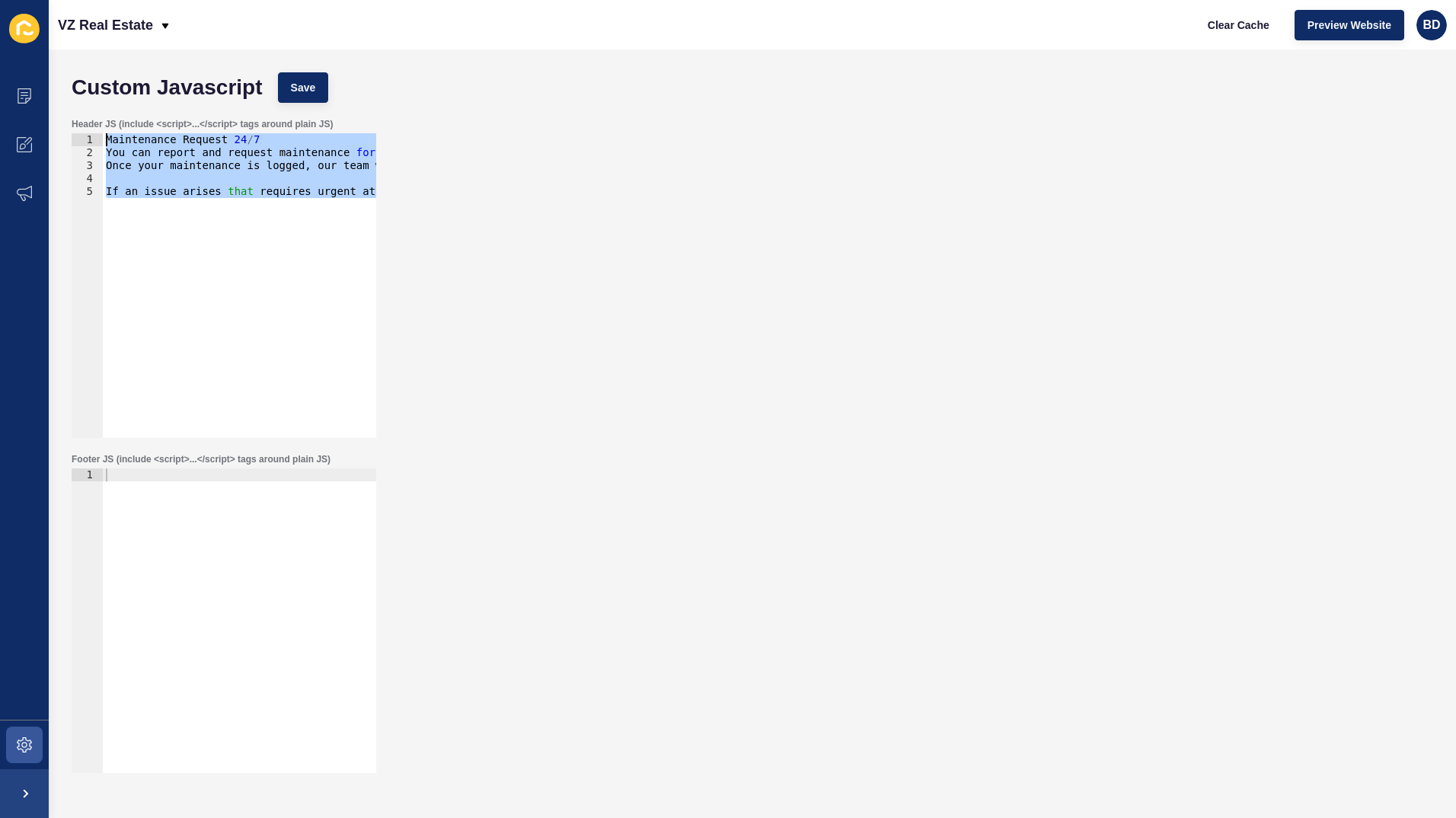
drag, startPoint x: 371, startPoint y: 202, endPoint x: 1, endPoint y: 32, distance: 407.2
click at [1, 32] on div "Content Appearance Marketing Settings VZ Real Estate Clear Cache Preview Websit…" at bounding box center [728, 409] width 1456 height 818
type textarea "Maintenance Request 24/7 You can report and request maintenance for your proper…"
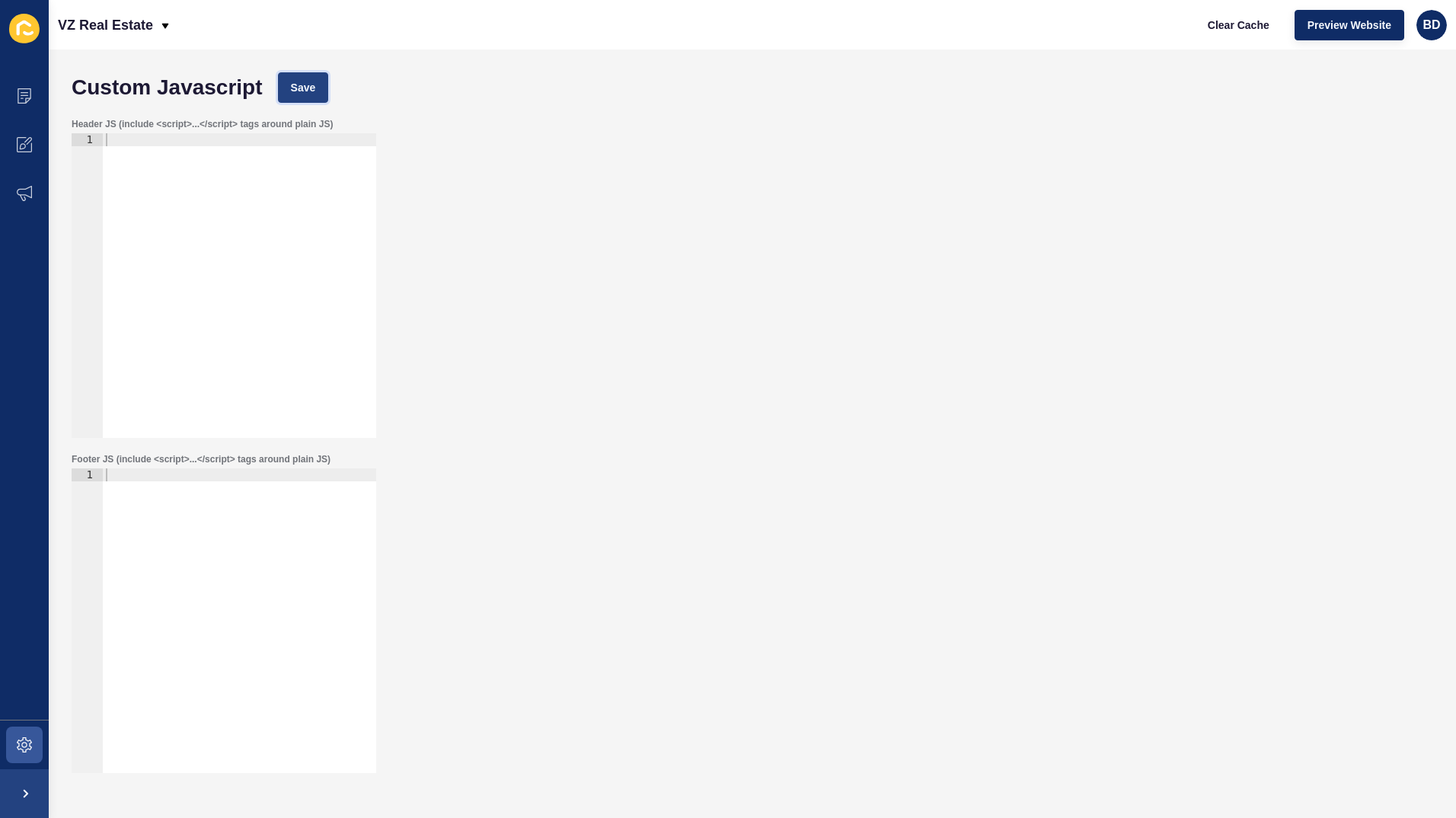
click at [307, 86] on span "Save" at bounding box center [303, 87] width 25 height 15
click at [24, 744] on icon at bounding box center [24, 745] width 15 height 15
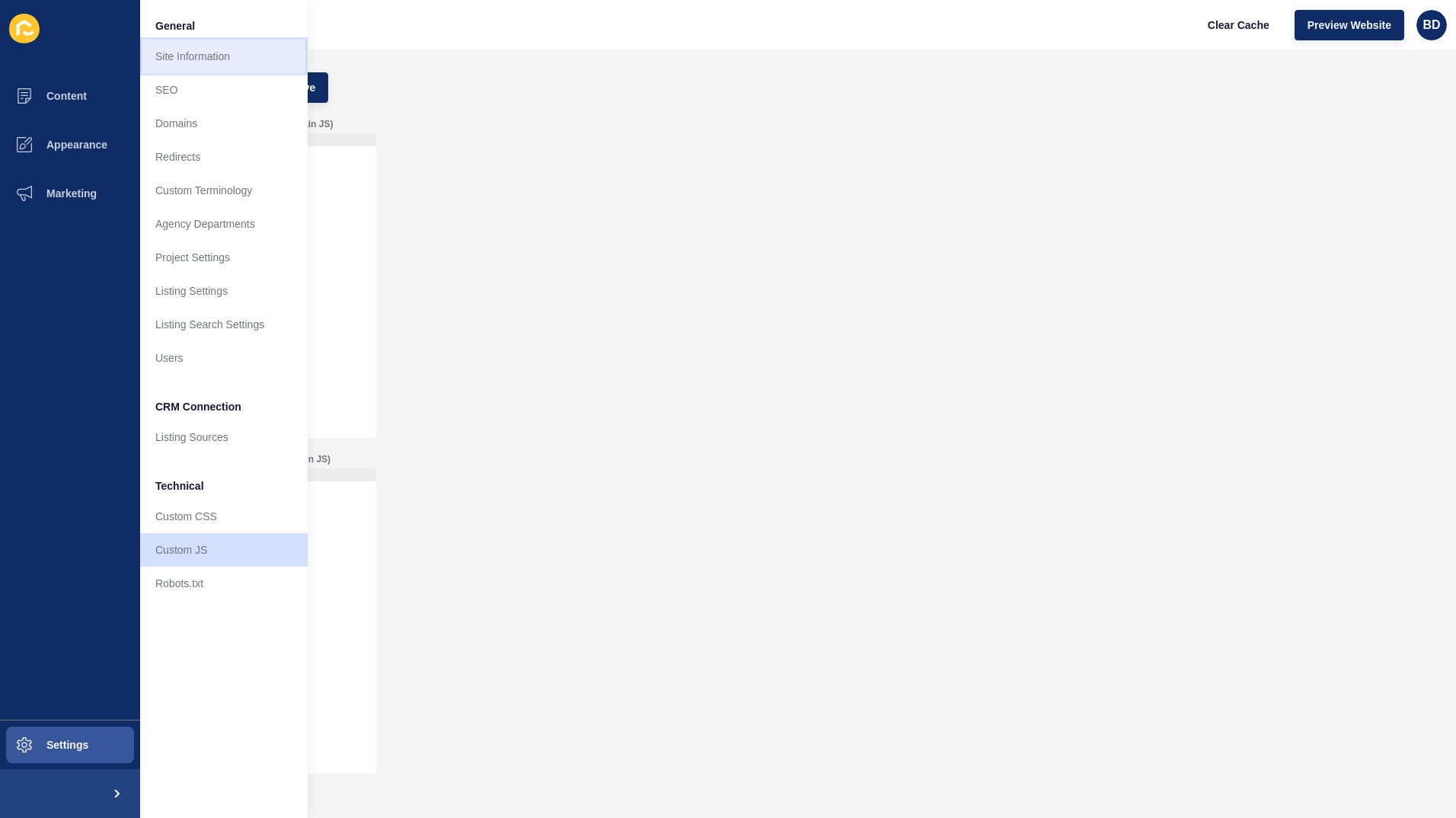
click at [222, 55] on link "Site Information" at bounding box center [224, 56] width 167 height 34
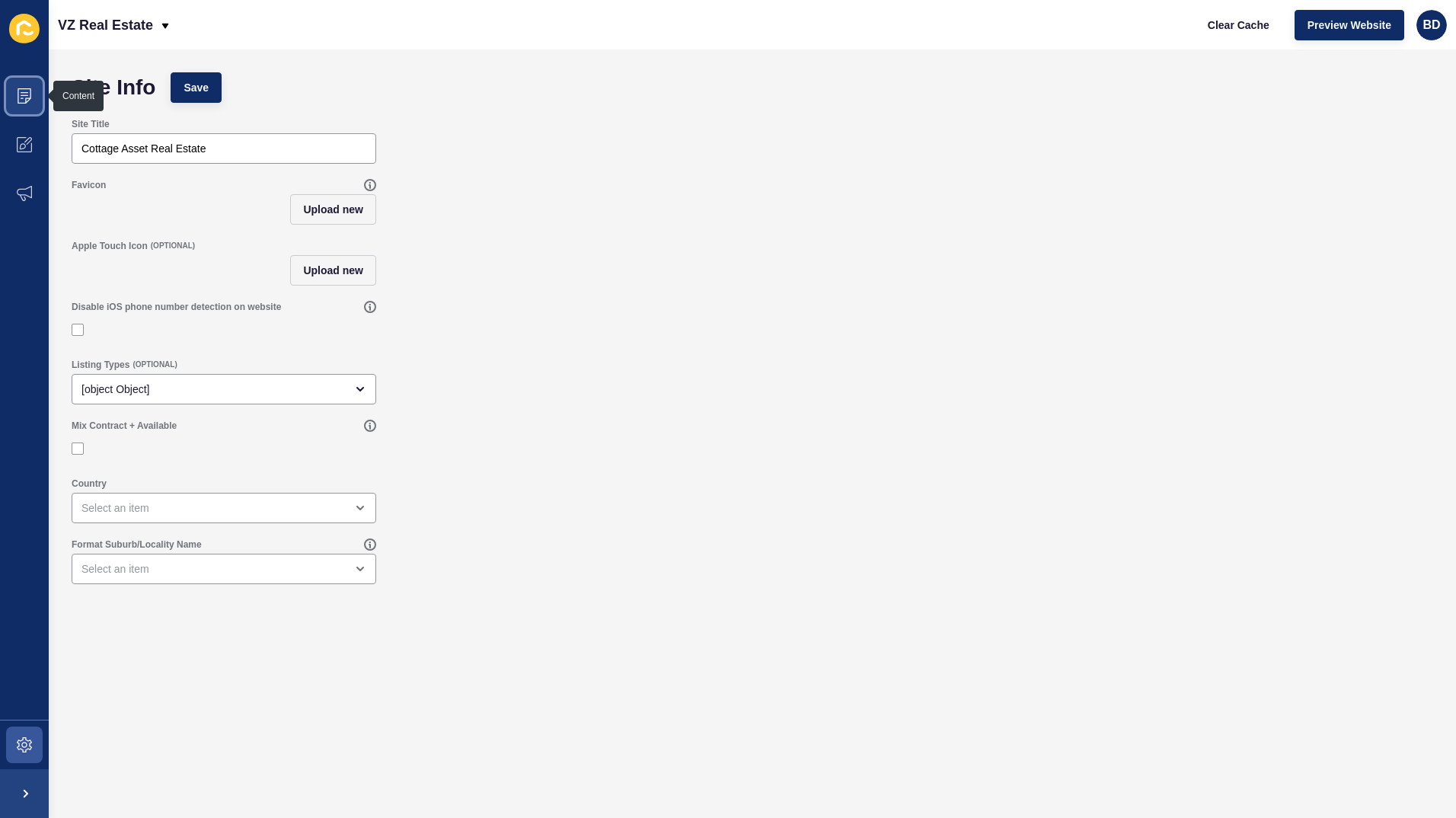
click at [24, 93] on icon at bounding box center [24, 92] width 8 height 1
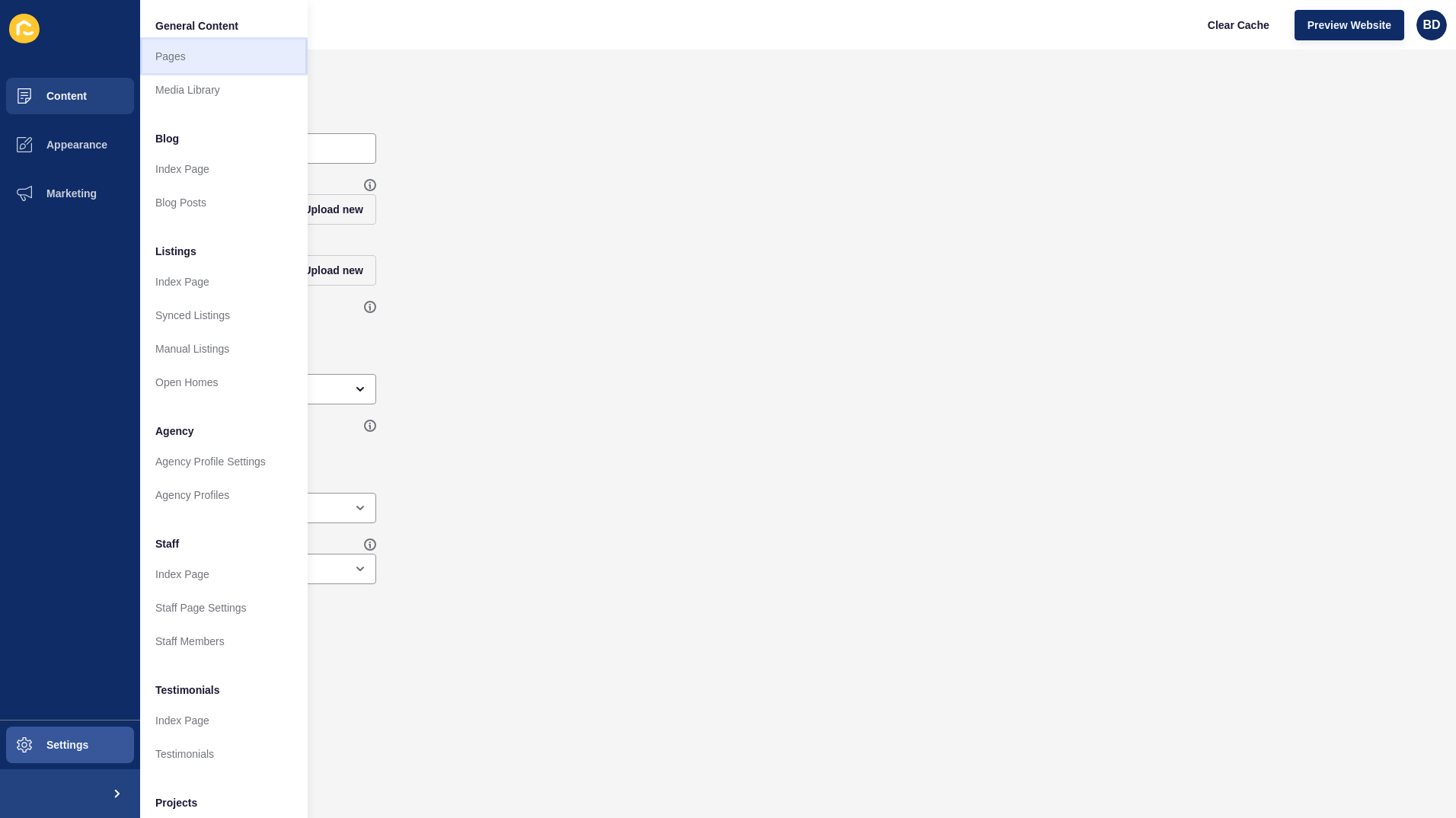
click at [158, 51] on link "Pages" at bounding box center [224, 56] width 167 height 34
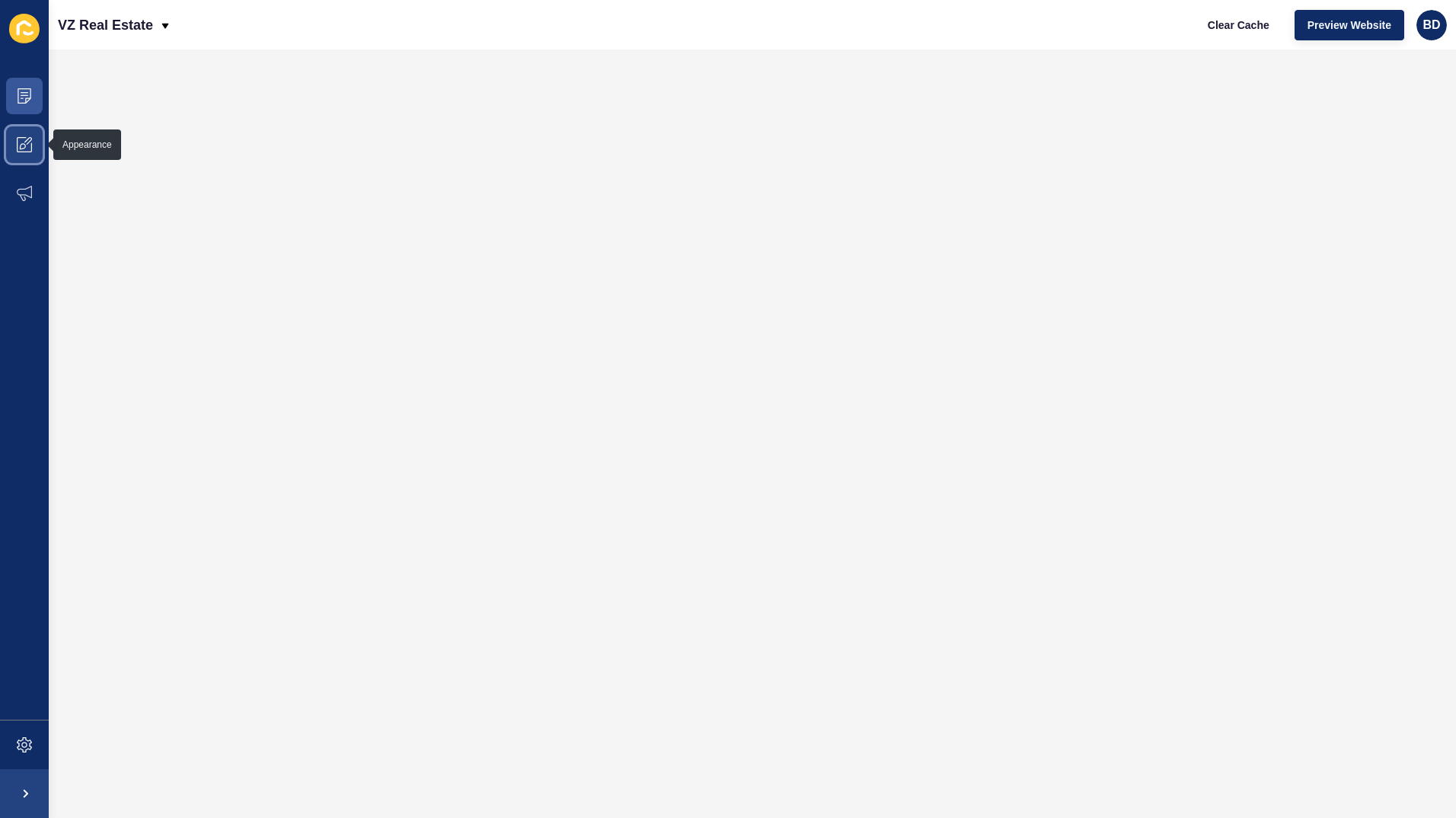
click at [24, 136] on span at bounding box center [24, 145] width 49 height 49
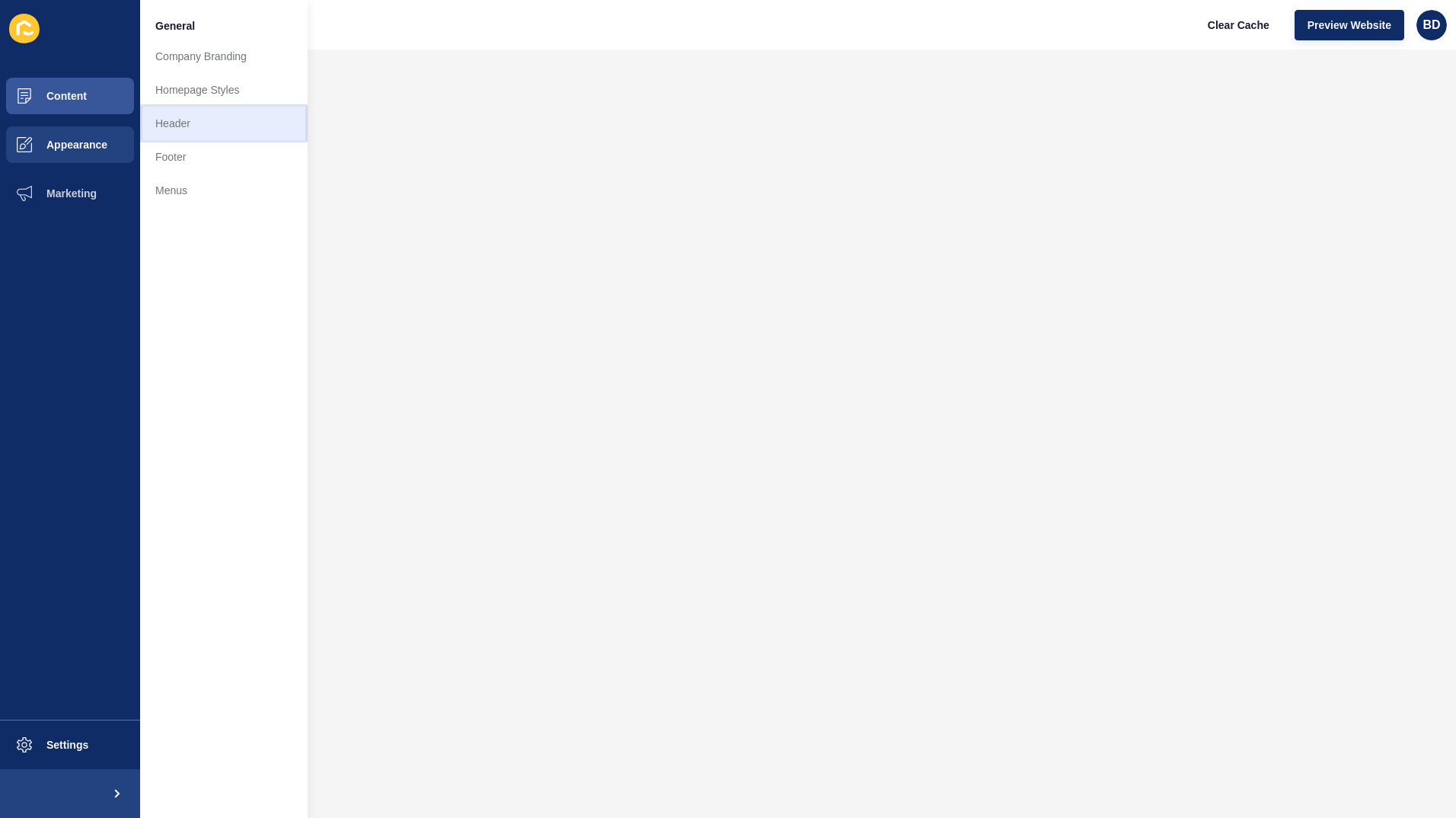
click at [176, 121] on link "Header" at bounding box center [224, 123] width 167 height 34
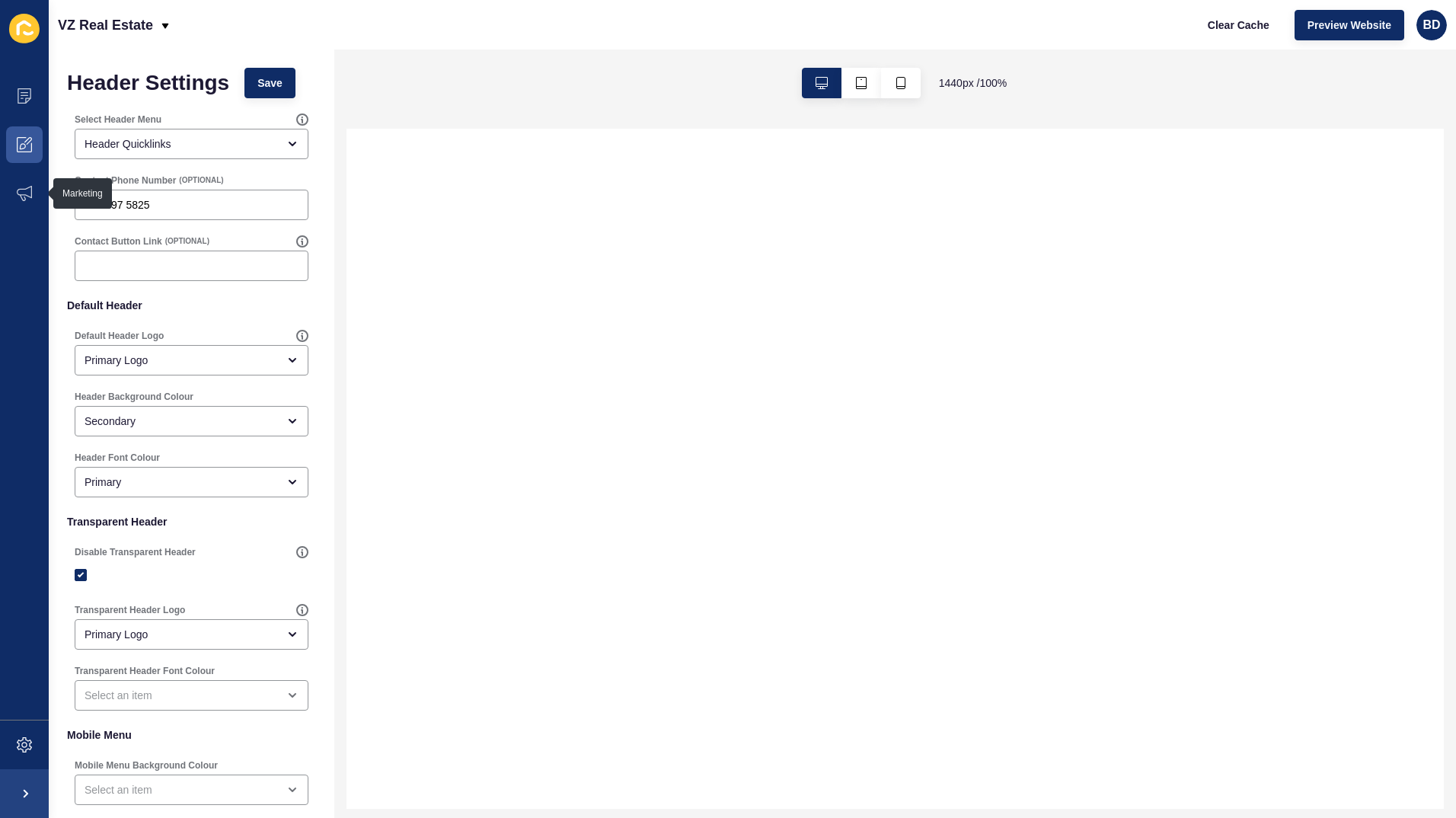
select select
